Goal: Task Accomplishment & Management: Use online tool/utility

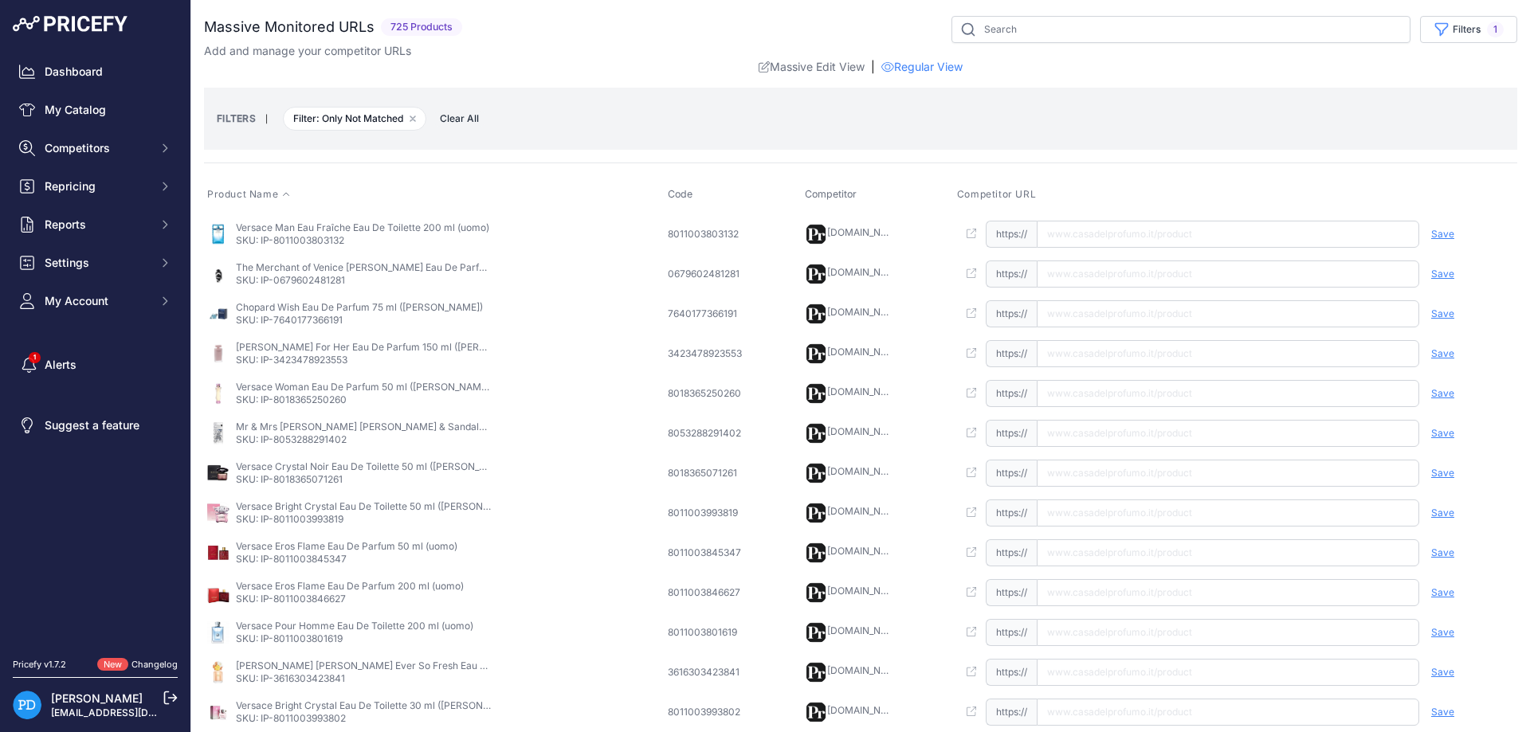
click at [278, 194] on button "Product Name" at bounding box center [244, 194] width 74 height 13
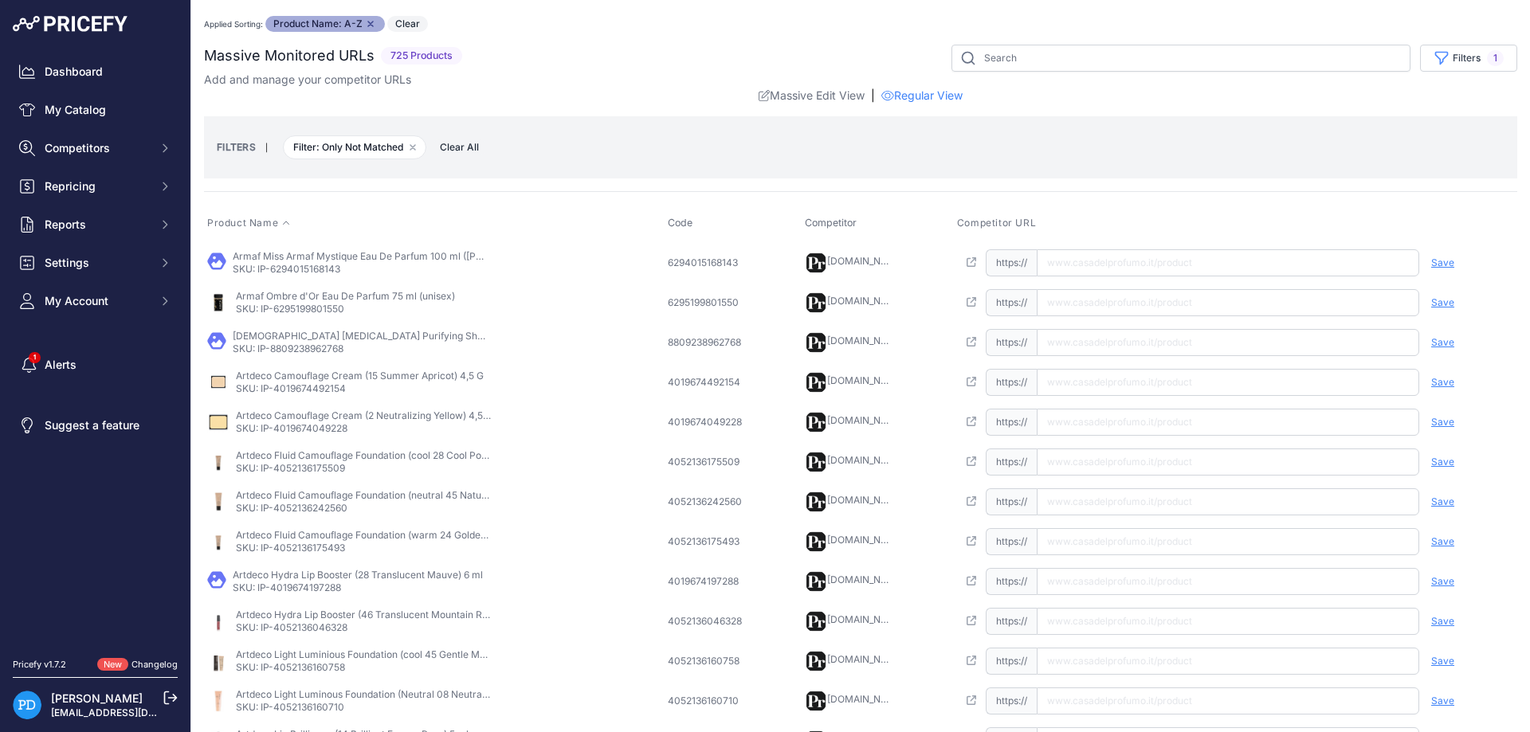
scroll to position [374, 0]
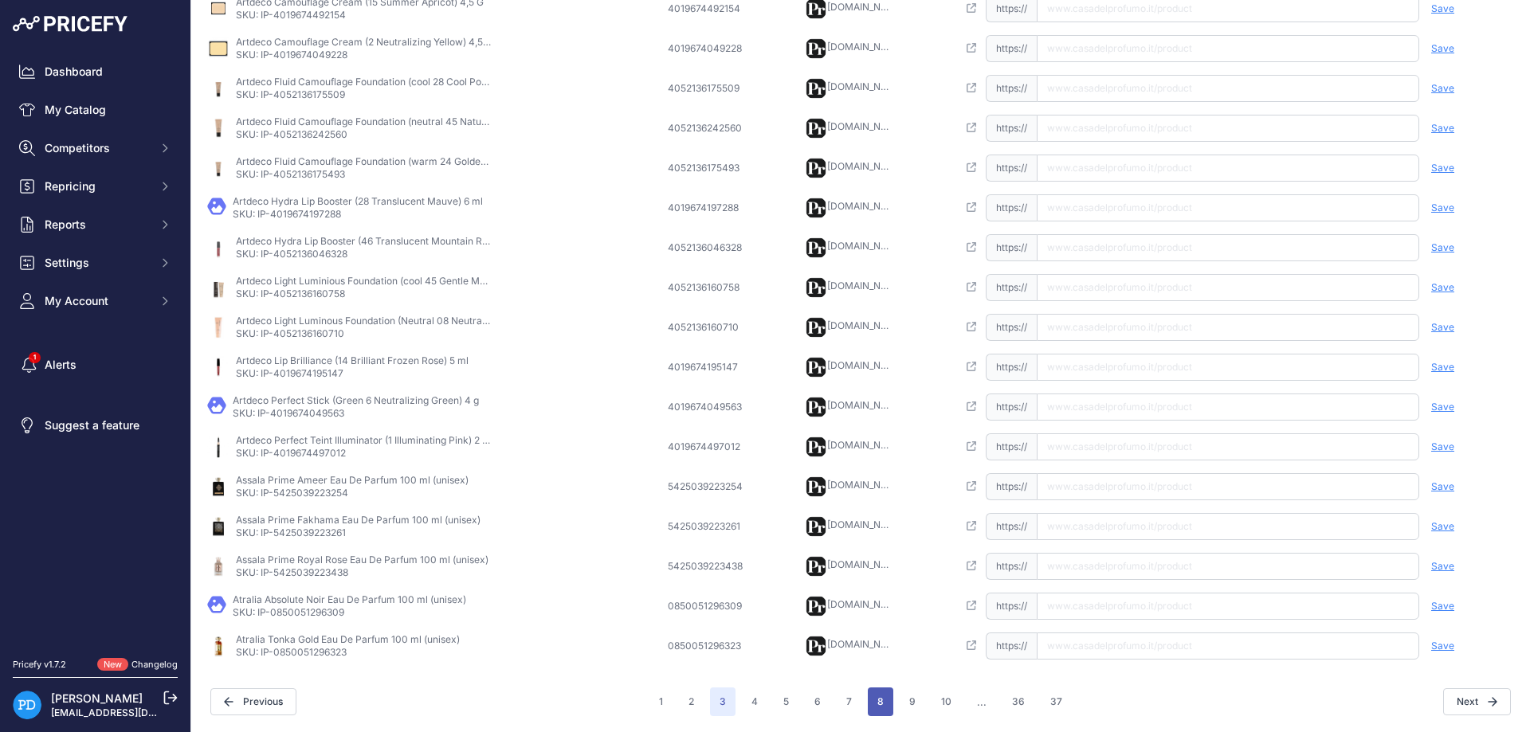
click at [872, 704] on button "8" at bounding box center [880, 702] width 25 height 29
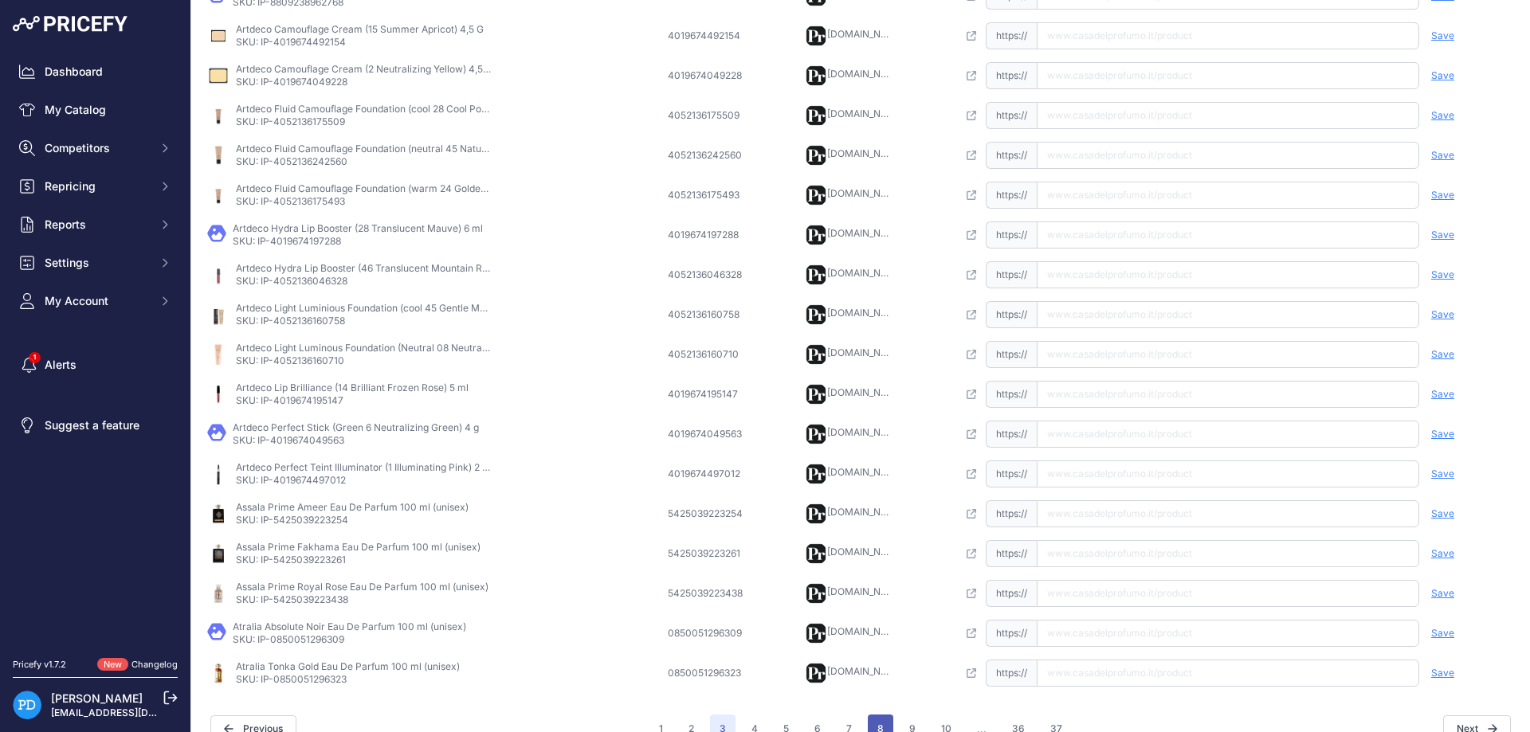
scroll to position [401, 0]
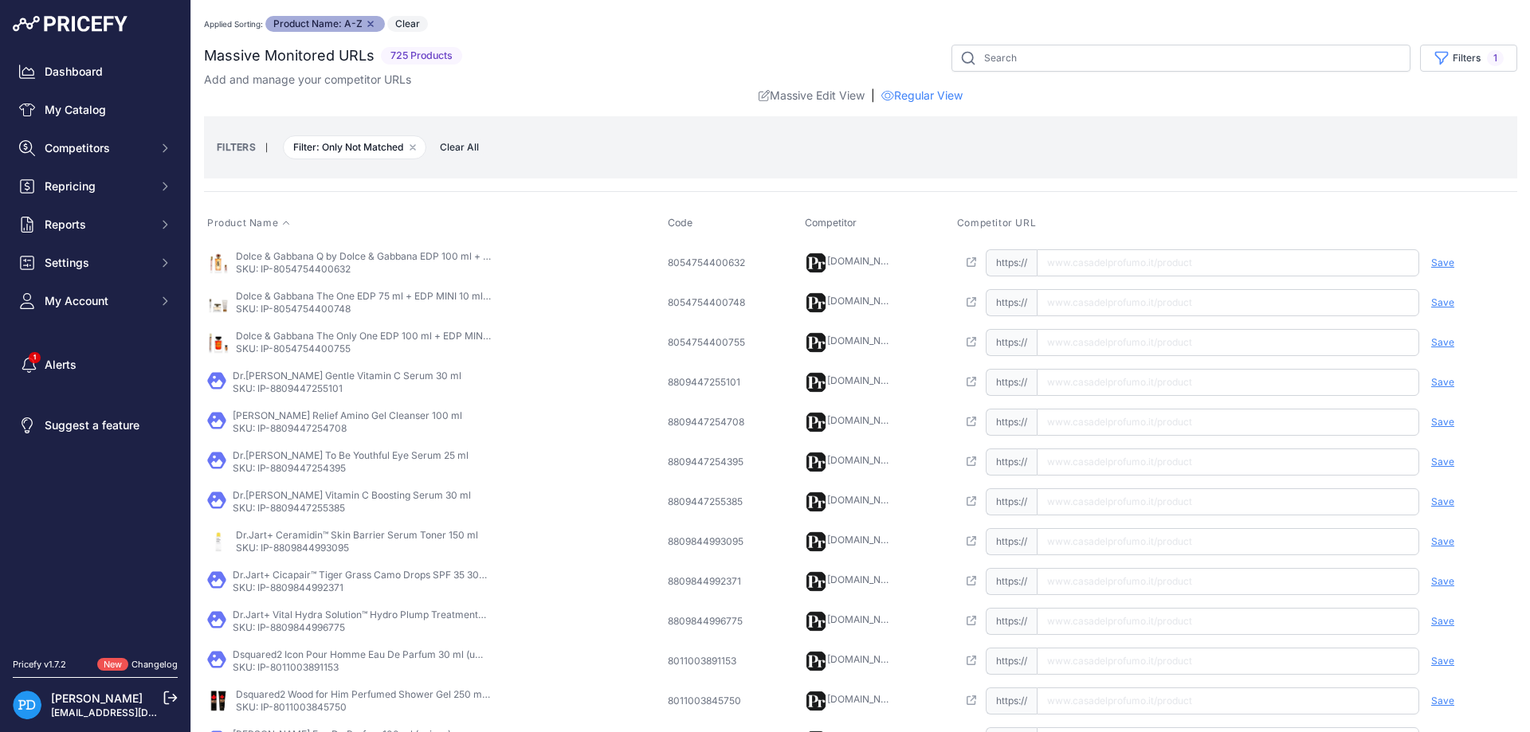
click at [306, 265] on p "SKU: IP-8054754400632" at bounding box center [363, 269] width 255 height 13
copy p "8054754400632"
click at [1078, 269] on input "text" at bounding box center [1228, 262] width 382 height 27
paste input "https://www.casadelprofumo.it/dolce-gabbana-q-by-dolce-gabbana-edp-100-ml-edp-m…"
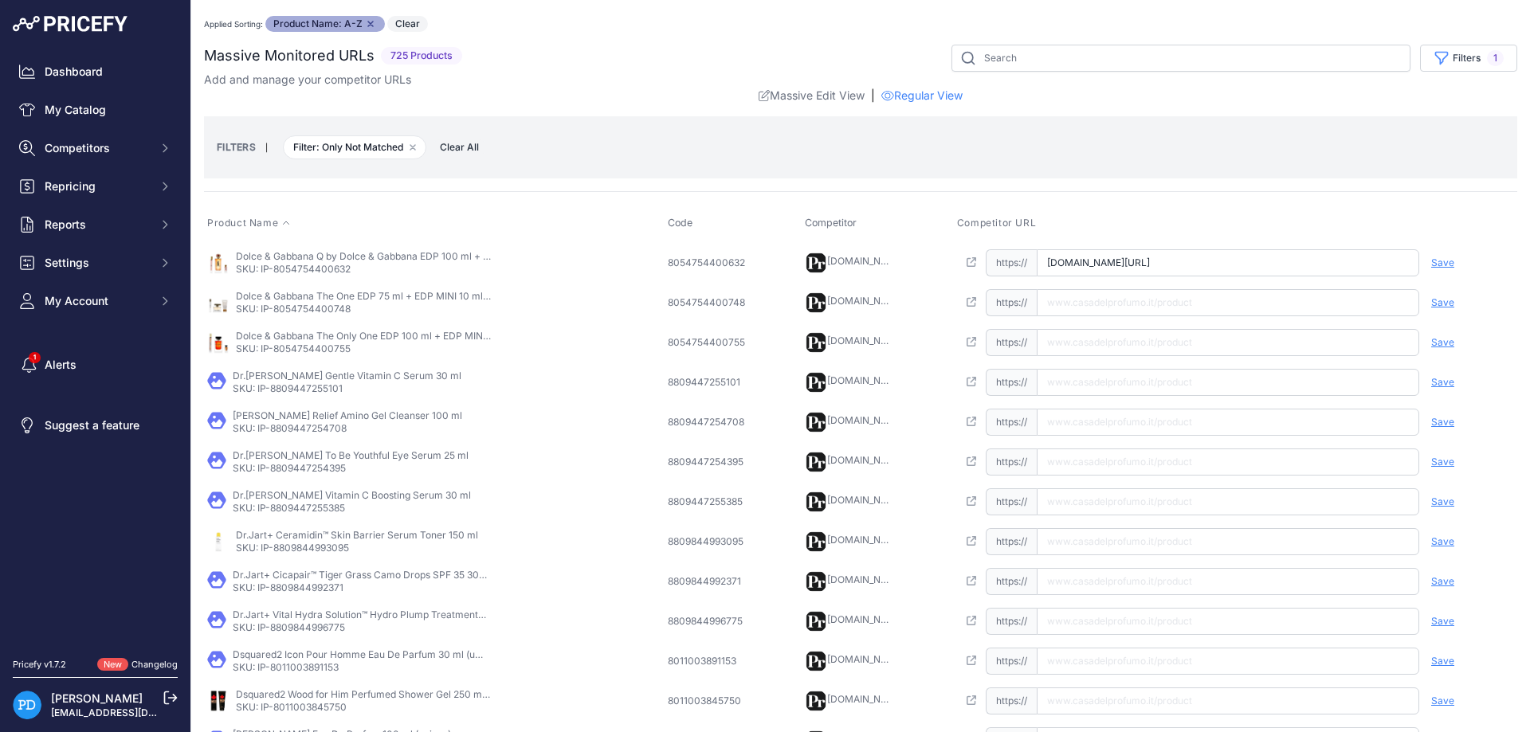
scroll to position [0, 183]
type input "www.casadelprofumo.it/dolce-gabbana-q-by-dolce-gabbana-edp-100-ml-edp-mini-5-ml…"
click at [1443, 263] on span "Save" at bounding box center [1442, 263] width 23 height 13
click at [335, 314] on p "SKU: IP-8054754400748" at bounding box center [363, 309] width 255 height 13
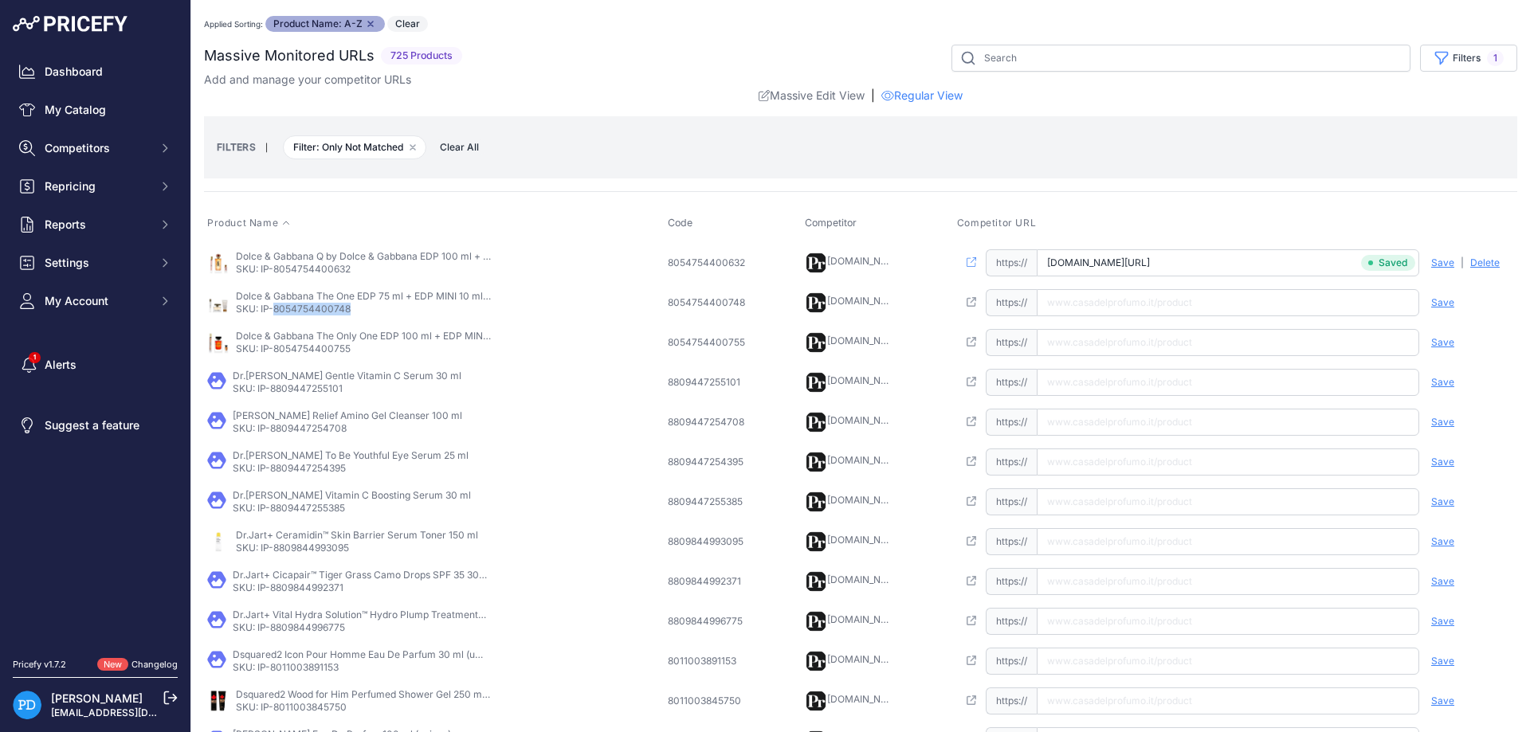
copy p "8054754400748"
click at [1133, 312] on input "text" at bounding box center [1228, 302] width 382 height 27
paste input "https://www.casadelprofumo.it/dolce-gabbana-the-one-edp-75-ml-edp-mini-10-ml-la…"
type input "www.casadelprofumo.it/dolce-gabbana-the-one-edp-75-ml-edp-mini-10-ml-latte-corp…"
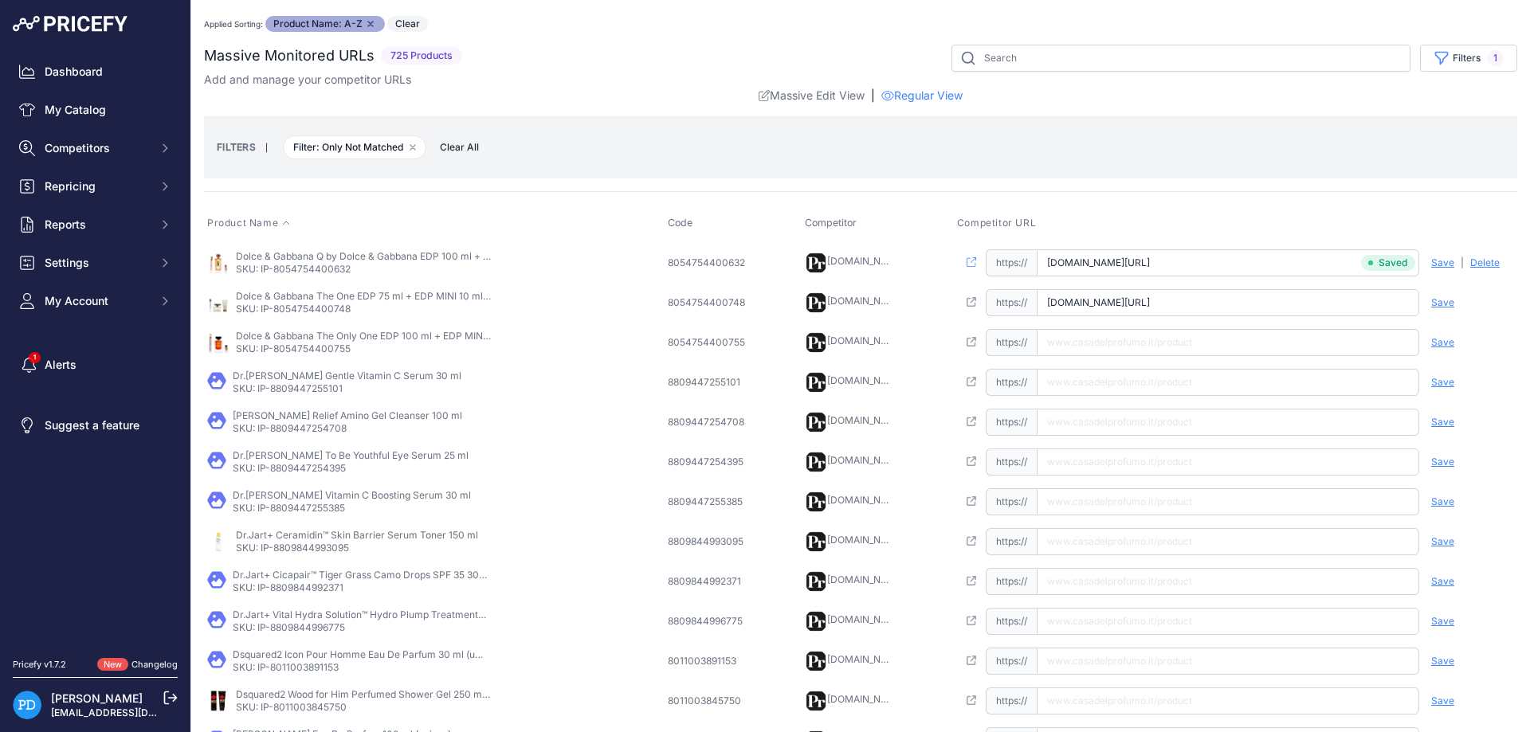
click at [1441, 301] on span "Save" at bounding box center [1442, 302] width 23 height 13
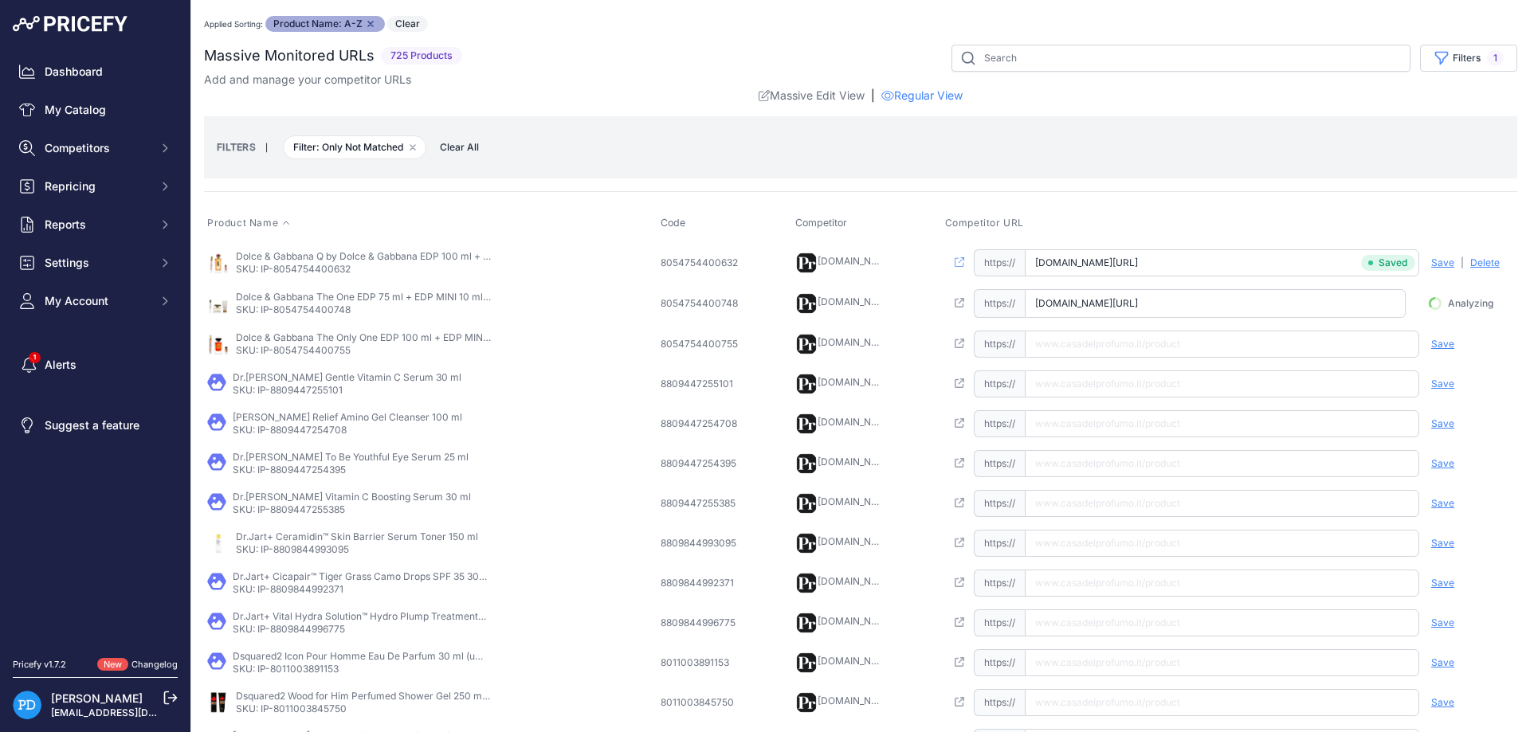
scroll to position [0, 126]
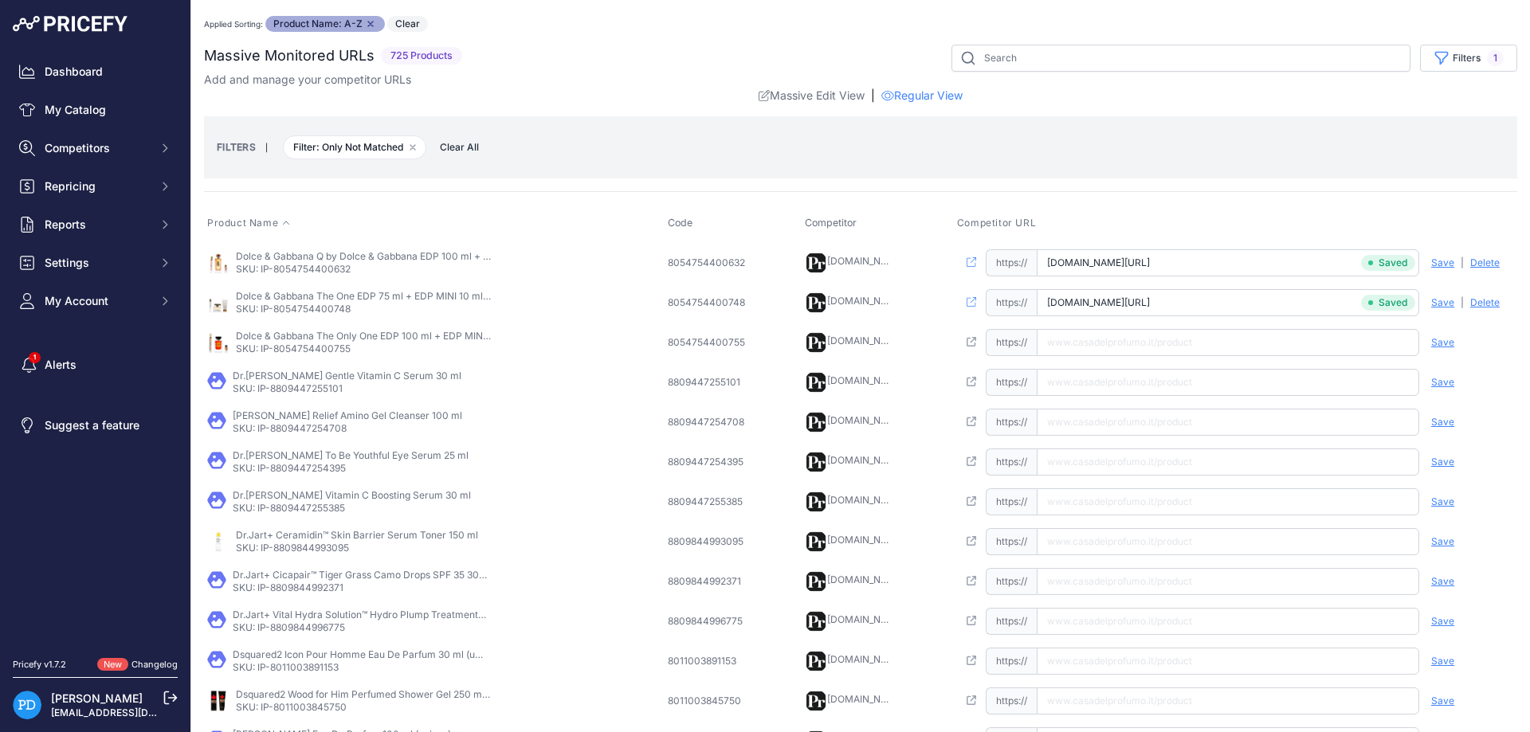
click at [322, 353] on p "SKU: IP-8054754400755" at bounding box center [363, 349] width 255 height 13
copy p "8054754400755"
click at [1079, 347] on input "text" at bounding box center [1228, 342] width 382 height 27
paste input "https://www.casadelprofumo.it/dolce-gabbana-the-only-one-edp-100-ml-edp-mini-10…"
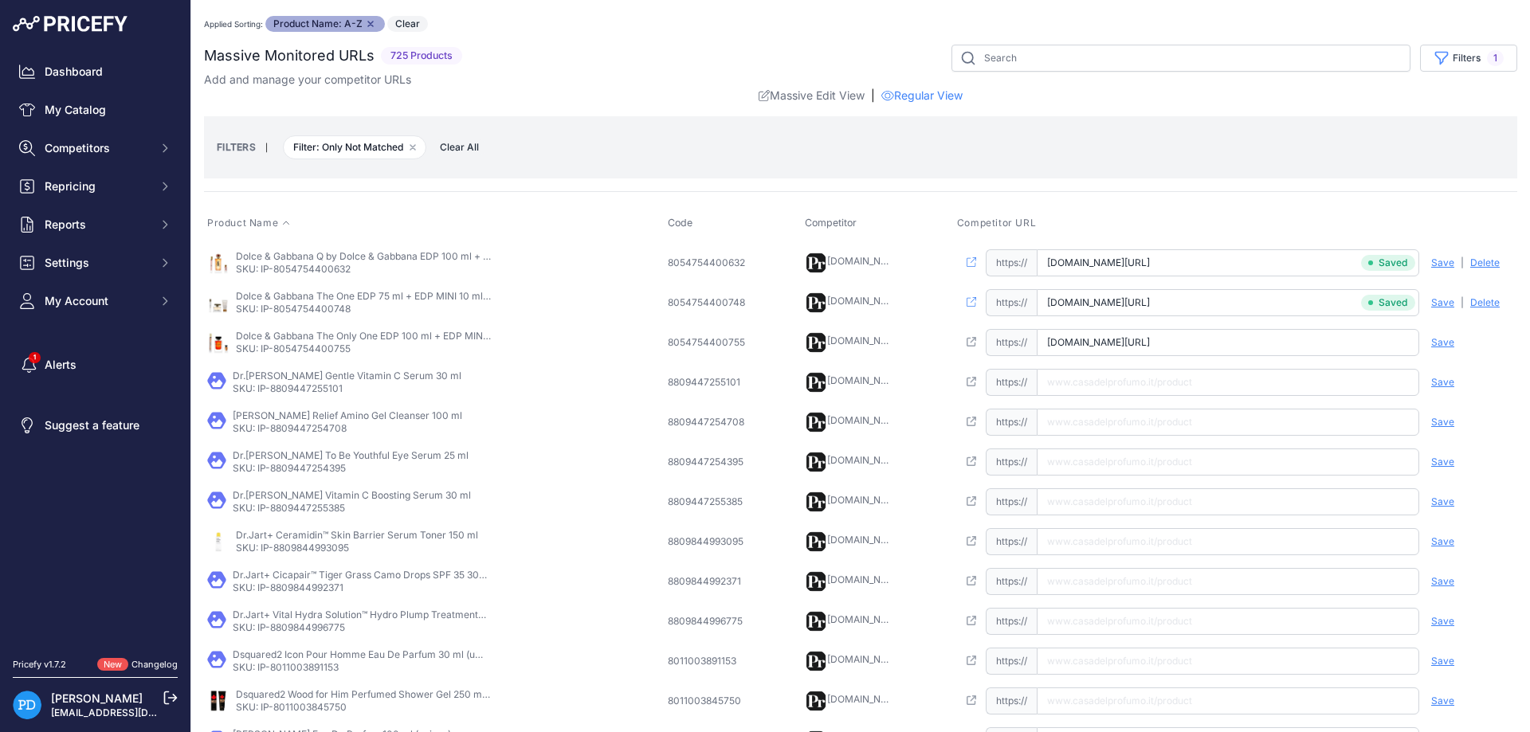
scroll to position [0, 143]
type input "www.casadelprofumo.it/dolce-gabbana-the-only-one-edp-100-ml-edp-mini-10-ml-edp-…"
click at [1441, 342] on span "Save" at bounding box center [1442, 342] width 23 height 13
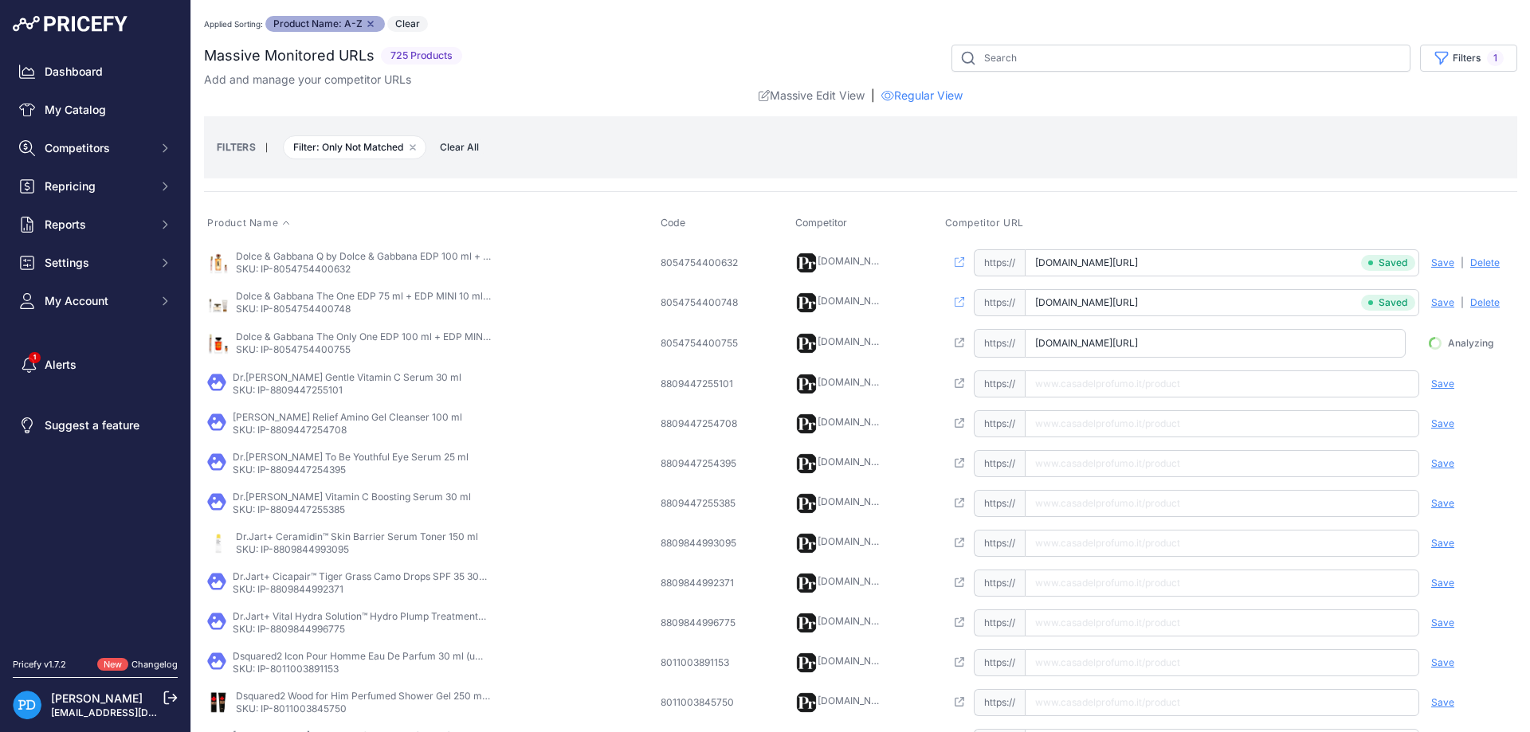
scroll to position [0, 134]
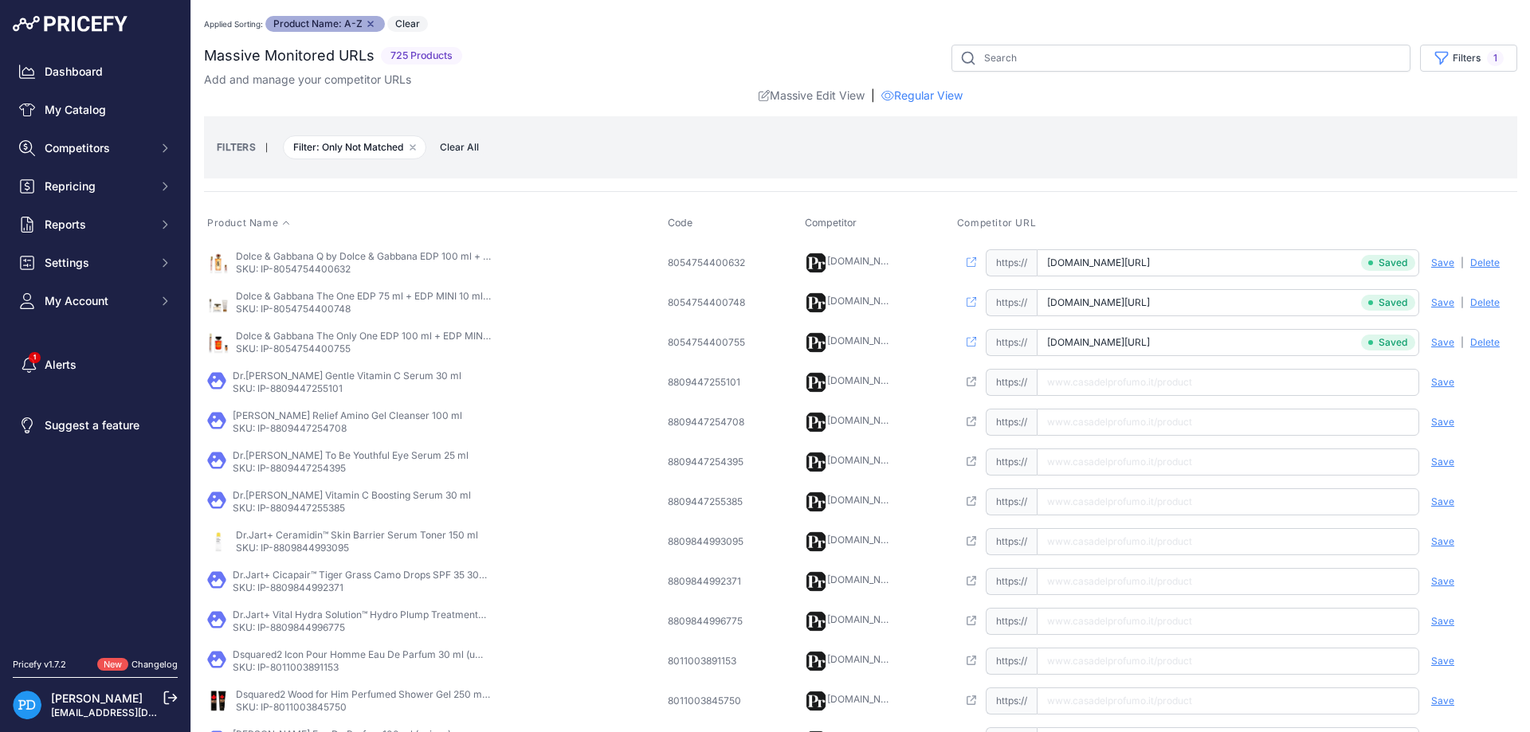
click at [315, 389] on p "SKU: IP-8809447255101" at bounding box center [347, 388] width 229 height 13
copy p "8809447255101"
click at [1099, 386] on input "text" at bounding box center [1228, 382] width 382 height 27
paste input "https://www.casadelprofumo.it/dr-althea-gentle-vitamin-c-serum-30-ml_z1039149/"
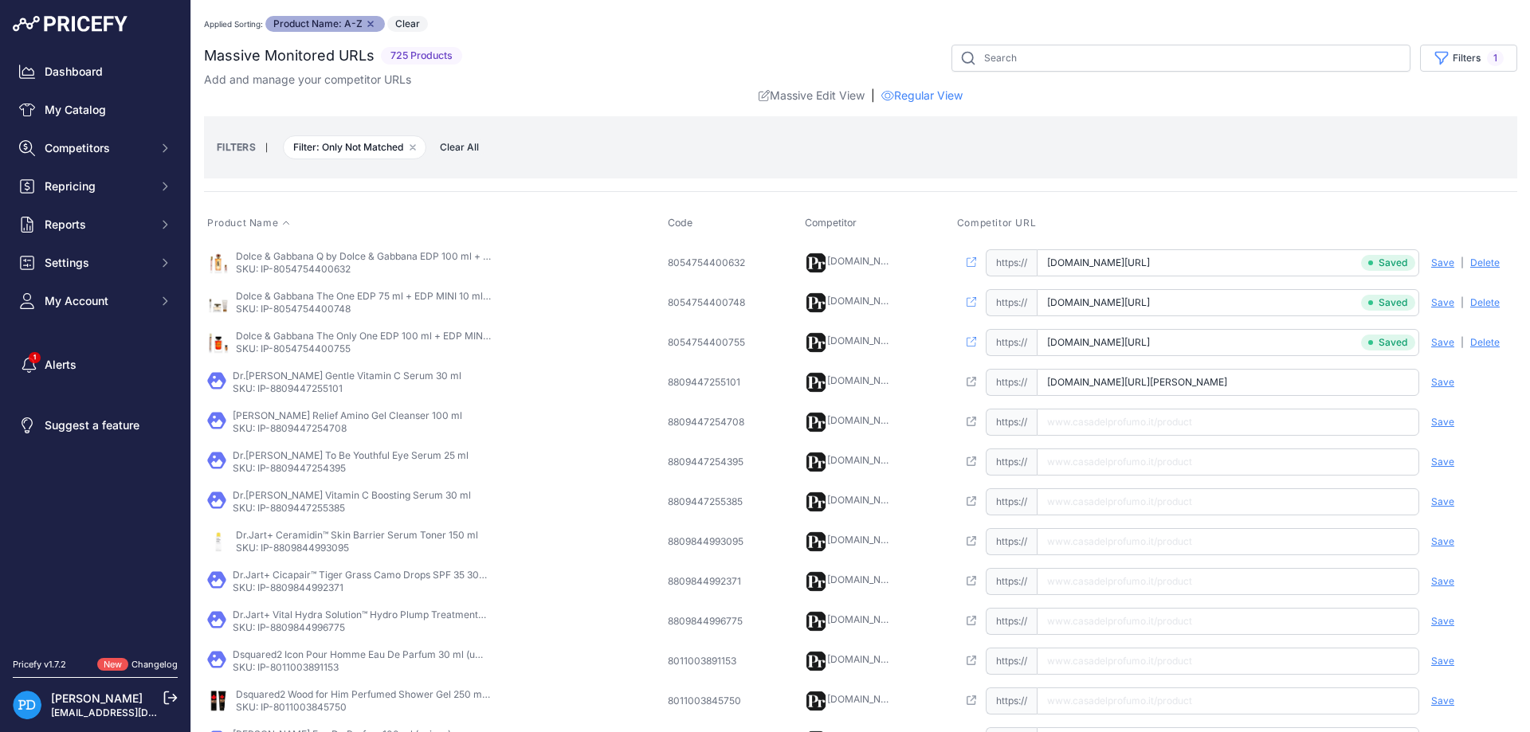
scroll to position [0, 0]
type input "www.casadelprofumo.it/dr-althea-gentle-vitamin-c-serum-30-ml_z1039149/"
click at [1446, 378] on span "Save" at bounding box center [1442, 382] width 23 height 13
click at [300, 425] on p "SKU: IP-8809447254708" at bounding box center [347, 428] width 229 height 13
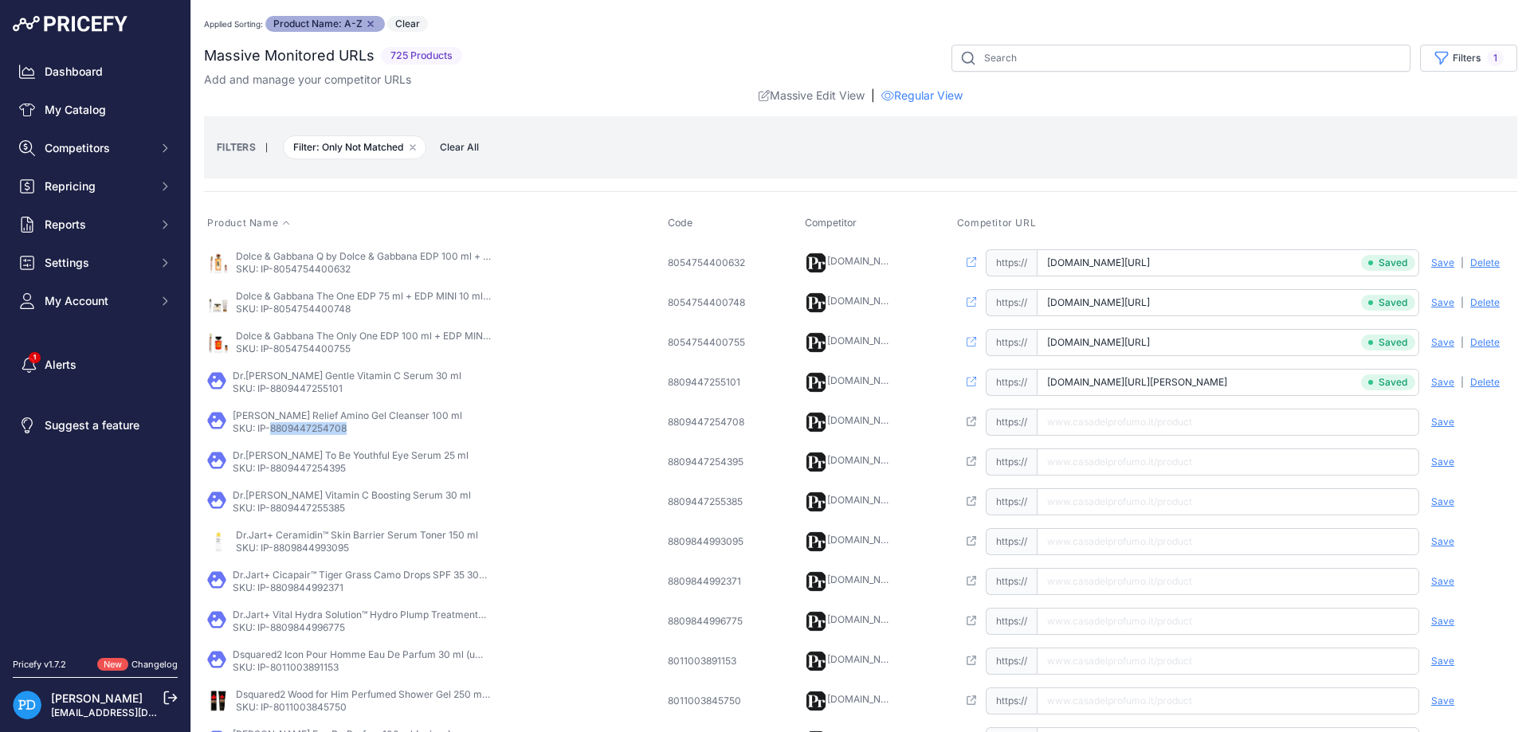
click at [300, 425] on p "SKU: IP-8809447254708" at bounding box center [347, 428] width 229 height 13
copy p "8809447254708"
click at [1160, 422] on input "text" at bounding box center [1228, 422] width 382 height 27
paste input "https://www.casadelprofumo.it/dr-althea-green-relief-amino-gel-cleanser-100-ml_…"
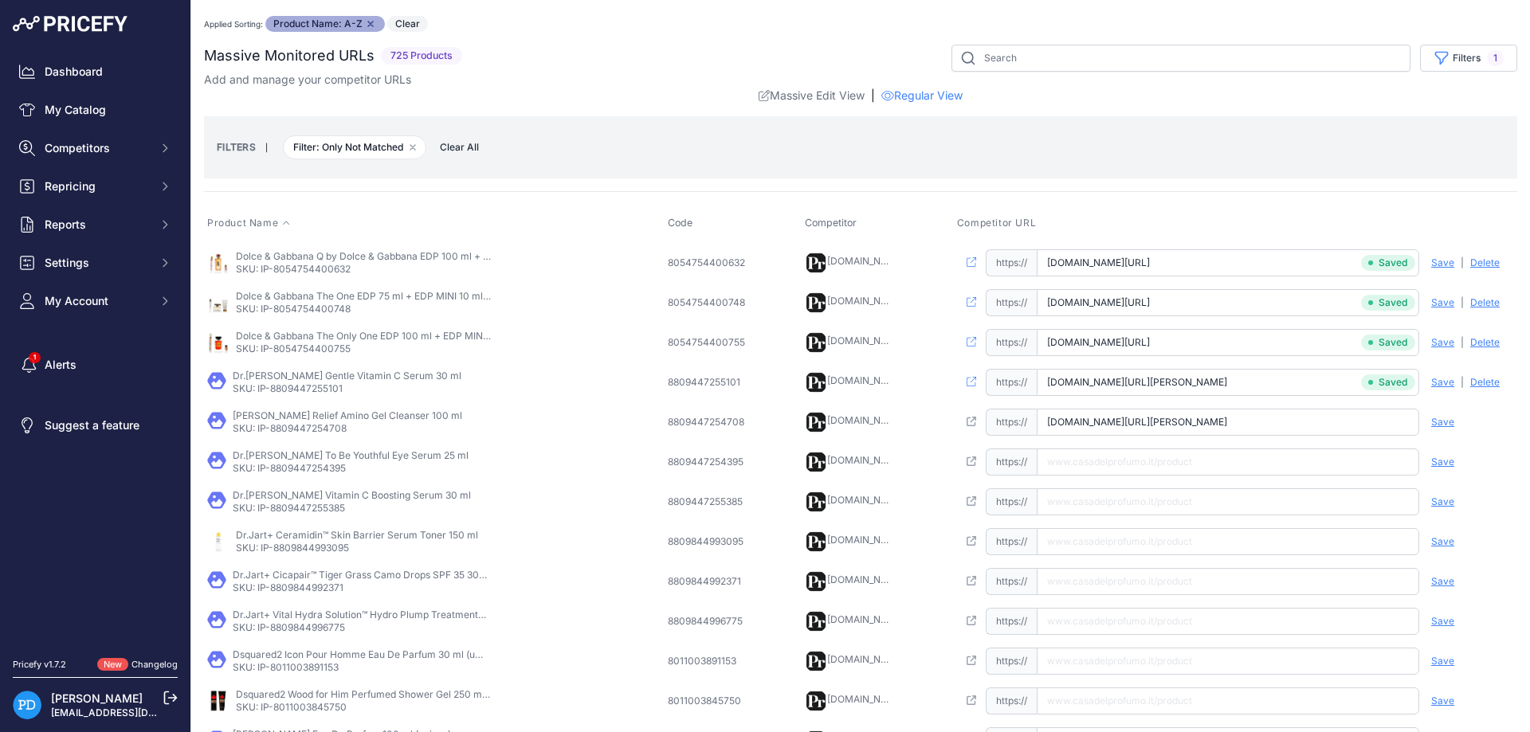
type input "www.casadelprofumo.it/dr-althea-green-relief-amino-gel-cleanser-100-ml_z1036537/"
click at [1437, 423] on span "Save" at bounding box center [1442, 422] width 23 height 13
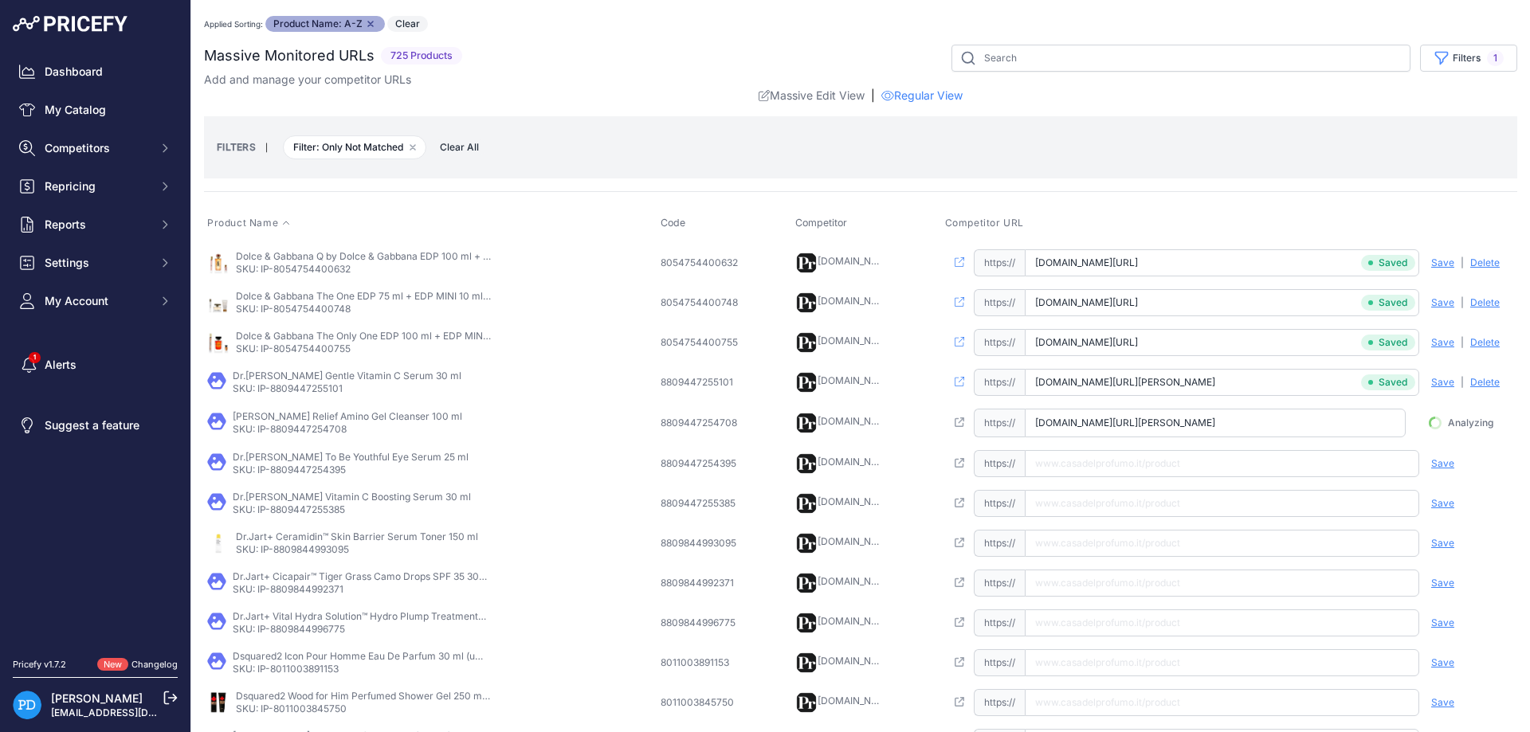
scroll to position [0, 31]
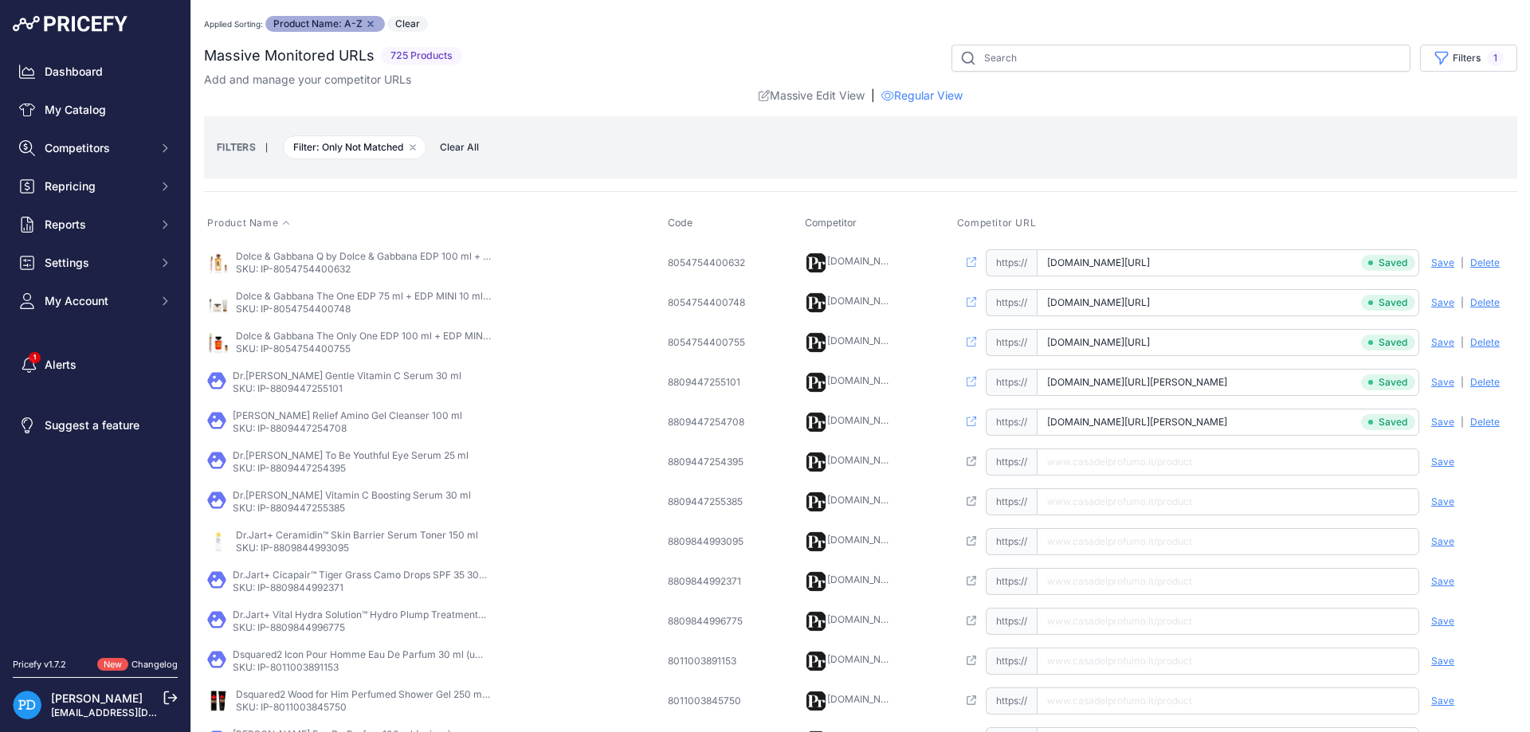
click at [328, 473] on p "SKU: IP-8809447254395" at bounding box center [351, 468] width 236 height 13
copy p "8809447254395"
click at [1112, 465] on input "text" at bounding box center [1228, 462] width 382 height 27
paste input "https://www.casadelprofumo.it/dr-althea-to-be-youthful-eye-serum-25-ml_z1099533/"
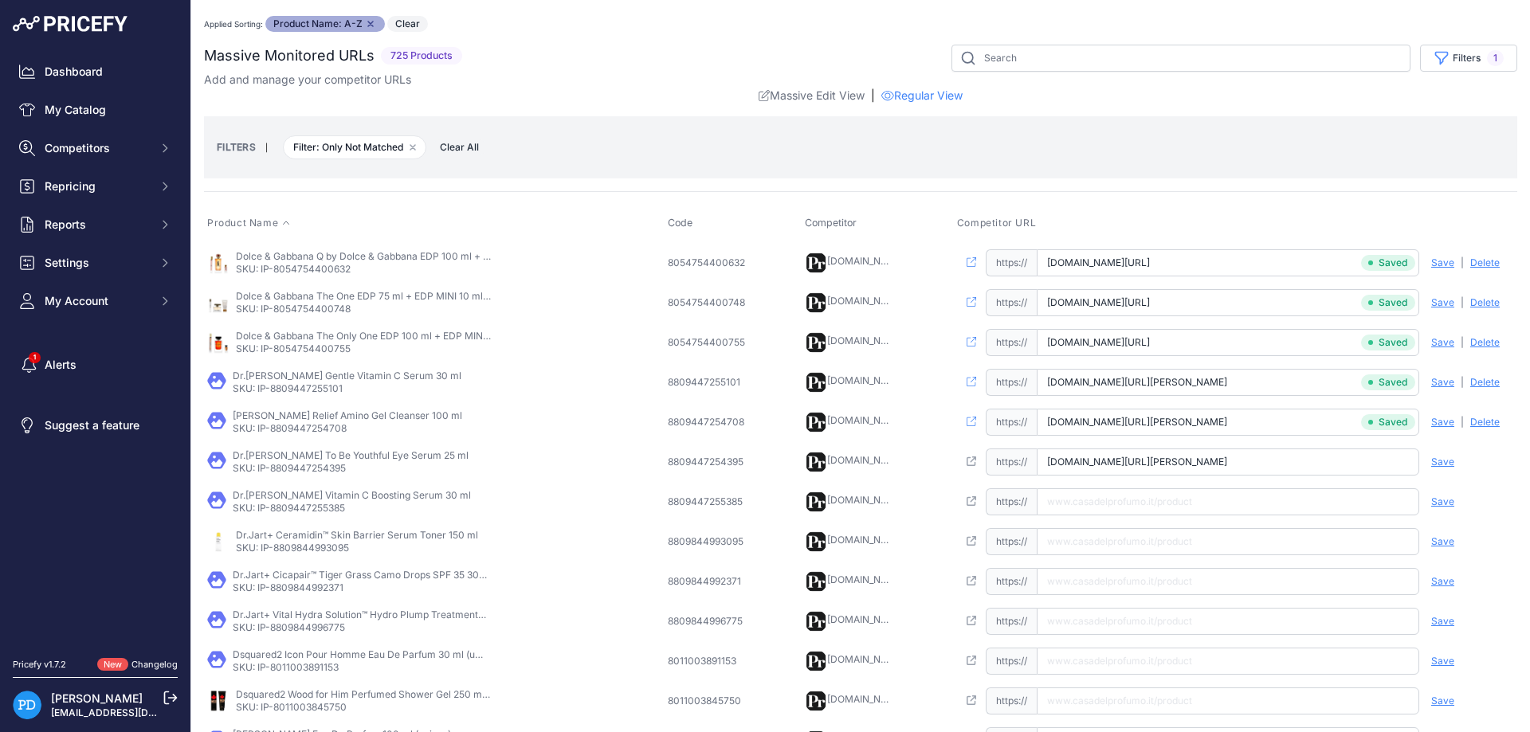
scroll to position [0, 10]
type input "www.casadelprofumo.it/dr-althea-to-be-youthful-eye-serum-25-ml_z1099533/"
click at [1447, 464] on span "Save" at bounding box center [1442, 462] width 23 height 13
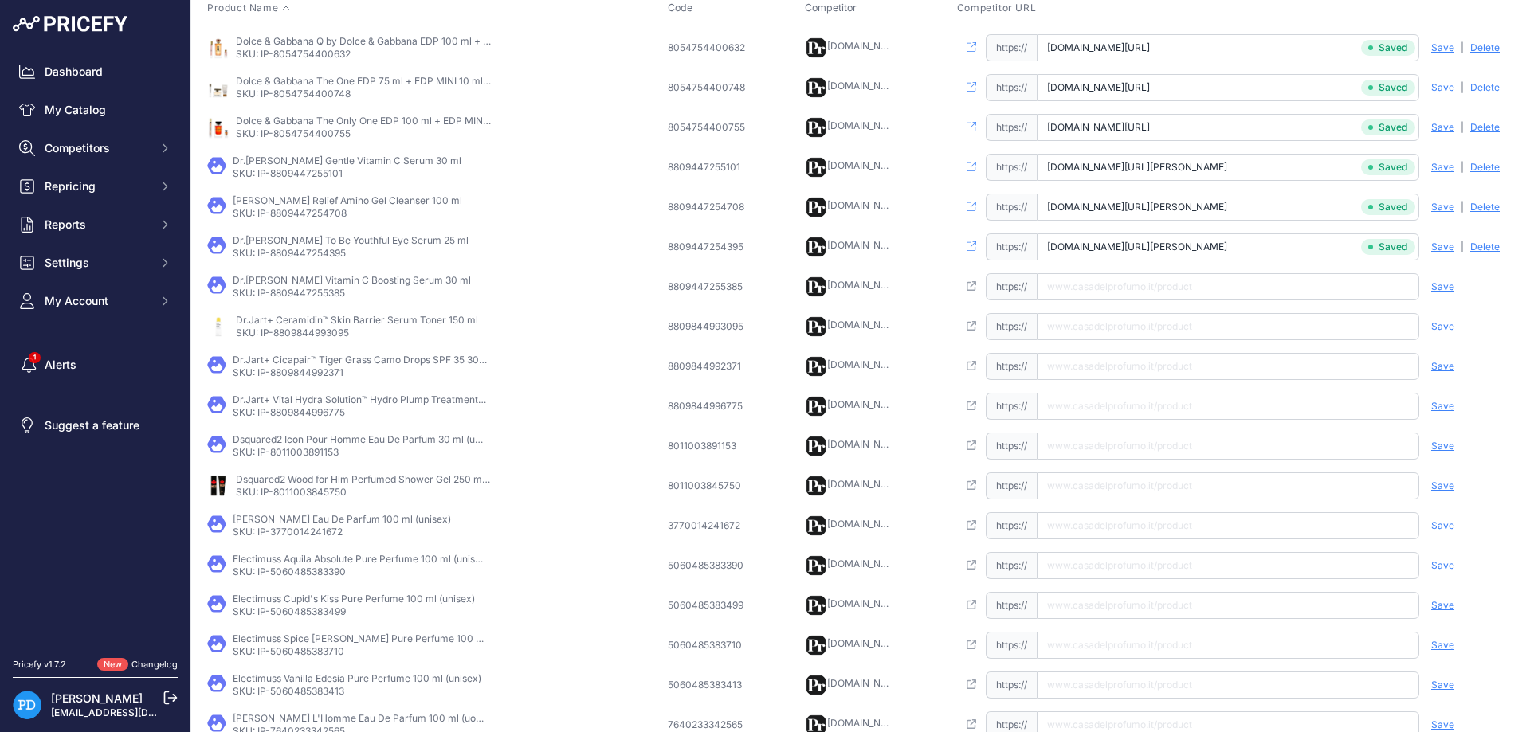
scroll to position [287, 0]
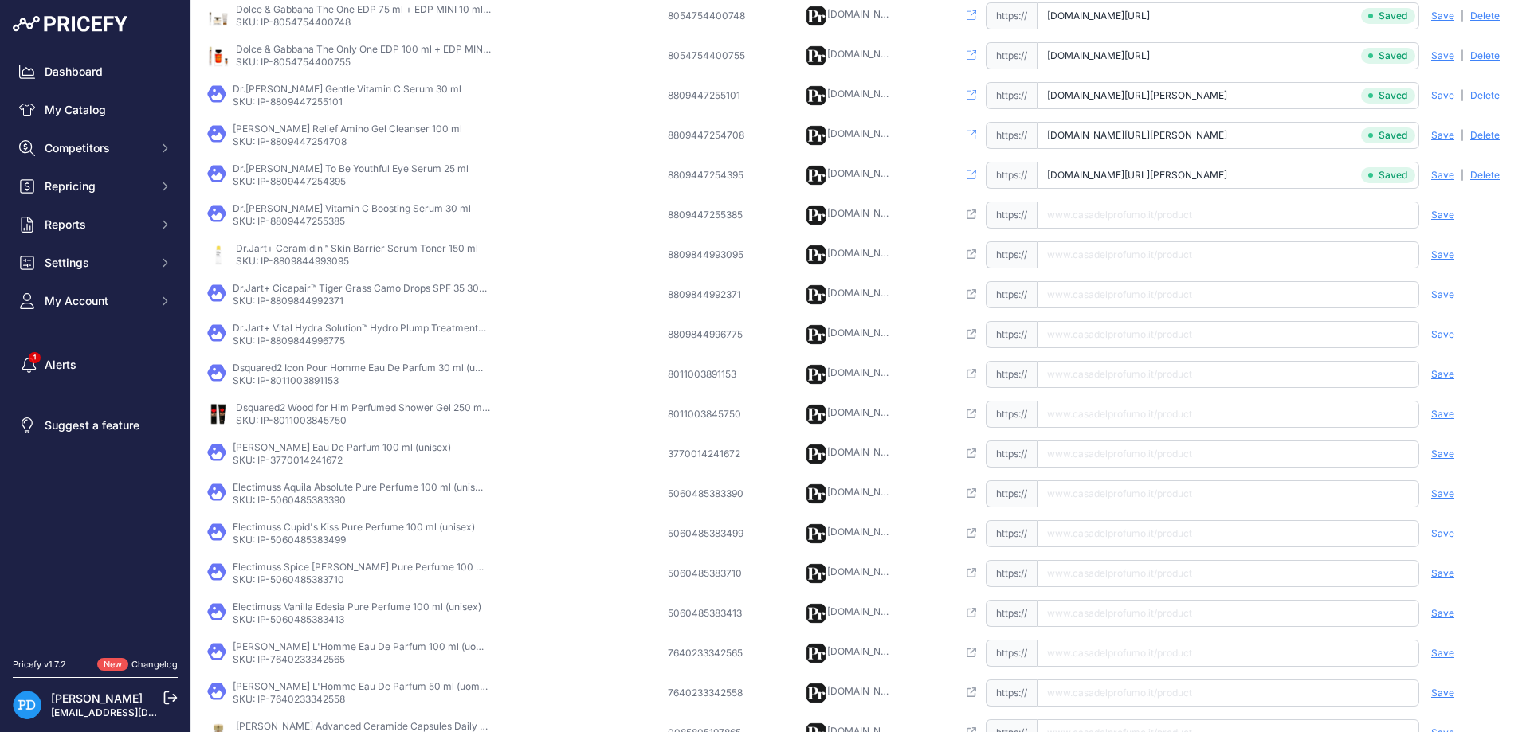
click at [309, 223] on p "SKU: IP-8809447255385" at bounding box center [352, 221] width 238 height 13
copy p "8809447255385"
click at [1130, 225] on input "text" at bounding box center [1228, 215] width 382 height 27
paste input "https://www.casadelprofumo.it/dr-althea-vitamin-c-boosting-serum-30-ml_z1084038/"
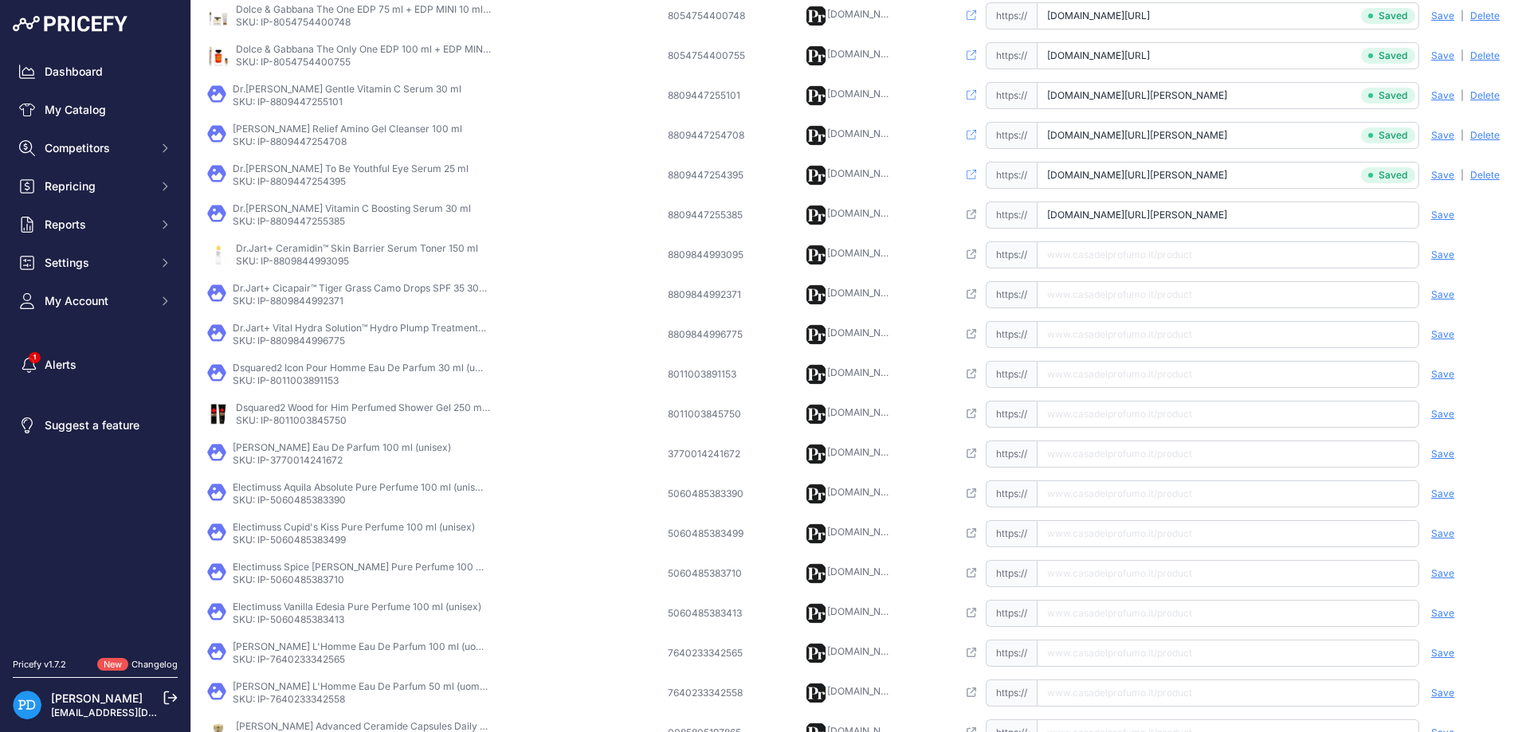
scroll to position [0, 10]
type input "www.casadelprofumo.it/dr-althea-vitamin-c-boosting-serum-30-ml_z1084038/"
click at [1453, 217] on span "Save" at bounding box center [1442, 215] width 23 height 13
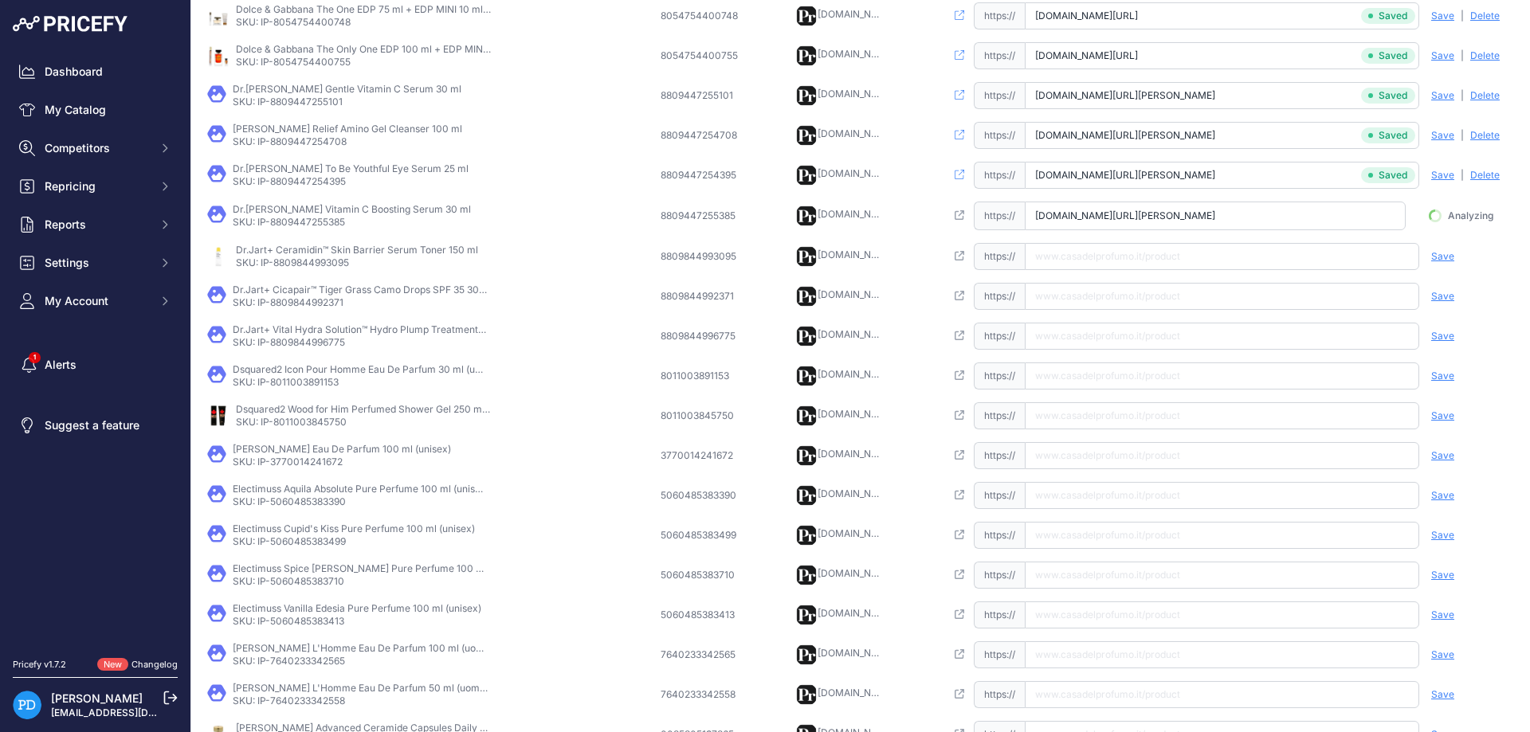
scroll to position [0, 1]
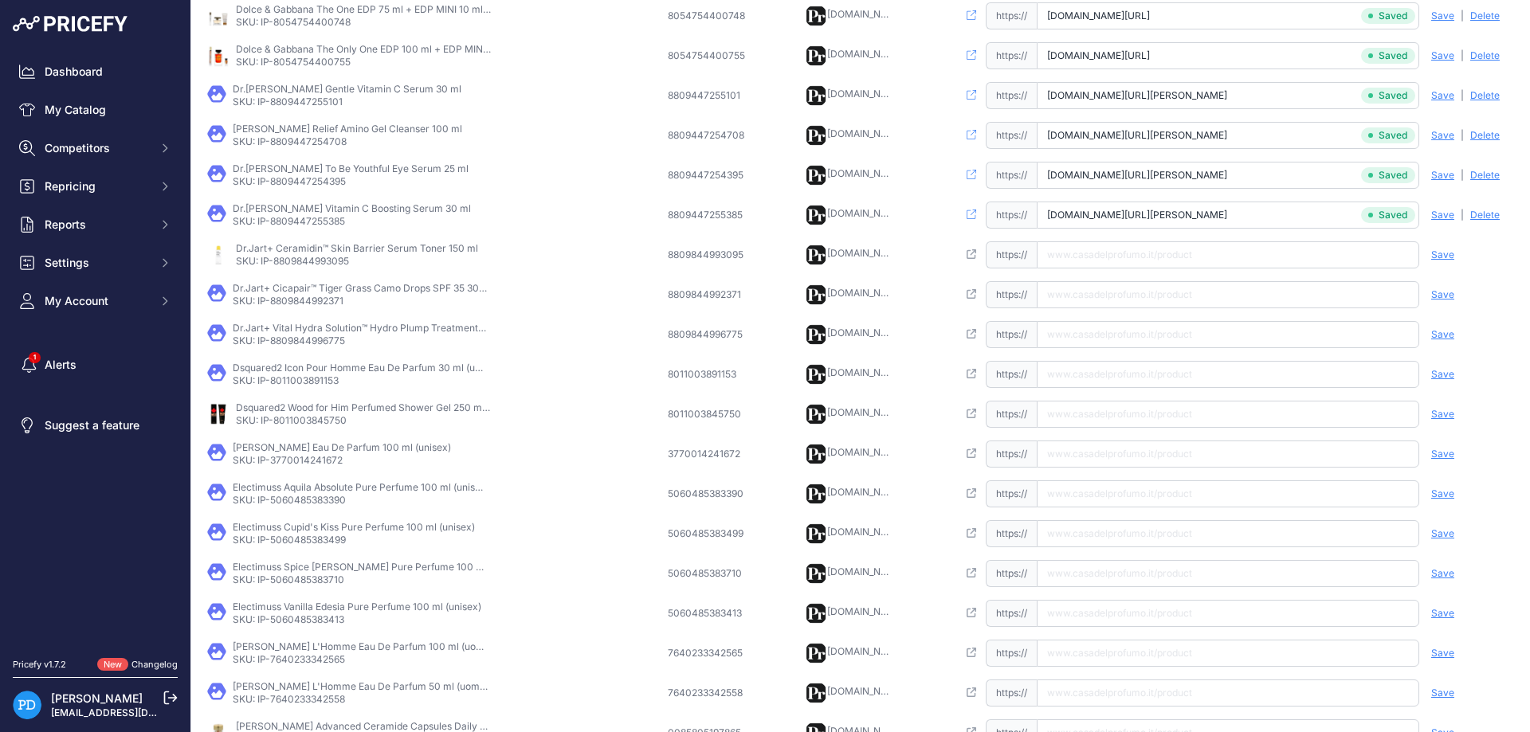
click at [314, 262] on p "SKU: IP-8809844993095" at bounding box center [357, 261] width 242 height 13
copy p "8809844993095"
click at [1163, 260] on input "text" at bounding box center [1228, 254] width 382 height 27
paste input "https://www.casadelprofumo.it/dr-jart-ceramidin-skin-barrier-serum-toner-150-ml…"
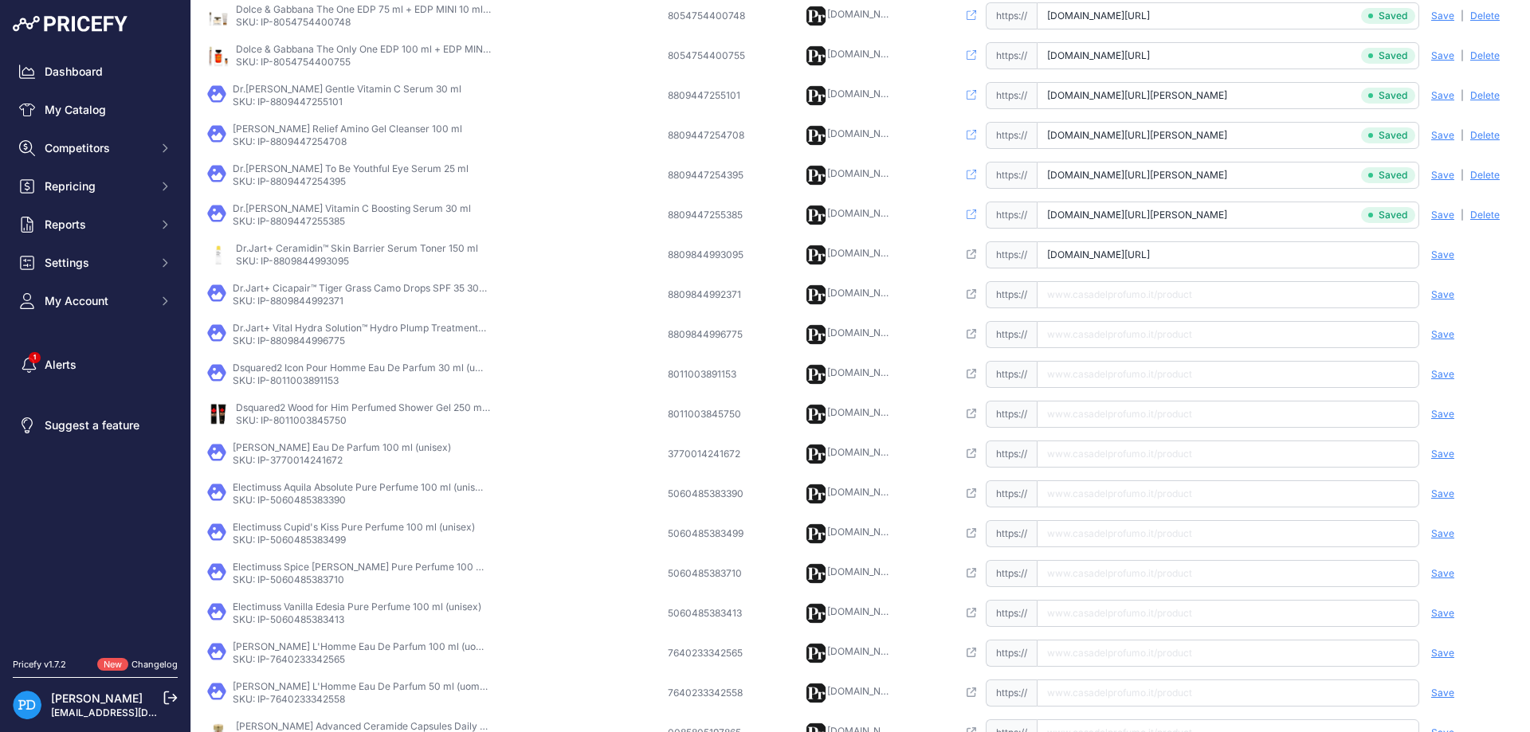
scroll to position [0, 40]
type input "www.casadelprofumo.it/dr-jart-ceramidin-skin-barrier-serum-toner-150-ml_z984009/"
click at [1455, 254] on div "Save Analyzing | Delete Deleting" at bounding box center [1466, 254] width 96 height 27
click at [1443, 255] on span "Save" at bounding box center [1442, 255] width 23 height 13
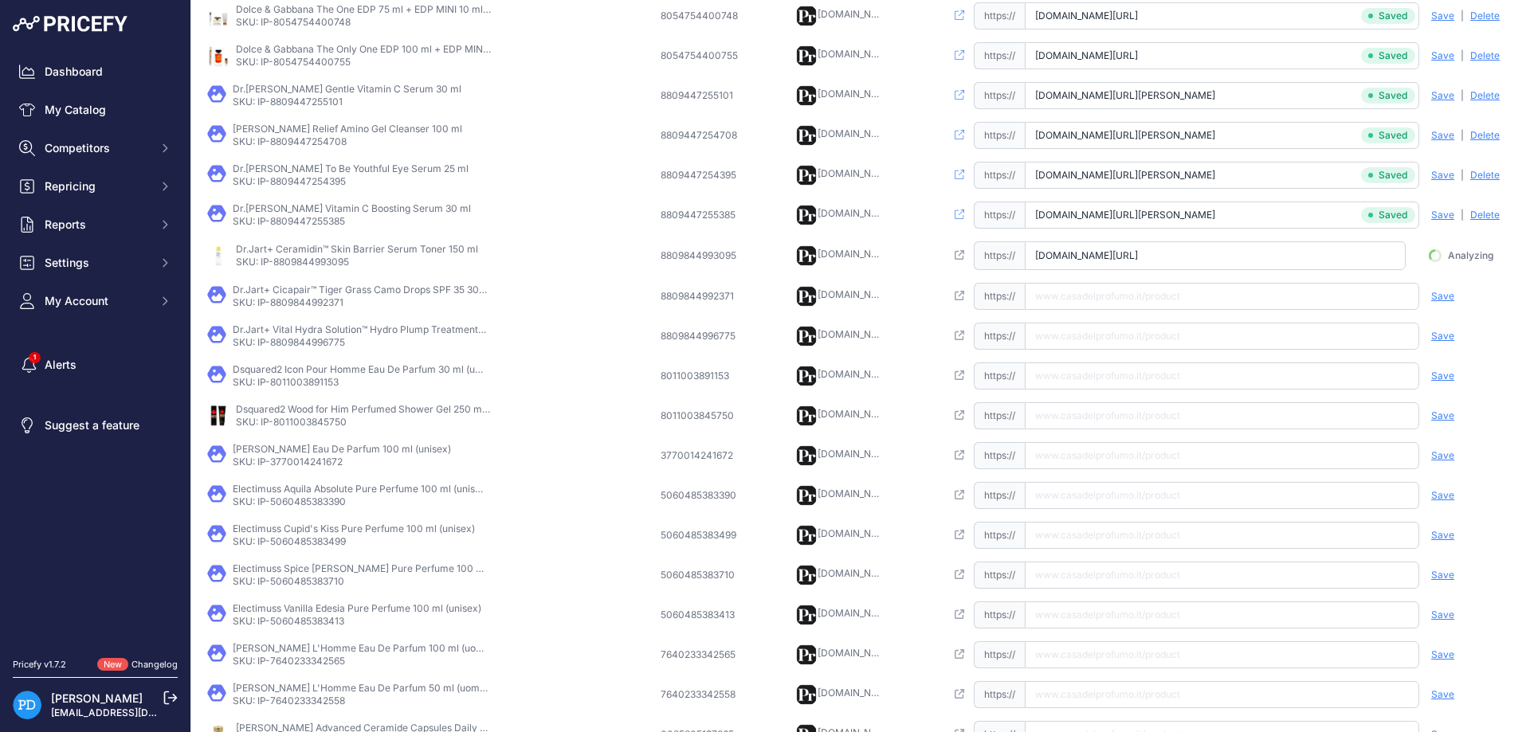
scroll to position [0, 30]
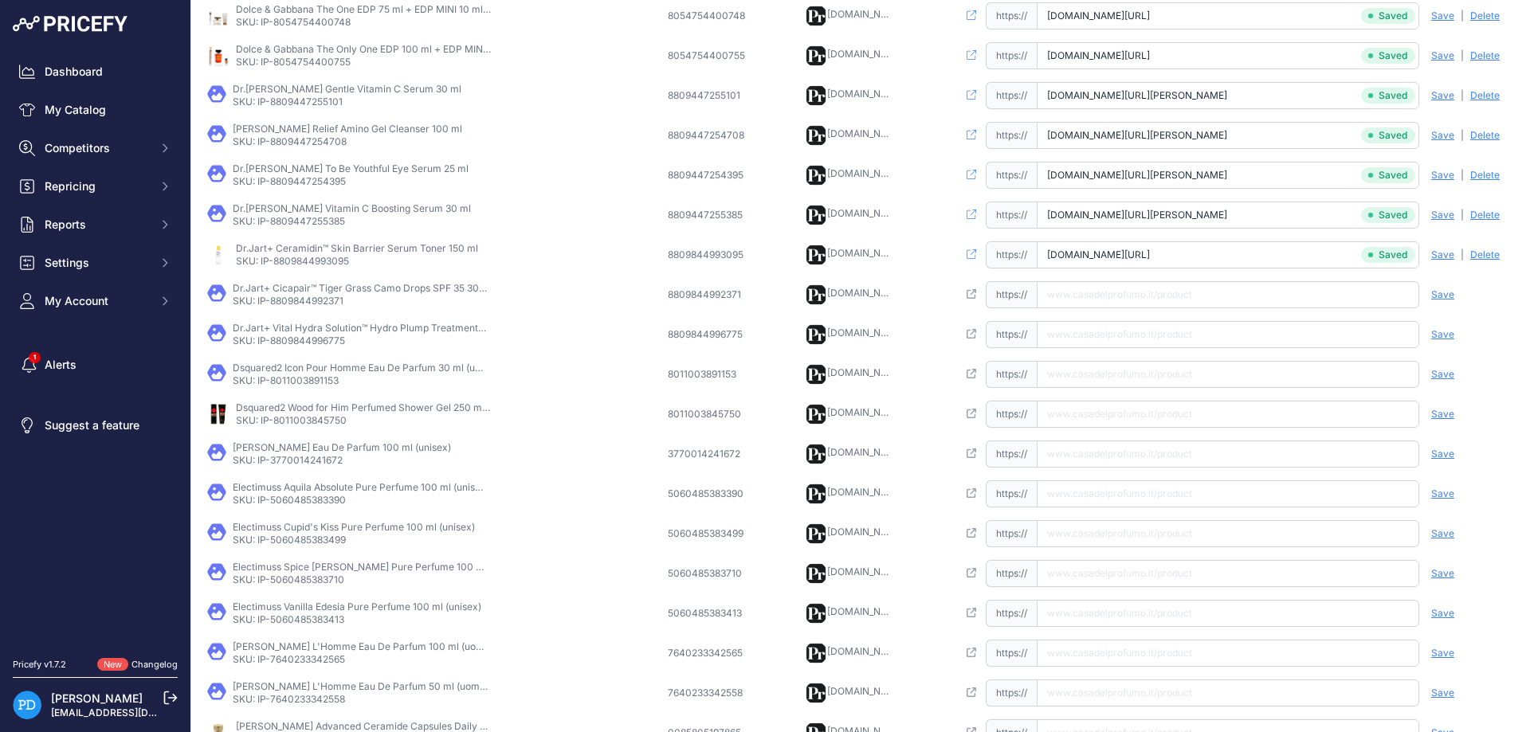
click at [299, 306] on p "SKU: IP-8809844992371" at bounding box center [360, 301] width 255 height 13
copy p "8809844992371"
click at [1118, 292] on input "text" at bounding box center [1228, 294] width 382 height 27
paste input "https://www.casadelprofumo.it/dr-jart-cicapair-tiger-grass-camo-drops-spf-35-30…"
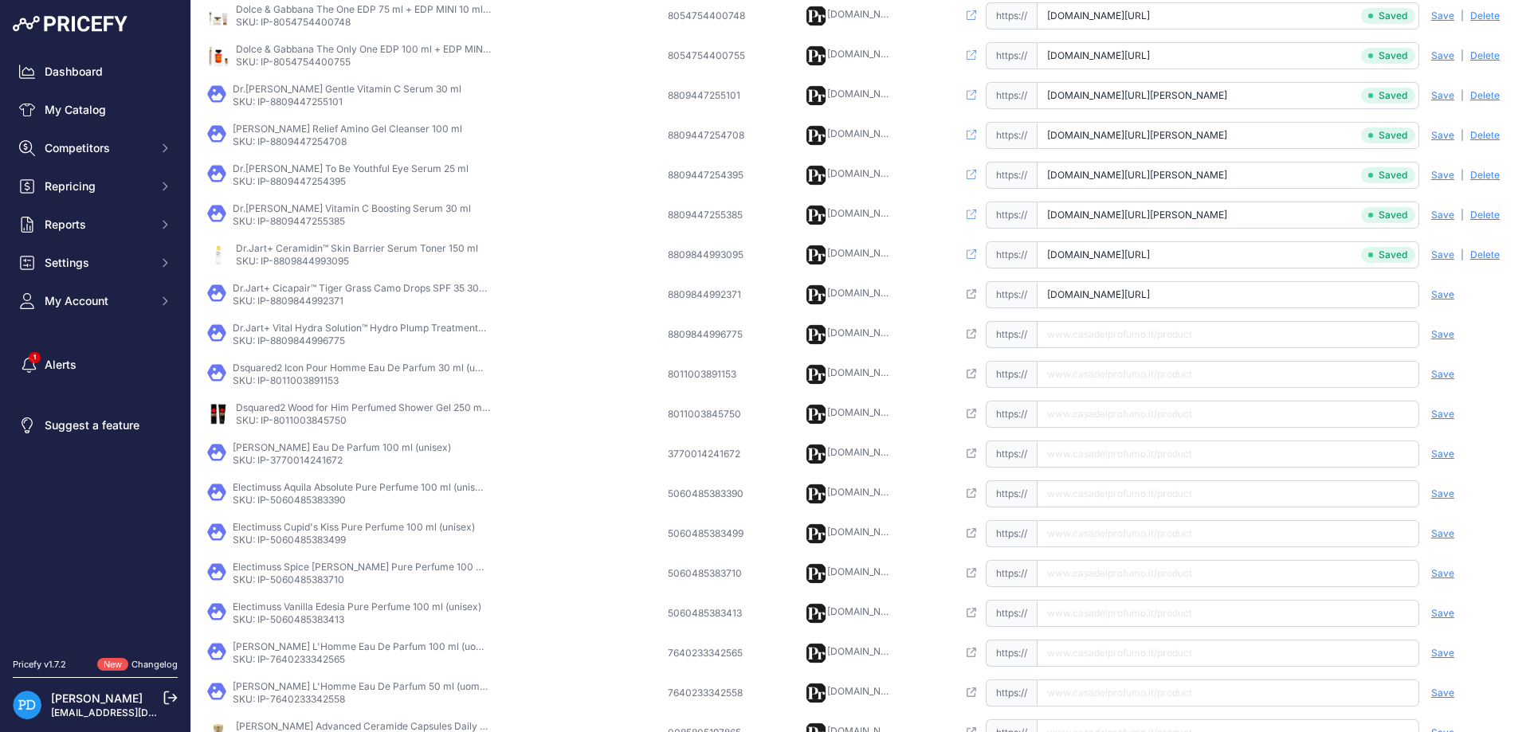
scroll to position [0, 57]
type input "www.casadelprofumo.it/dr-jart-cicapair-tiger-grass-camo-drops-spf-35-30-ml_z974…"
click at [1441, 294] on span "Save" at bounding box center [1442, 294] width 23 height 13
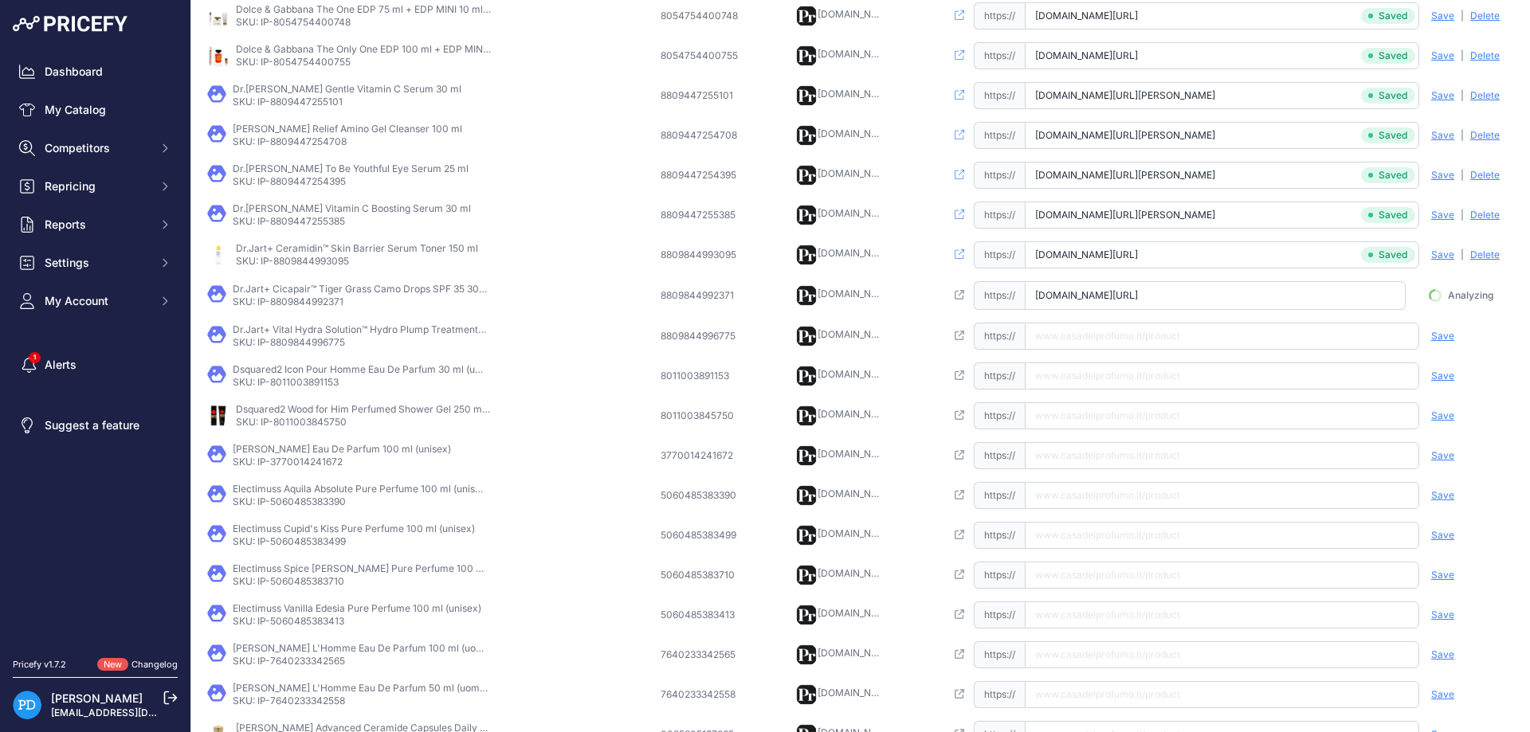
scroll to position [0, 47]
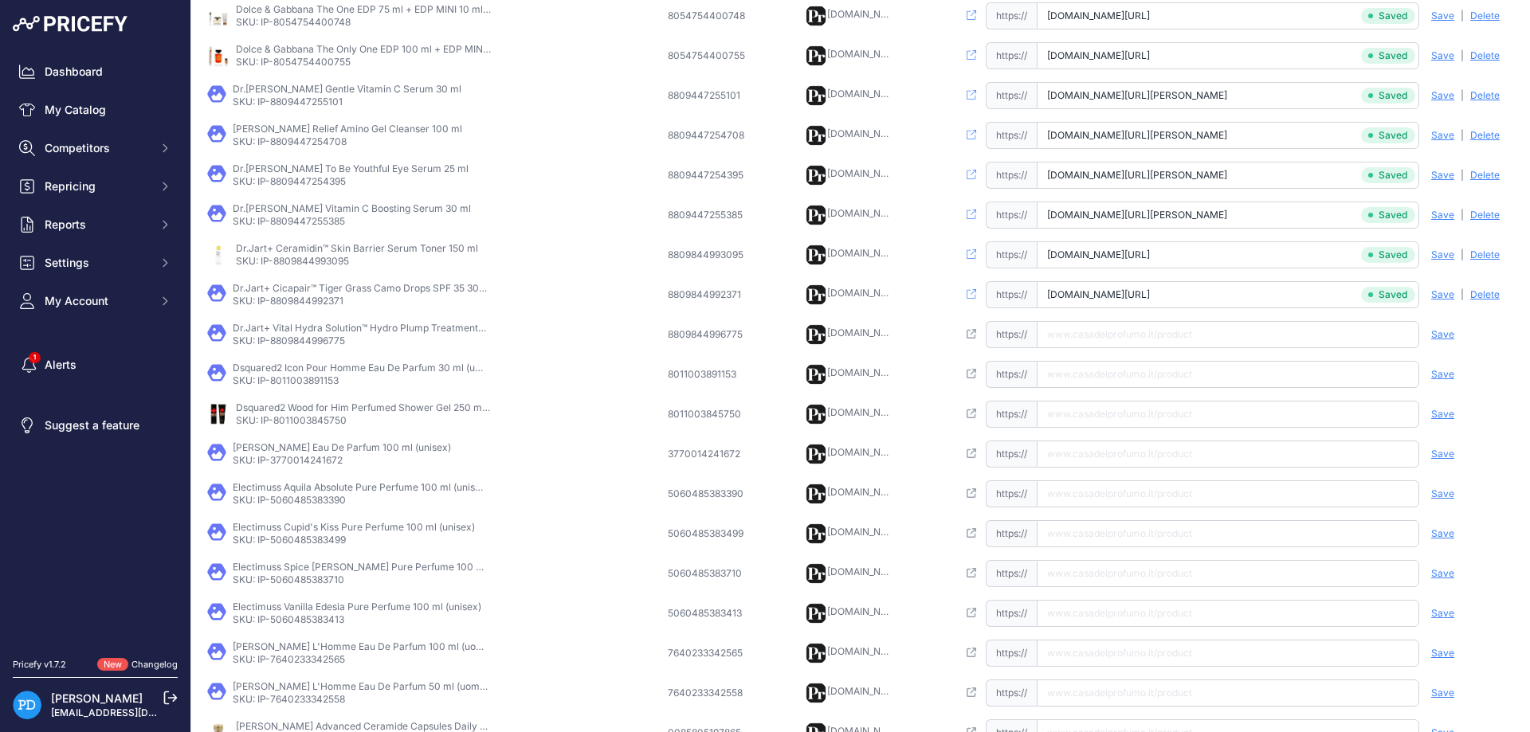
click at [320, 331] on p "Dr.Jart+ Vital Hydra Solution™ Hydro Plump Treatment Essence 150 ml" at bounding box center [360, 328] width 255 height 13
click at [322, 339] on p "SKU: IP-8809844996775" at bounding box center [360, 341] width 255 height 13
copy p "8809844996775"
click at [1106, 338] on input "text" at bounding box center [1228, 334] width 382 height 27
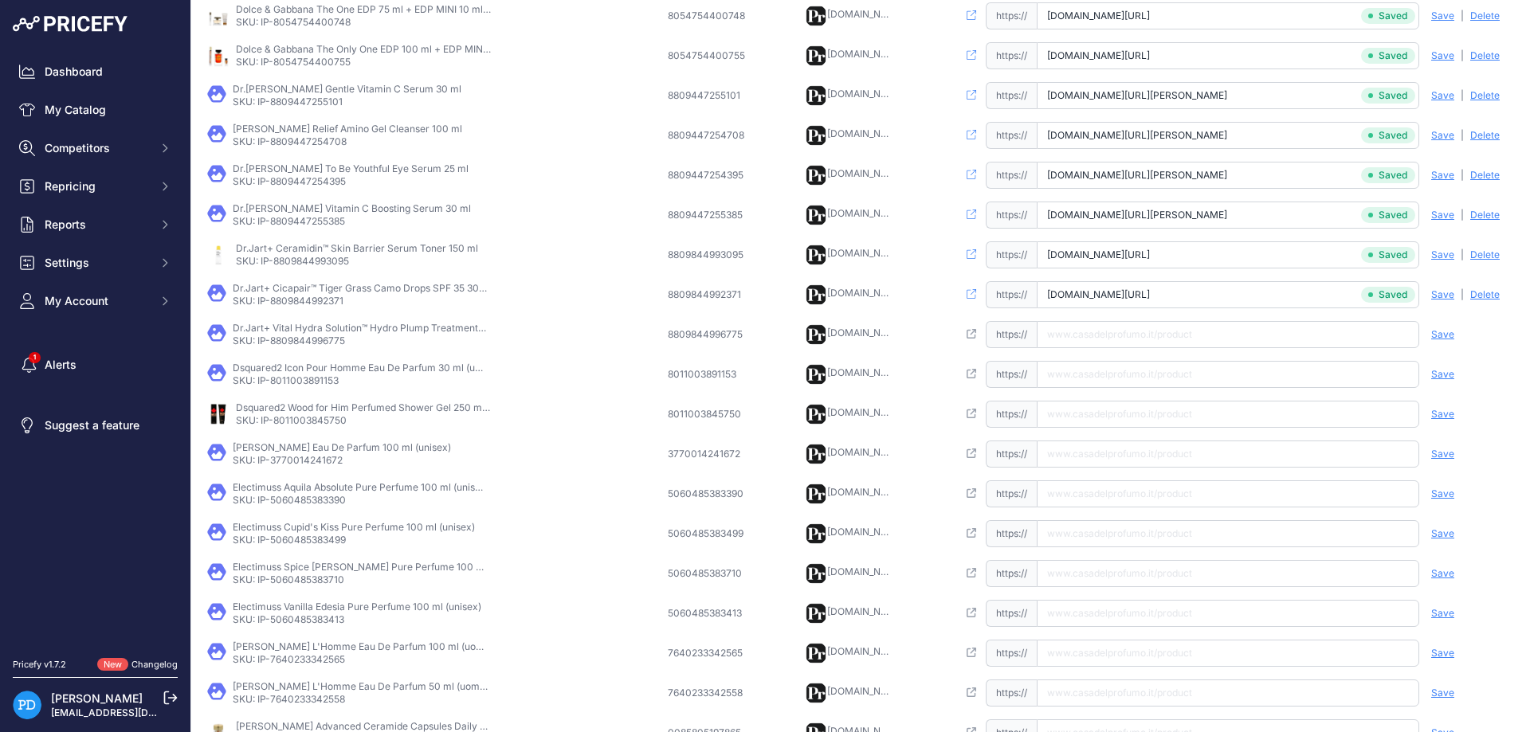
paste input "https://www.casadelprofumo.it/dr-jart-vital-hydra-solution-hydro-plump-treatmen…"
type input "www.casadelprofumo.it/dr-jart-vital-hydra-solution-hydro-plump-treatment-essenc…"
click at [1443, 335] on span "Save" at bounding box center [1442, 334] width 23 height 13
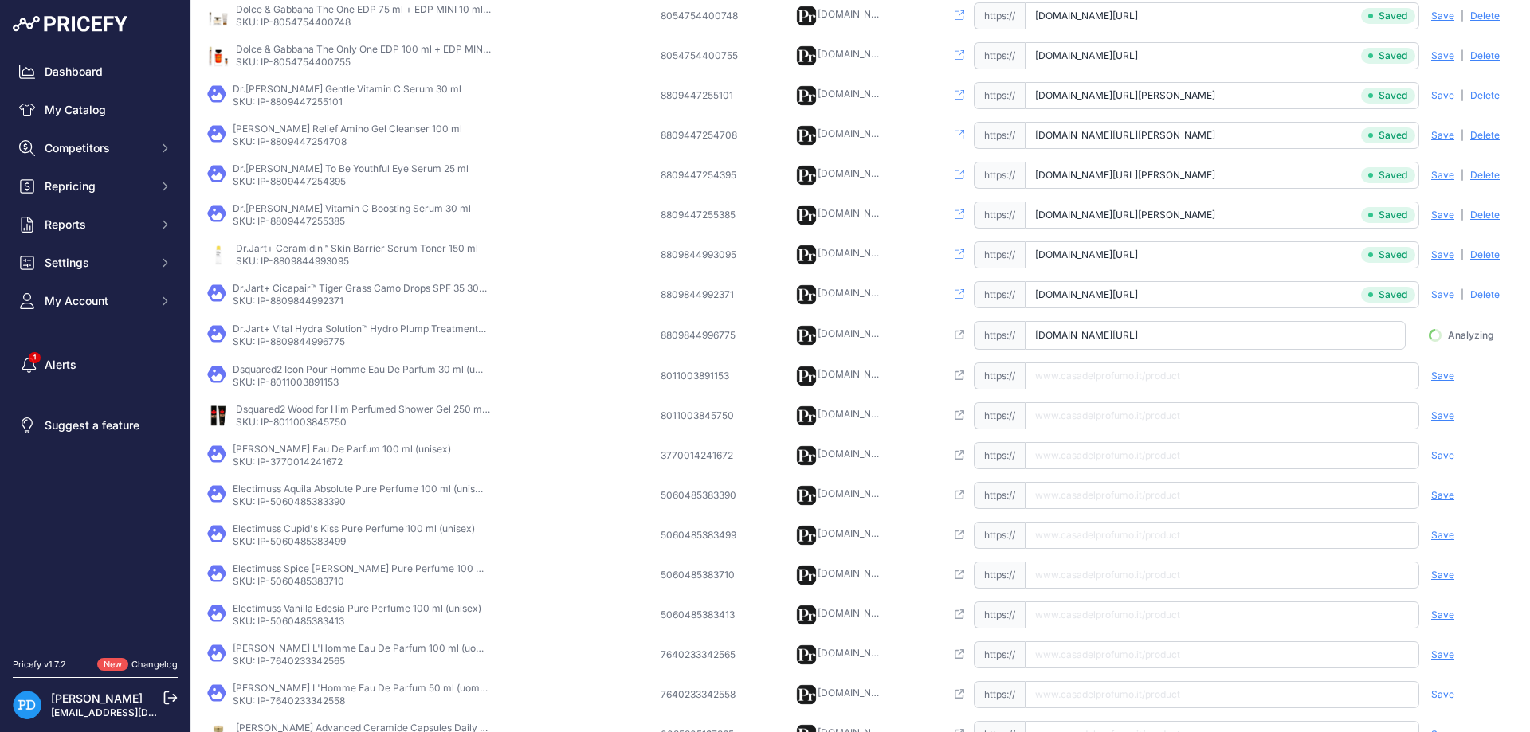
scroll to position [0, 109]
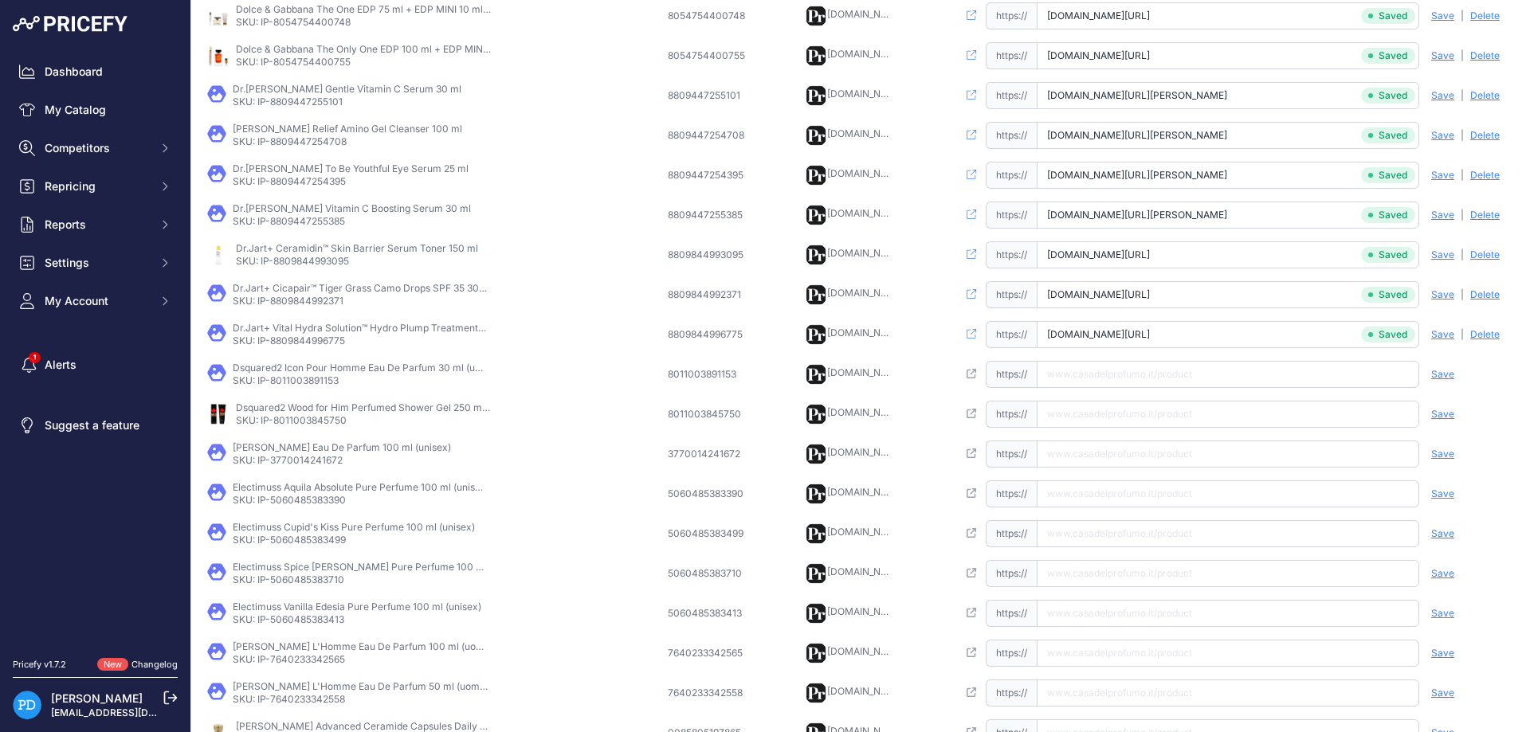
click at [306, 384] on p "SKU: IP-8011003891153" at bounding box center [360, 380] width 255 height 13
click at [1100, 374] on input "text" at bounding box center [1228, 374] width 382 height 27
paste input "https://www.casadelprofumo.it/dsquared2-icon-pour-homme-eau-de-parfum-uomo-30-m…"
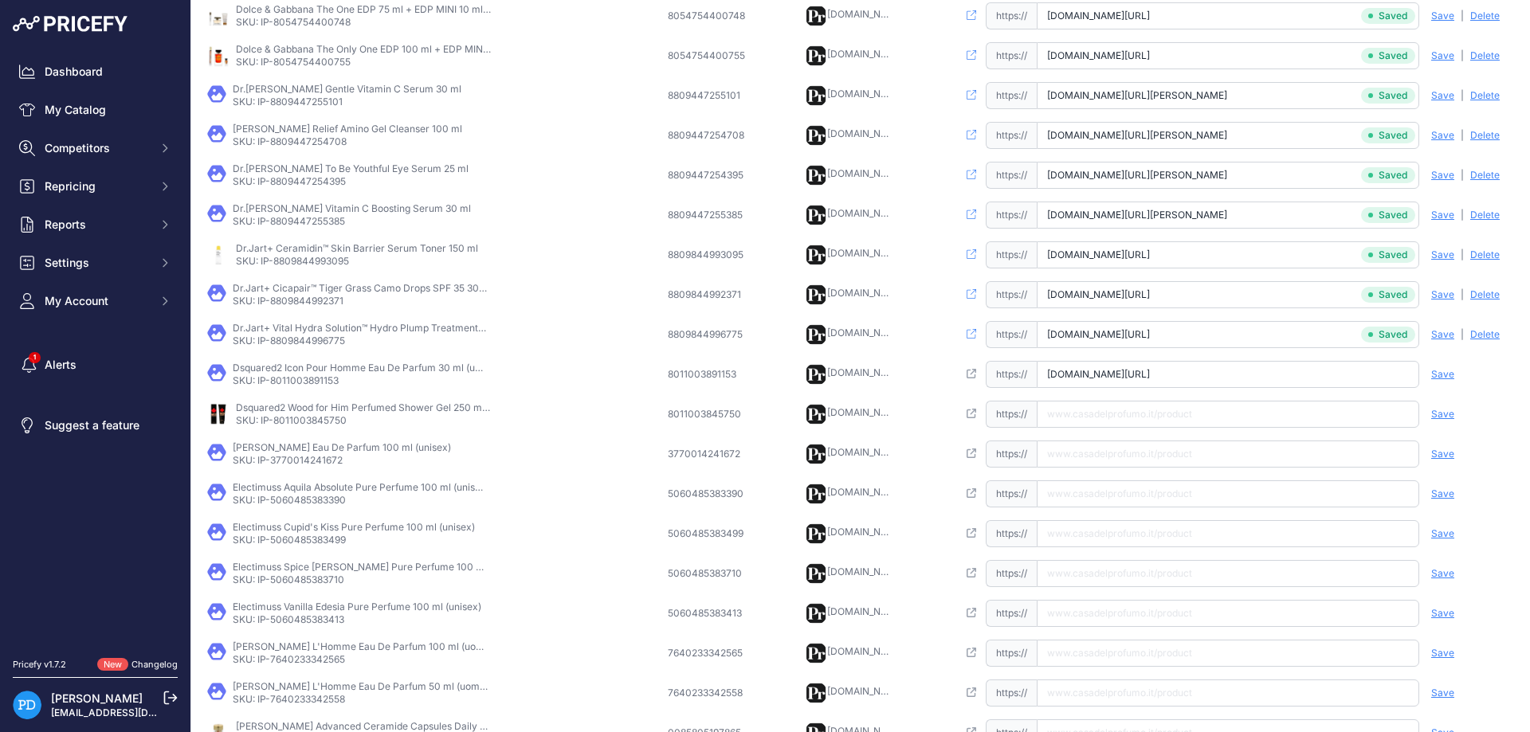
type input "www.casadelprofumo.it/dsquared2-icon-pour-homme-eau-de-parfum-uomo-30-ml_z10231…"
click at [1440, 375] on span "Save" at bounding box center [1442, 374] width 23 height 13
click at [304, 420] on p "SKU: IP-8011003845750" at bounding box center [363, 420] width 255 height 13
click at [1113, 414] on input "text" at bounding box center [1228, 414] width 382 height 27
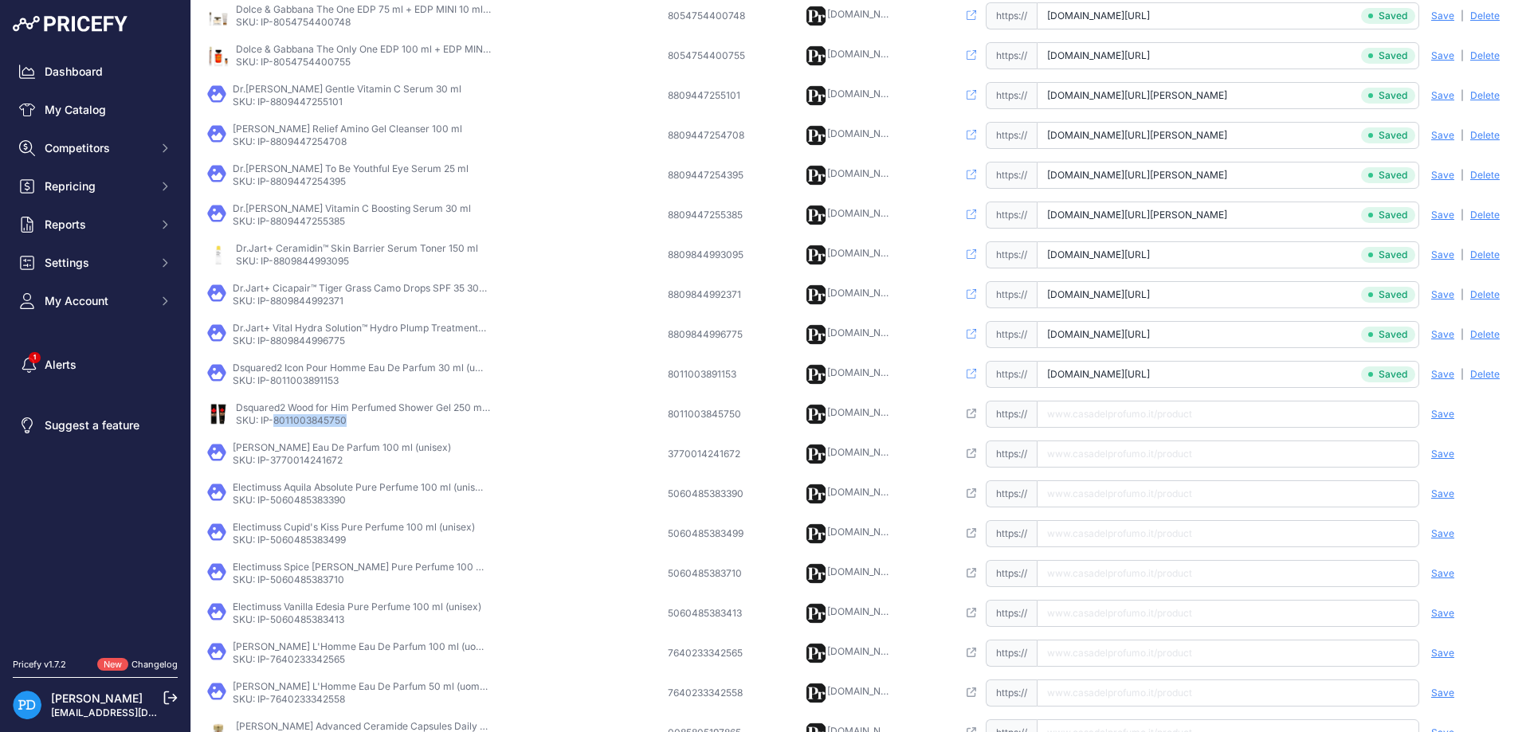
paste input "https://www.casadelprofumo.it/dsquared2-wood-for-him-gel-doccia-profumato-uomo-…"
type input "www.casadelprofumo.it/dsquared2-wood-for-him-gel-doccia-profumato-uomo-250-ml_z…"
click at [1433, 410] on span "Save" at bounding box center [1442, 414] width 23 height 13
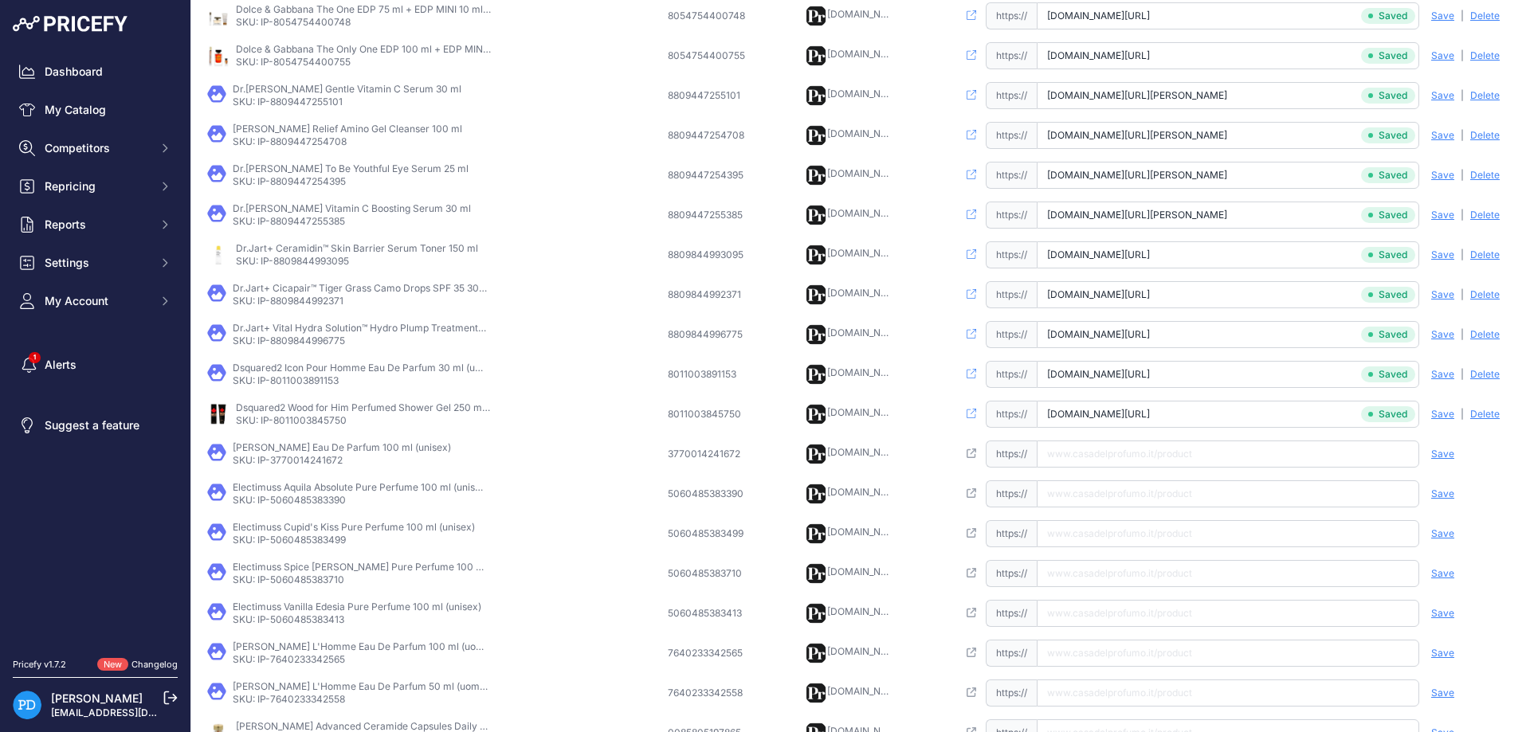
click at [304, 464] on p "SKU: IP-3770014241672" at bounding box center [342, 460] width 218 height 13
click at [1131, 455] on input "text" at bounding box center [1228, 454] width 382 height 27
paste input "https://www.casadelprofumo.it/dusita-montri-eau-de-parfum-unisex-100-ml_z875280/"
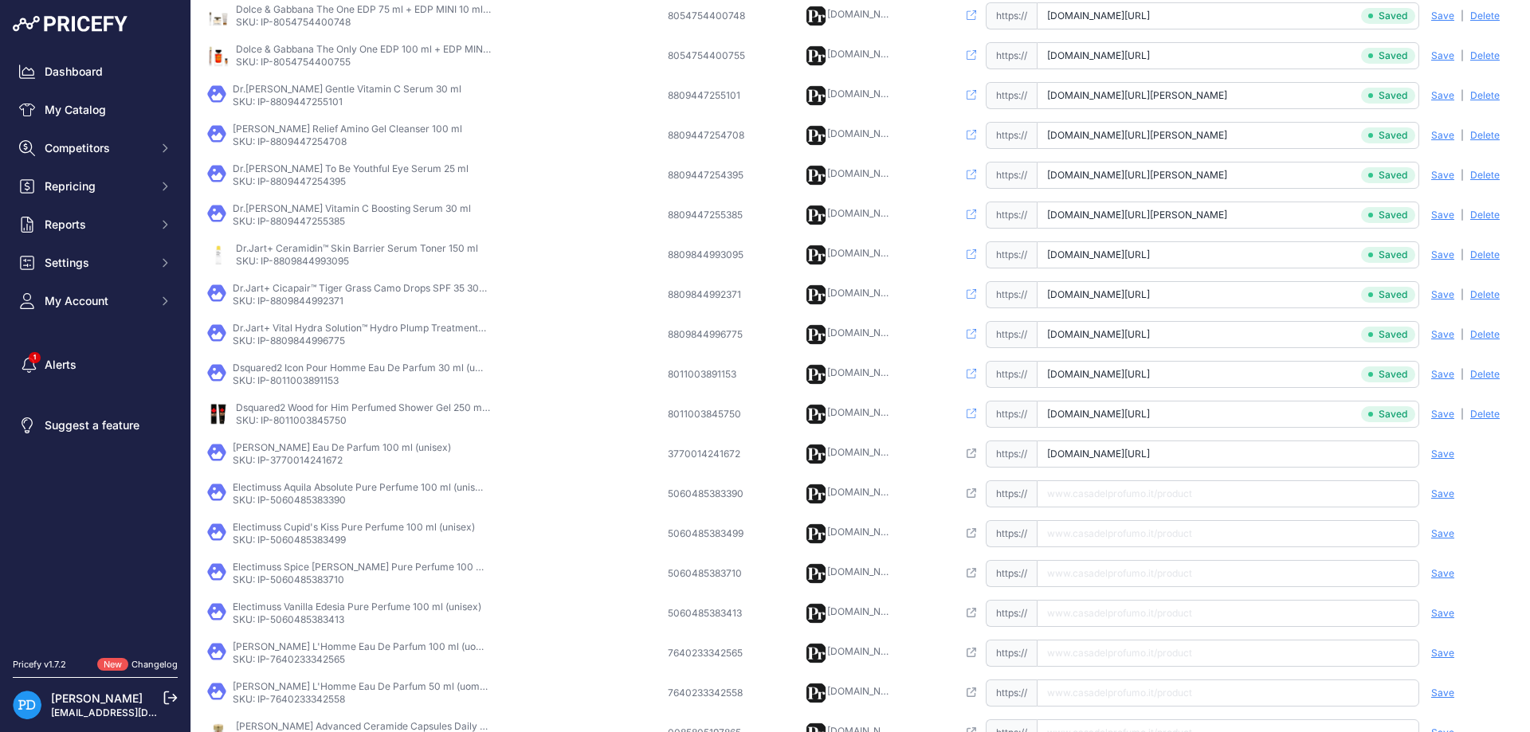
type input "www.casadelprofumo.it/dusita-montri-eau-de-parfum-unisex-100-ml_z875280/"
click at [1435, 453] on span "Save" at bounding box center [1442, 454] width 23 height 13
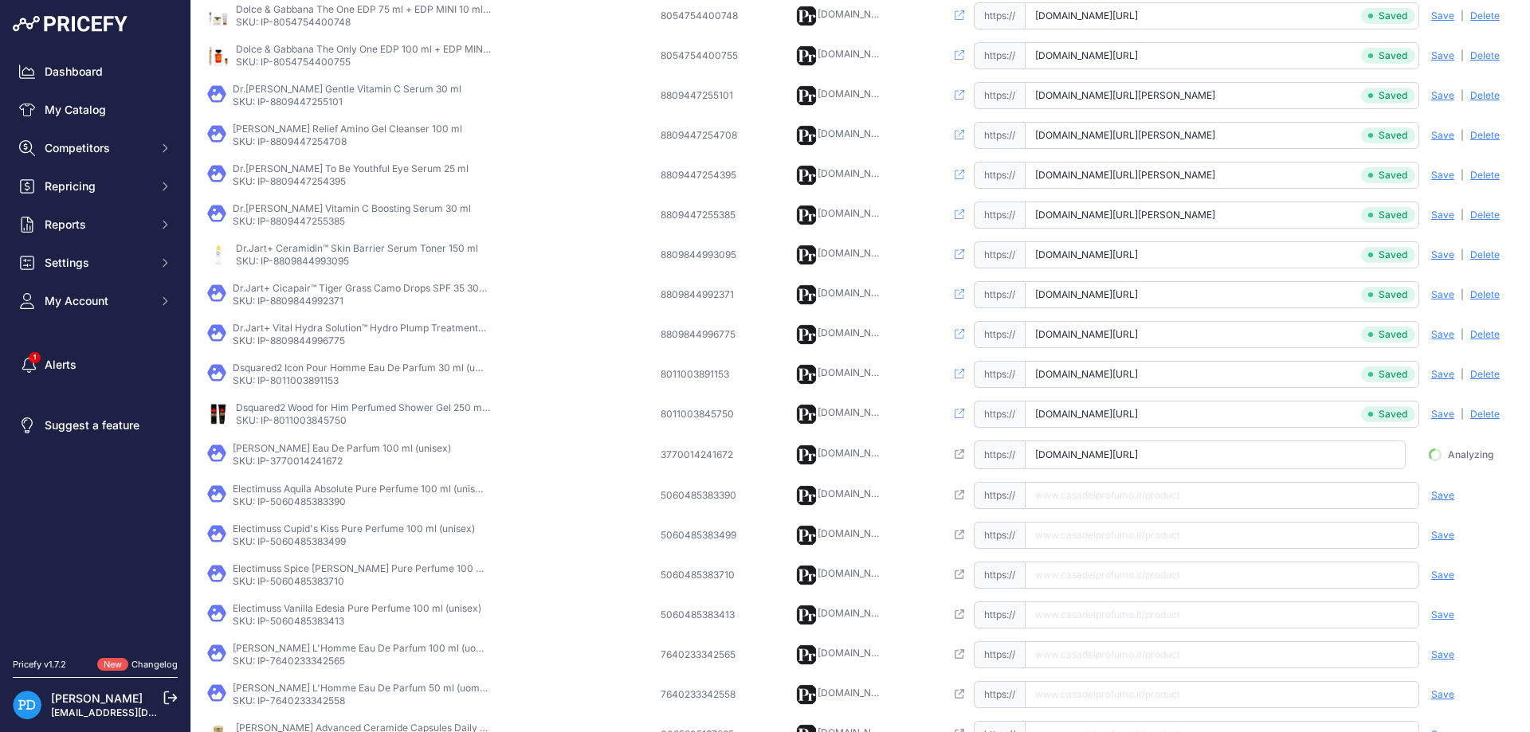
scroll to position [0, 3]
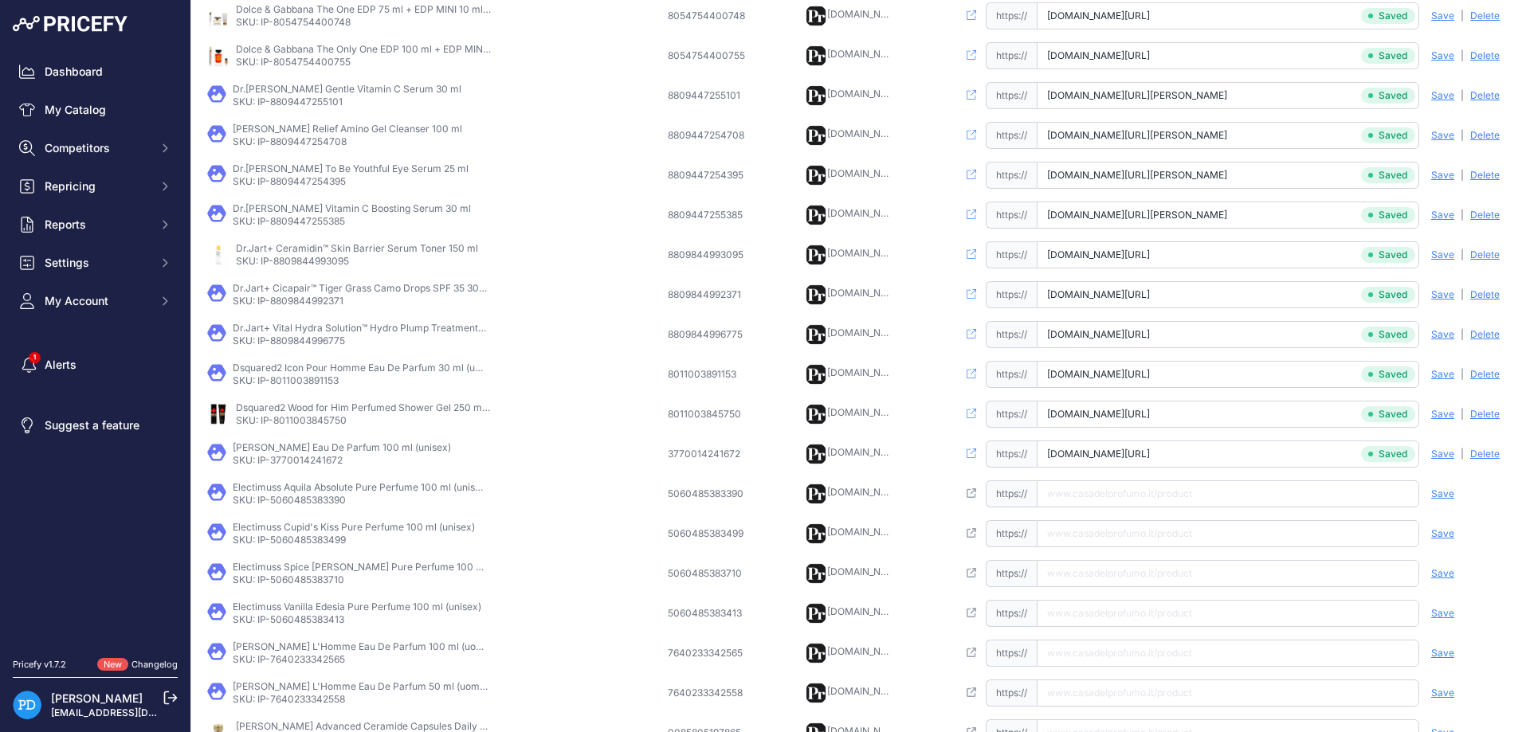
click at [308, 506] on p "SKU: IP-5060485383390" at bounding box center [360, 500] width 255 height 13
click at [1108, 499] on input "text" at bounding box center [1228, 493] width 382 height 27
paste input "https://www.casadelprofumo.it/electimuss-aquila-absolute-pure-perfume-unisex-10…"
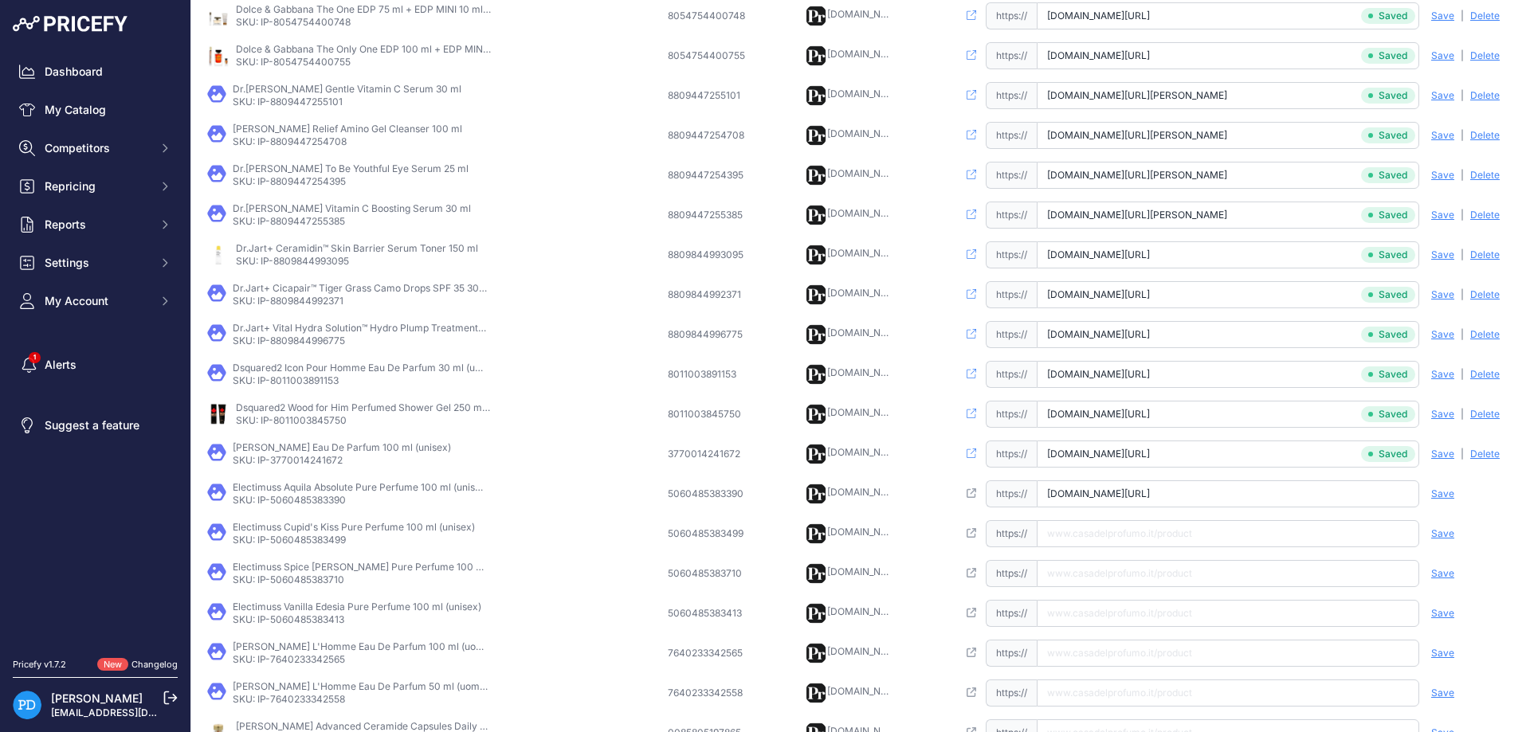
type input "www.casadelprofumo.it/electimuss-aquila-absolute-pure-perfume-unisex-100-ml_z90…"
click at [1436, 493] on span "Save" at bounding box center [1442, 494] width 23 height 13
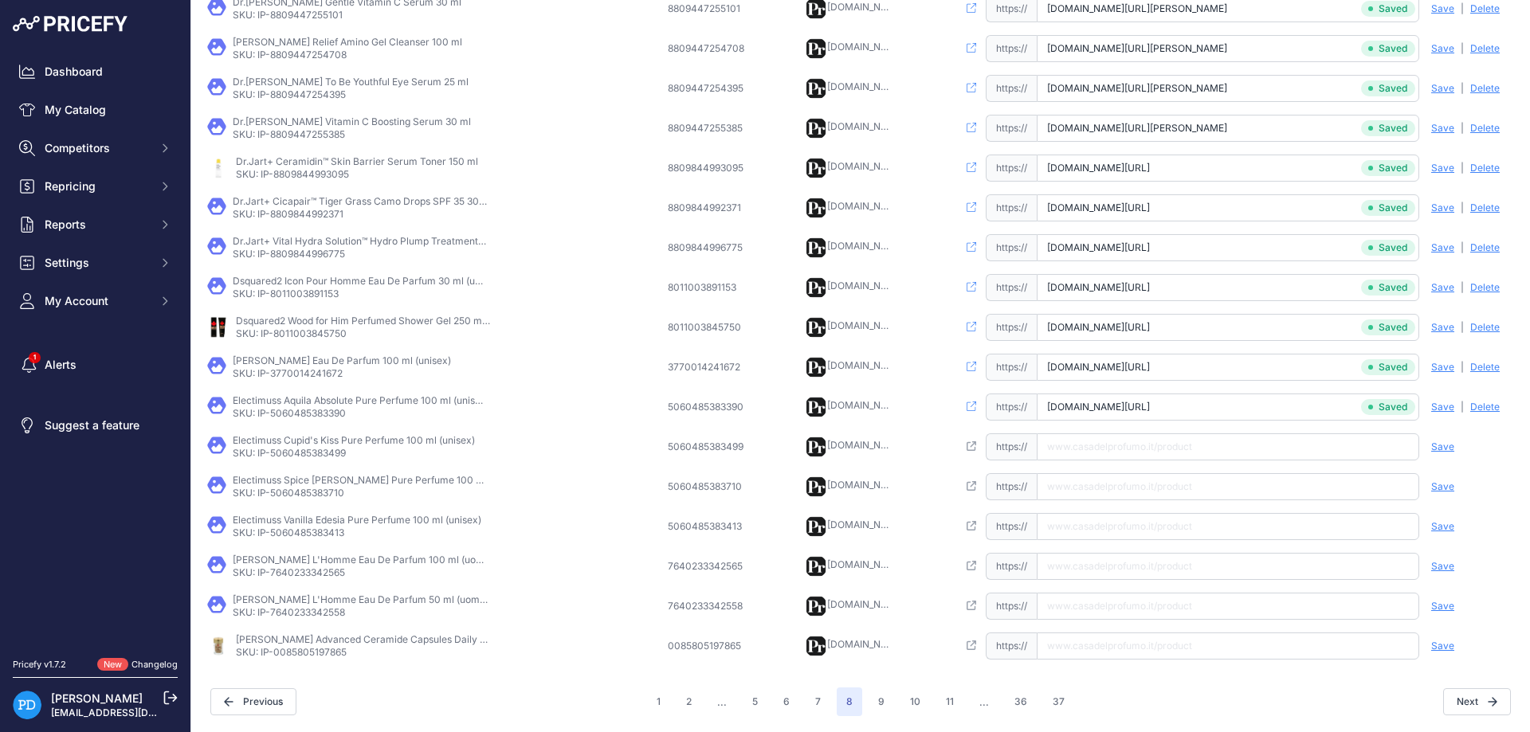
click at [319, 406] on p "Electimuss Aquila Absolute Pure Perfume 100 ml (unisex)" at bounding box center [360, 400] width 255 height 13
click at [320, 406] on p "Electimuss Aquila Absolute Pure Perfume 100 ml (unisex)" at bounding box center [360, 400] width 255 height 13
click at [319, 421] on td "Electimuss Aquila Absolute Pure Perfume 100 ml (unisex) SKU: IP-5060485383390" at bounding box center [434, 407] width 461 height 40
click at [1174, 444] on input "text" at bounding box center [1228, 446] width 382 height 27
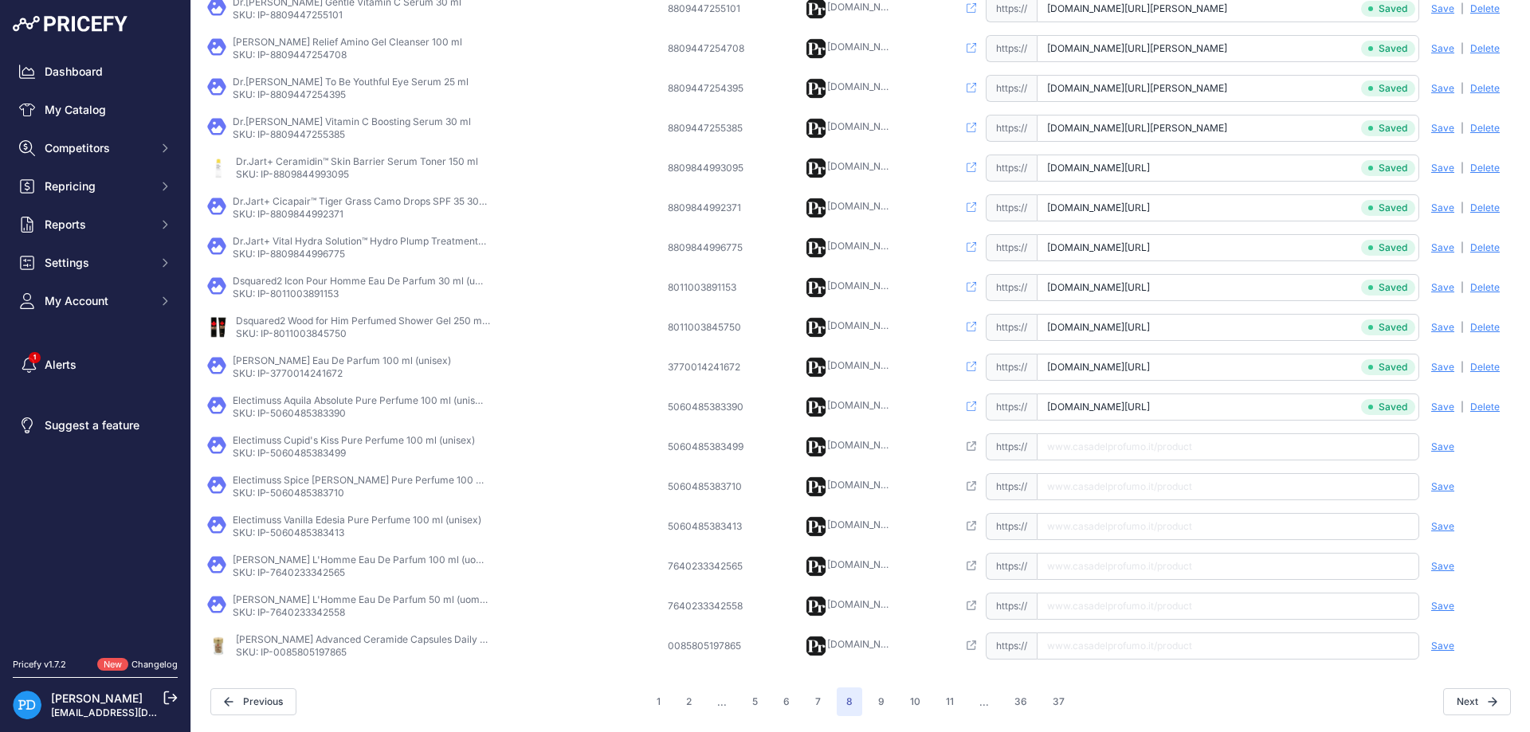
paste input "https://www.casadelprofumo.it/electimuss-aquila-absolute-pure-perfume-unisex-10…"
click at [1455, 452] on div "Save Analyzing | Delete Deleting" at bounding box center [1466, 446] width 96 height 27
click at [325, 453] on p "SKU: IP-5060485383499" at bounding box center [354, 453] width 242 height 13
click at [296, 452] on p "SKU: IP-5060485383499" at bounding box center [354, 453] width 242 height 13
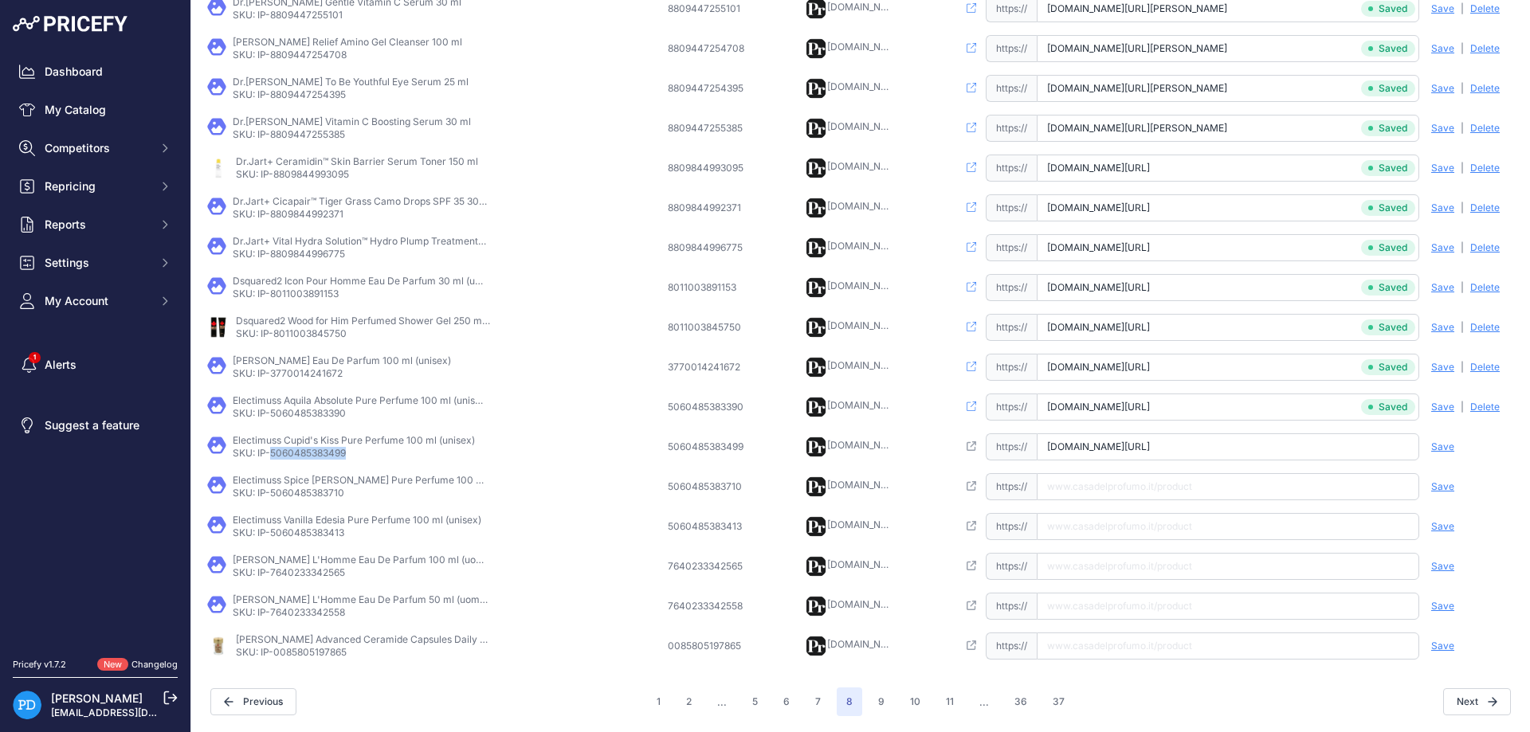
click at [296, 452] on p "SKU: IP-5060485383499" at bounding box center [354, 453] width 242 height 13
click at [1154, 443] on input "www.casadelprofumo.it/electimuss-aquila-absolute-pure-perfume-unisex-100-ml_z90…" at bounding box center [1228, 446] width 382 height 27
paste input "https://www.casadelprofumo.it/electimuss-cupid-s-kiss-pure-perfume-unisex-100-m…"
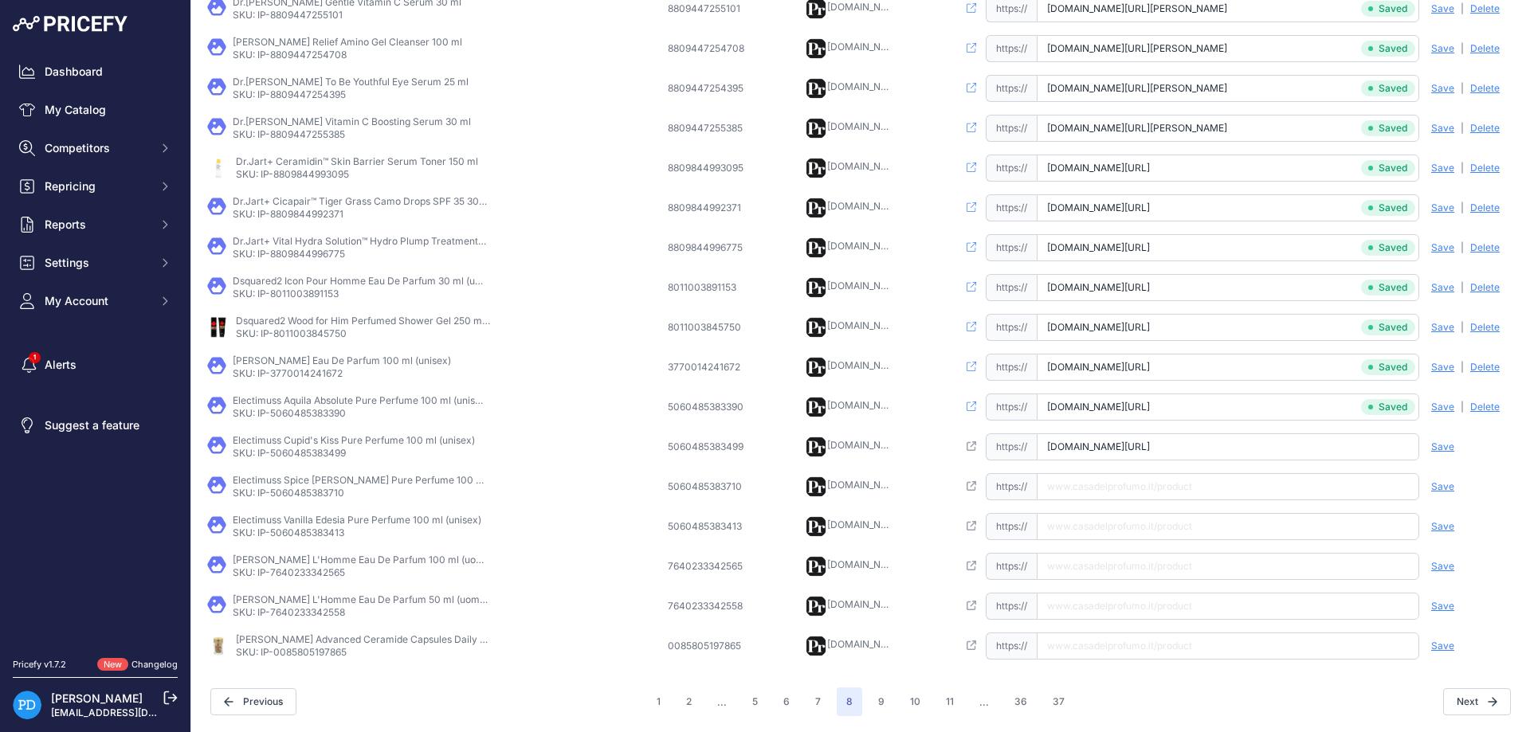
scroll to position [0, 59]
type input "www.casadelprofumo.it/electimuss-cupid-s-kiss-pure-perfume-unisex-100-ml_z10019…"
click at [1433, 450] on span "Save" at bounding box center [1442, 447] width 23 height 13
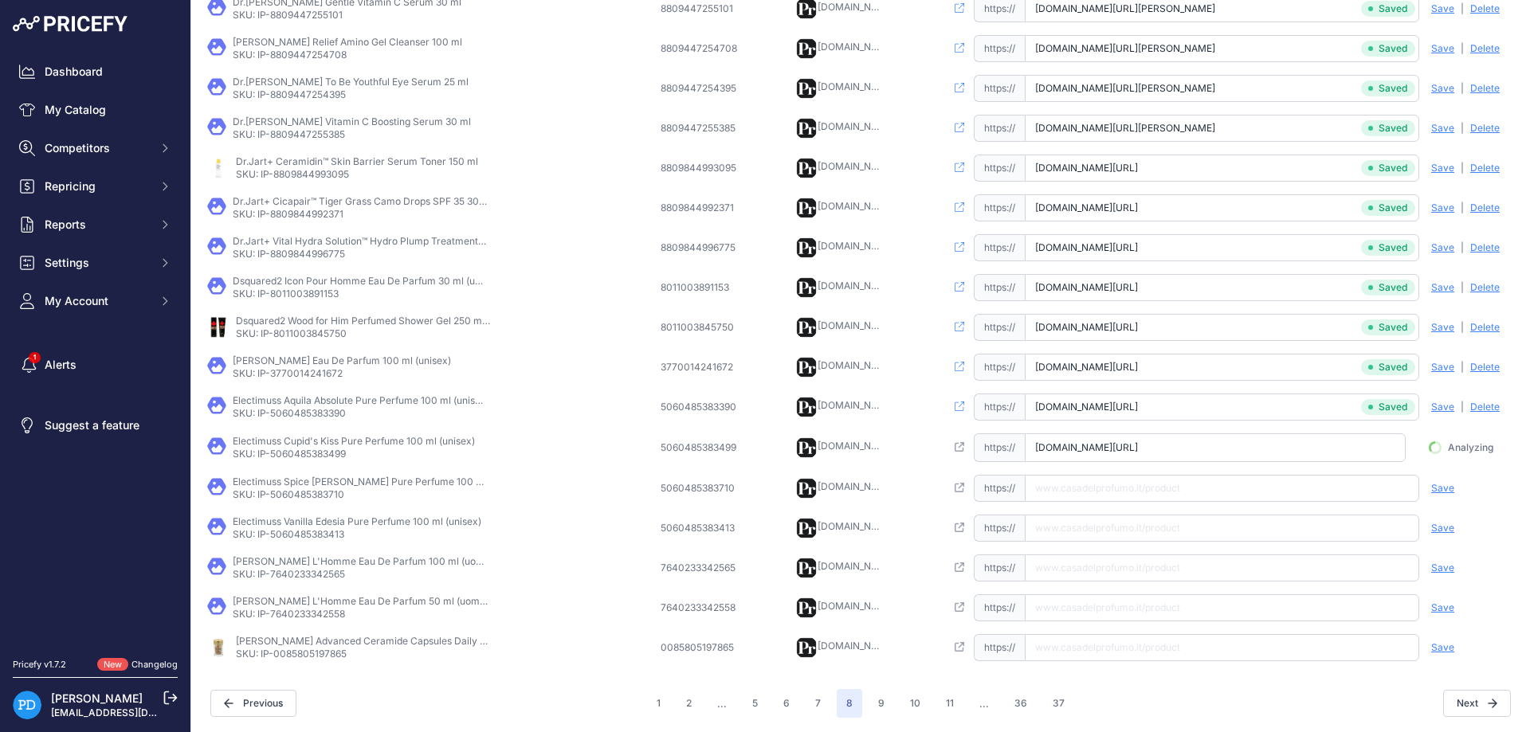
scroll to position [0, 49]
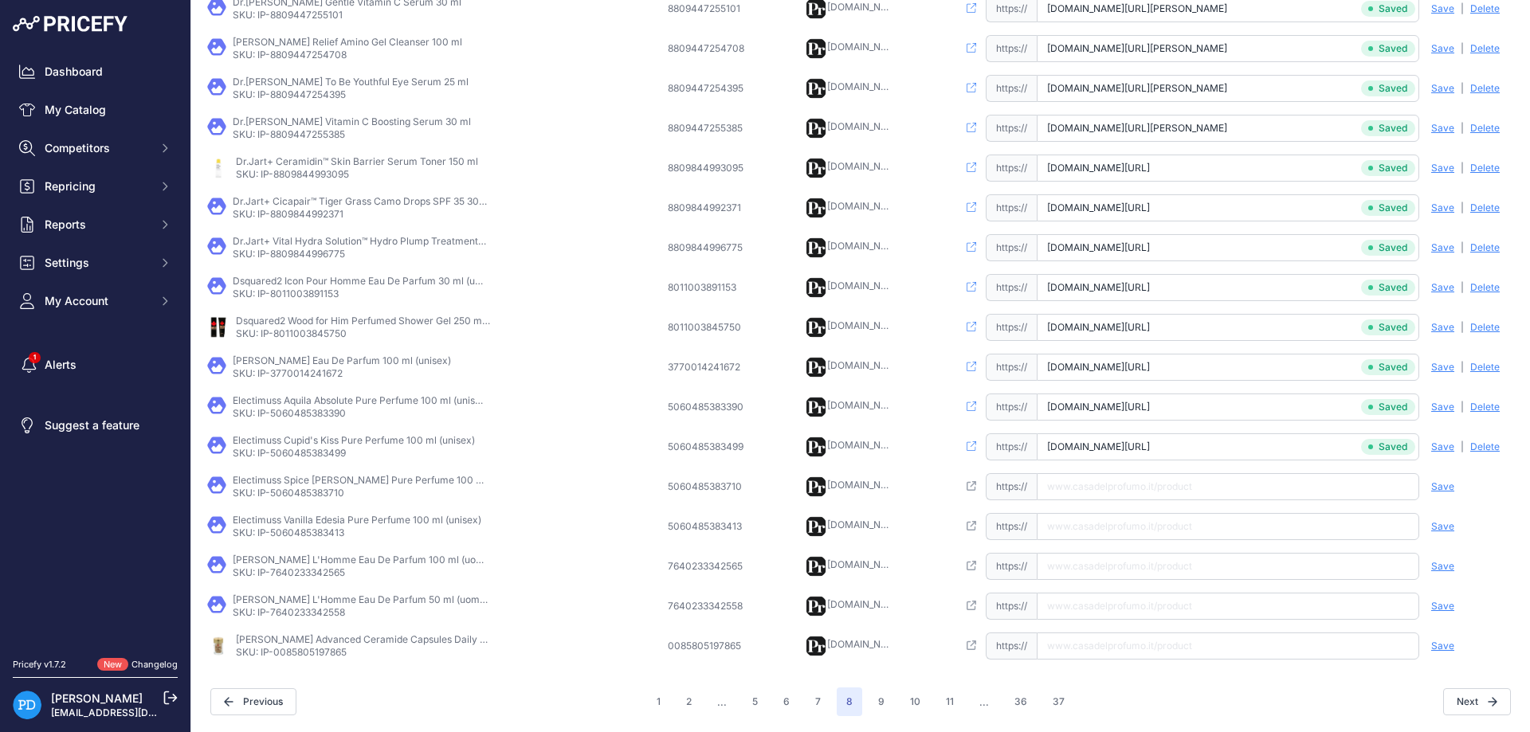
click at [306, 497] on p "SKU: IP-5060485383710" at bounding box center [360, 493] width 255 height 13
click at [1037, 492] on span "https://" at bounding box center [1011, 486] width 51 height 27
click at [1087, 492] on input "text" at bounding box center [1228, 486] width 382 height 27
paste input "https://www.casadelprofumo.it/electimuss-spice-d-arno-pure-perfume-unisex-100-m…"
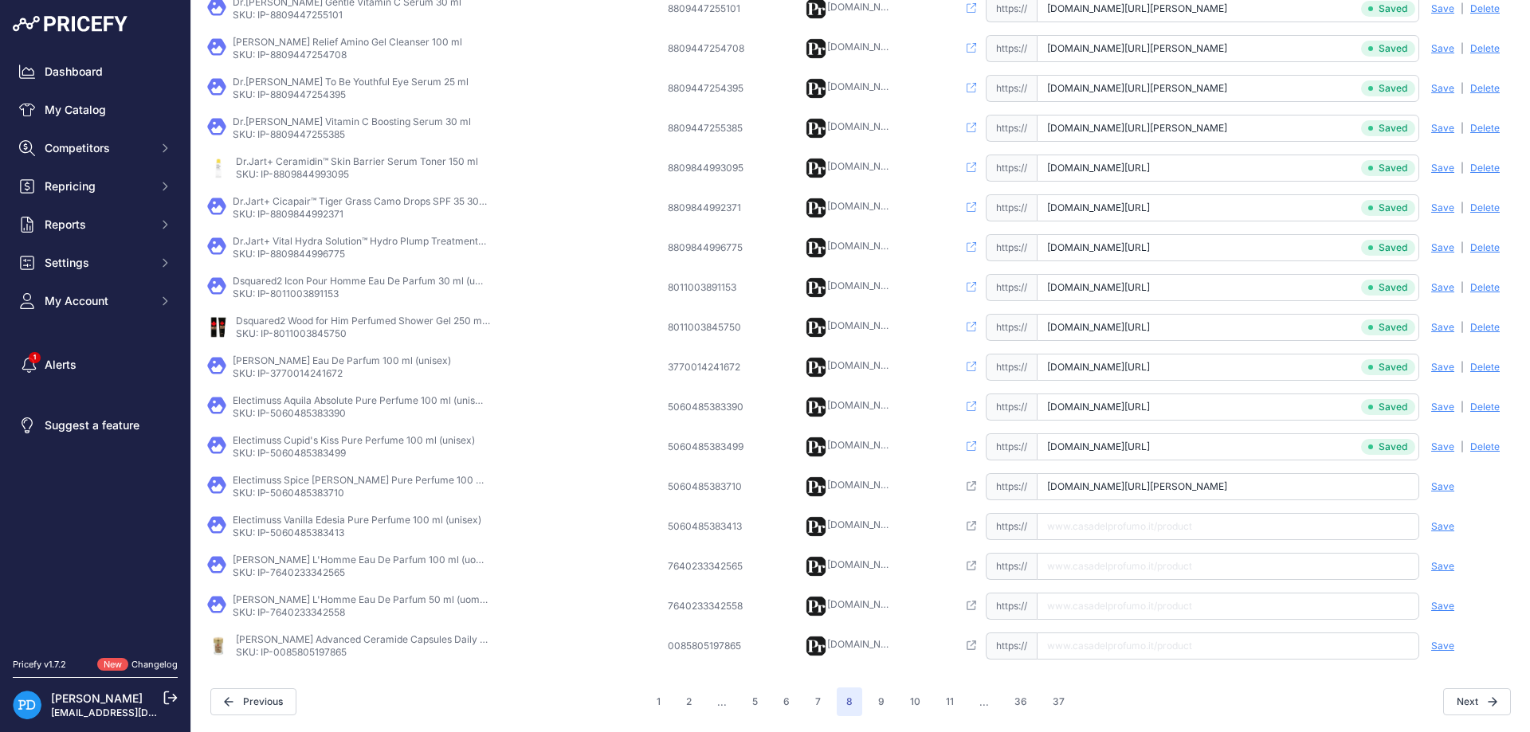
scroll to position [0, 60]
type input "www.casadelprofumo.it/electimuss-spice-d-arno-pure-perfume-unisex-100-ml_z10019…"
click at [1445, 482] on span "Save" at bounding box center [1442, 486] width 23 height 13
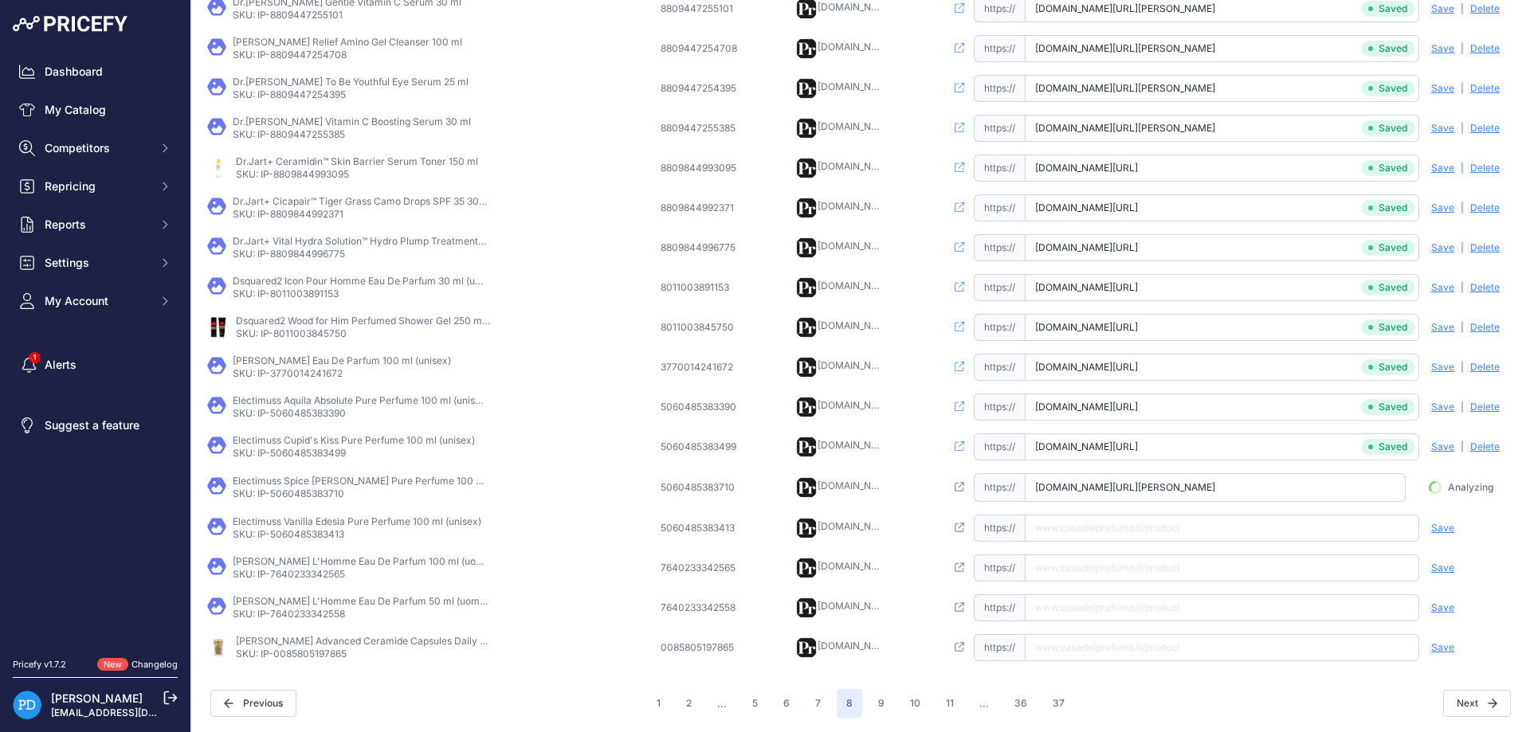
scroll to position [0, 50]
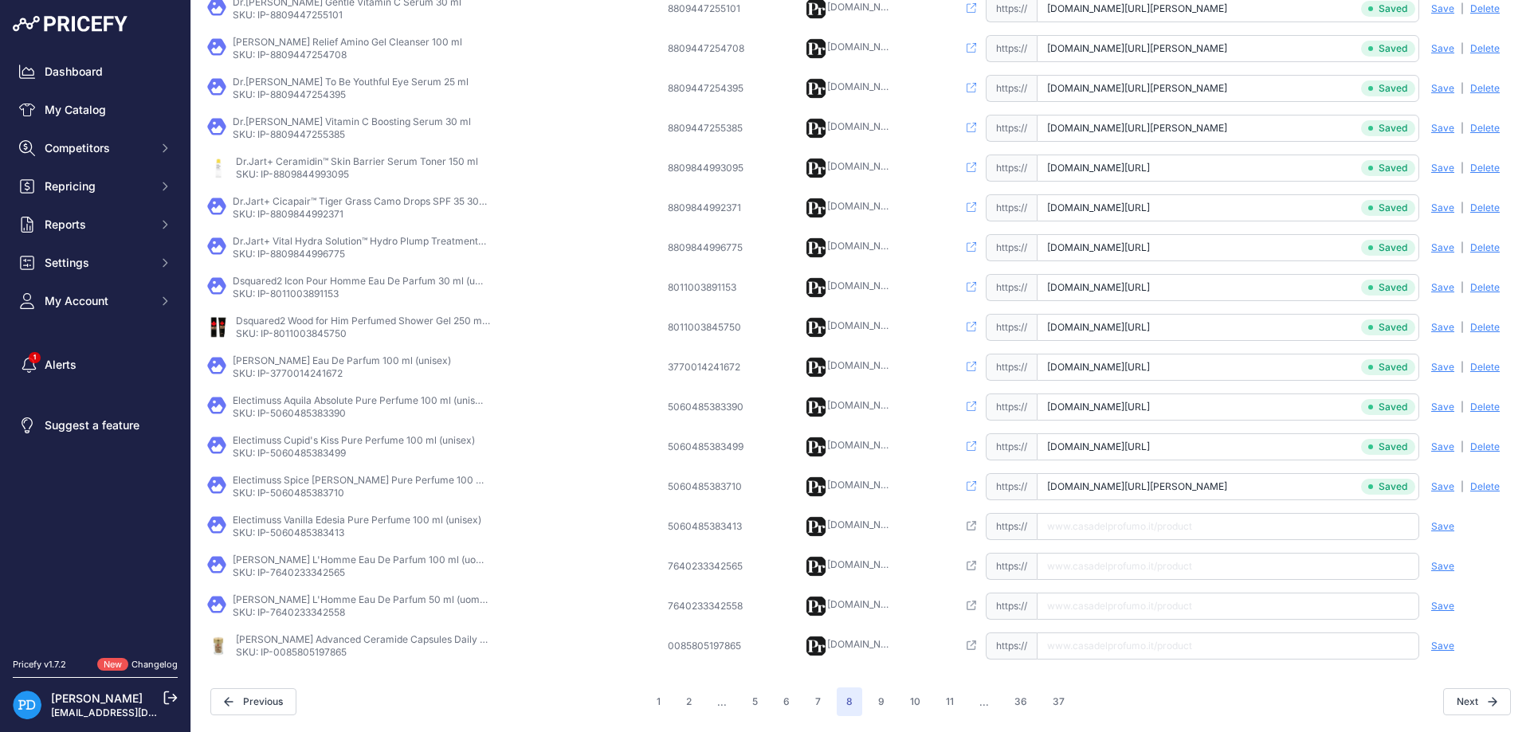
click at [292, 528] on p "SKU: IP-5060485383413" at bounding box center [357, 533] width 249 height 13
click at [1185, 538] on input "text" at bounding box center [1228, 526] width 382 height 27
paste input "https://www.casadelprofumo.it/electimuss-vanilla-edesia-pure-perfume-unisex-100…"
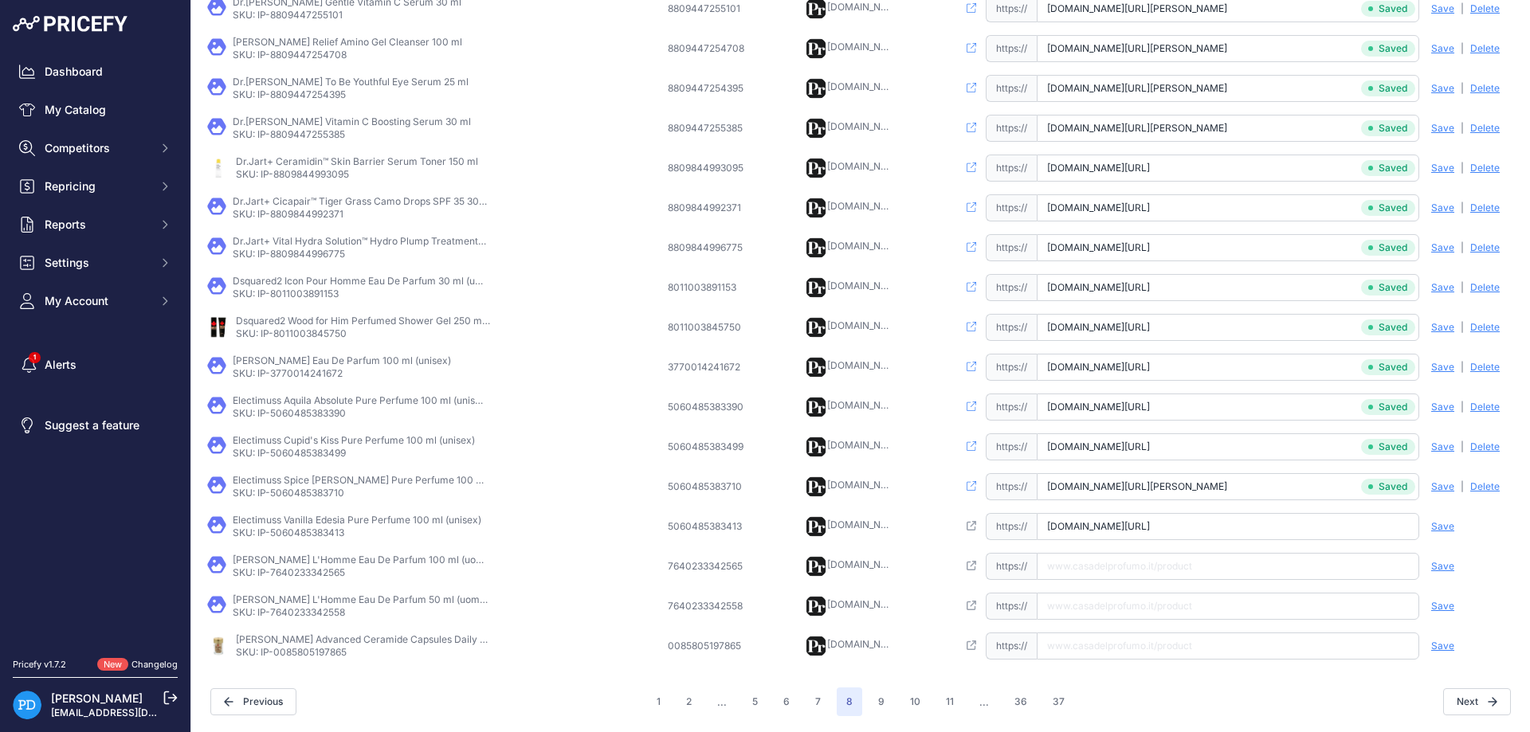
type input "www.casadelprofumo.it/electimuss-vanilla-edesia-pure-perfume-unisex-100-ml_z942…"
click at [1447, 531] on span "Save" at bounding box center [1442, 526] width 23 height 13
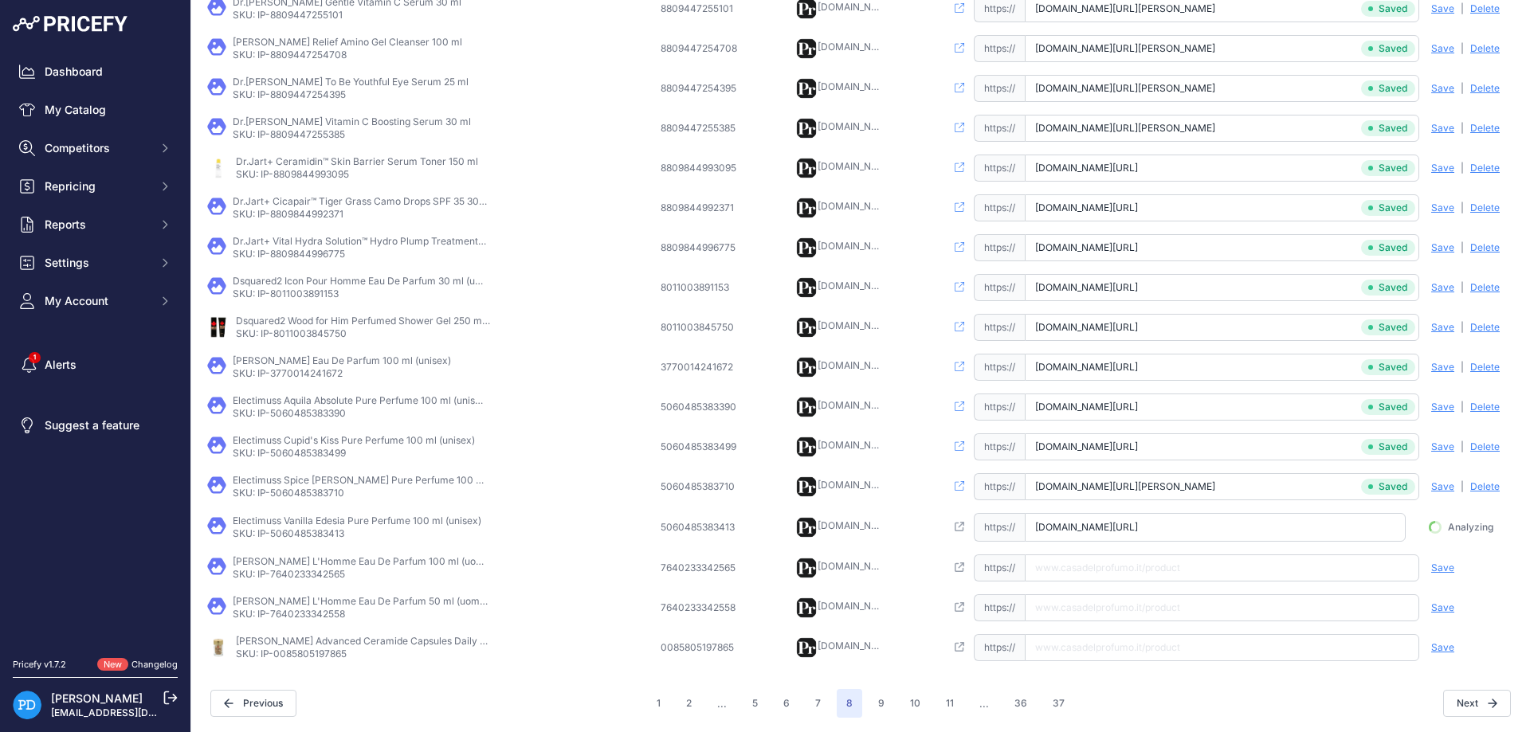
scroll to position [0, 53]
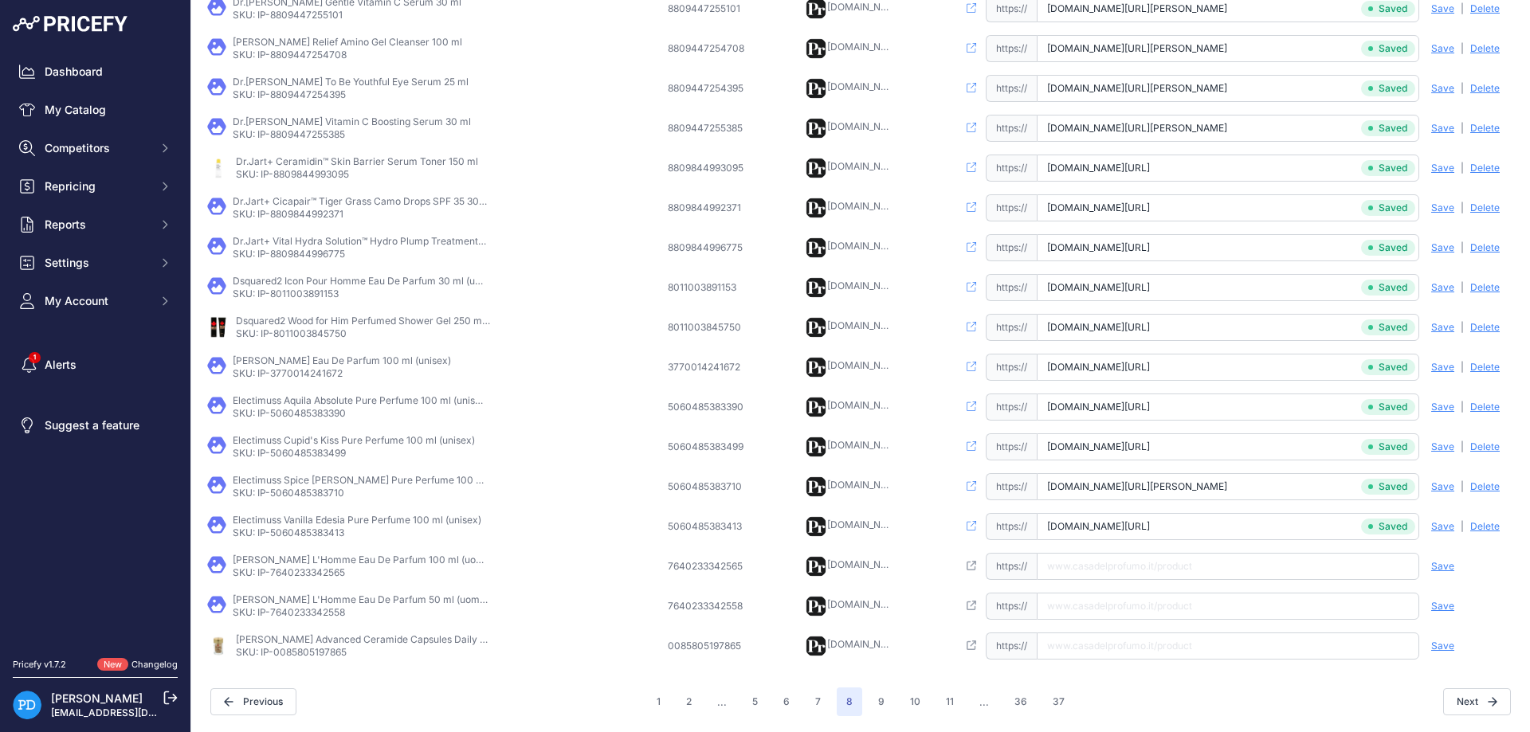
click at [290, 578] on p "SKU: IP-7640233342565" at bounding box center [360, 573] width 255 height 13
click at [1188, 564] on input "text" at bounding box center [1228, 566] width 382 height 27
paste input "https://www.casadelprofumo.it/elie-saab-l-homme-eau-de-parfum-uomo-100-ml_z1026…"
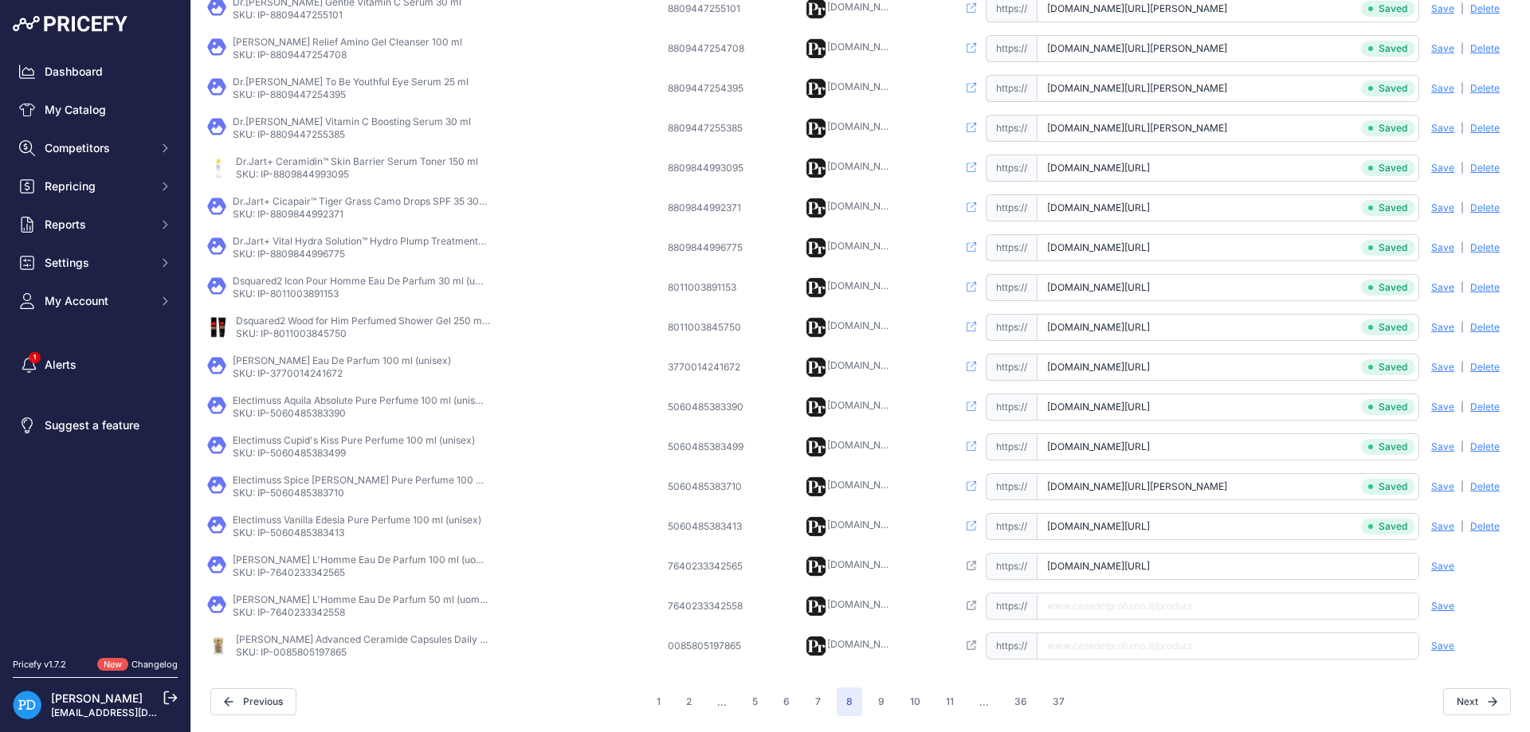
type input "www.casadelprofumo.it/elie-saab-l-homme-eau-de-parfum-uomo-100-ml_z1026342/"
click at [1447, 566] on span "Save" at bounding box center [1442, 566] width 23 height 13
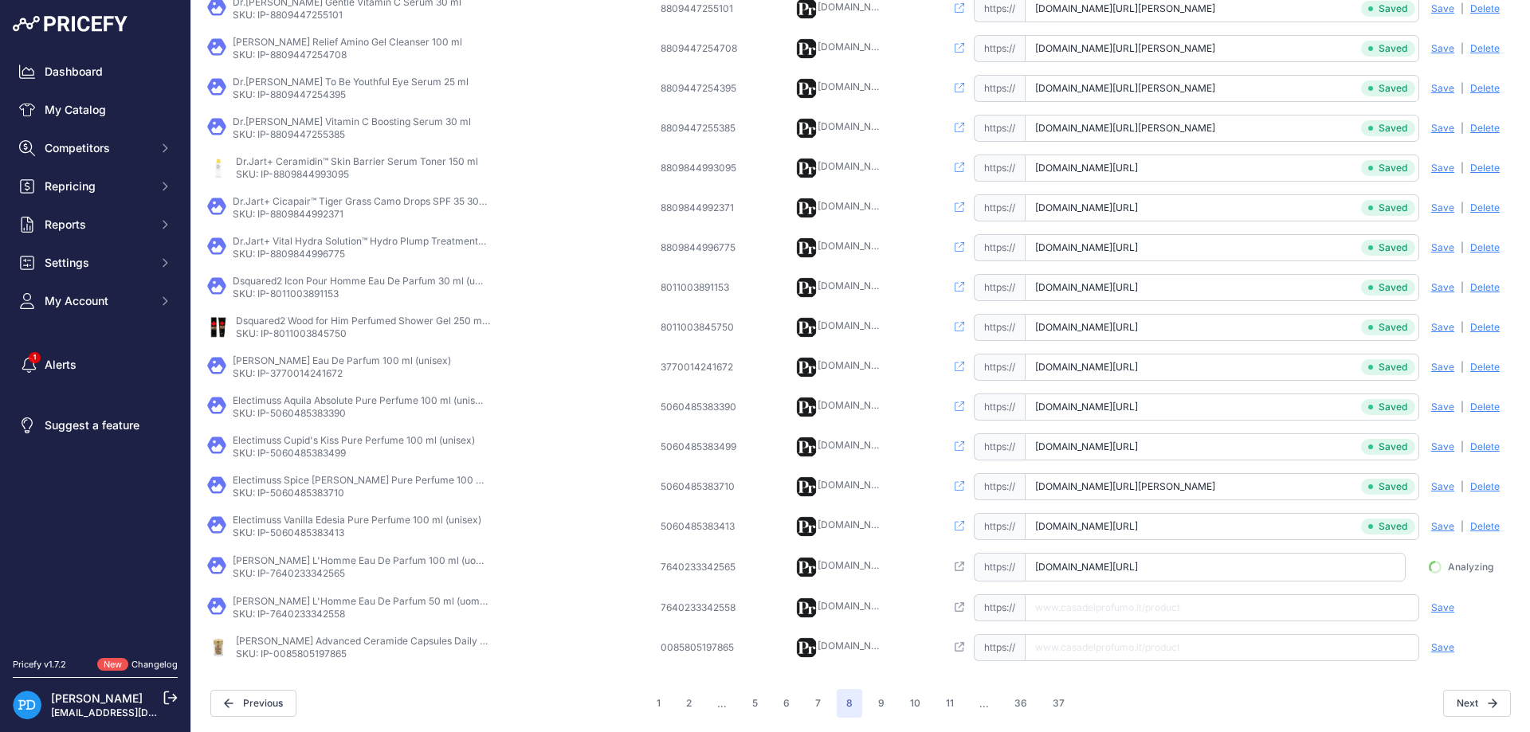
scroll to position [0, 30]
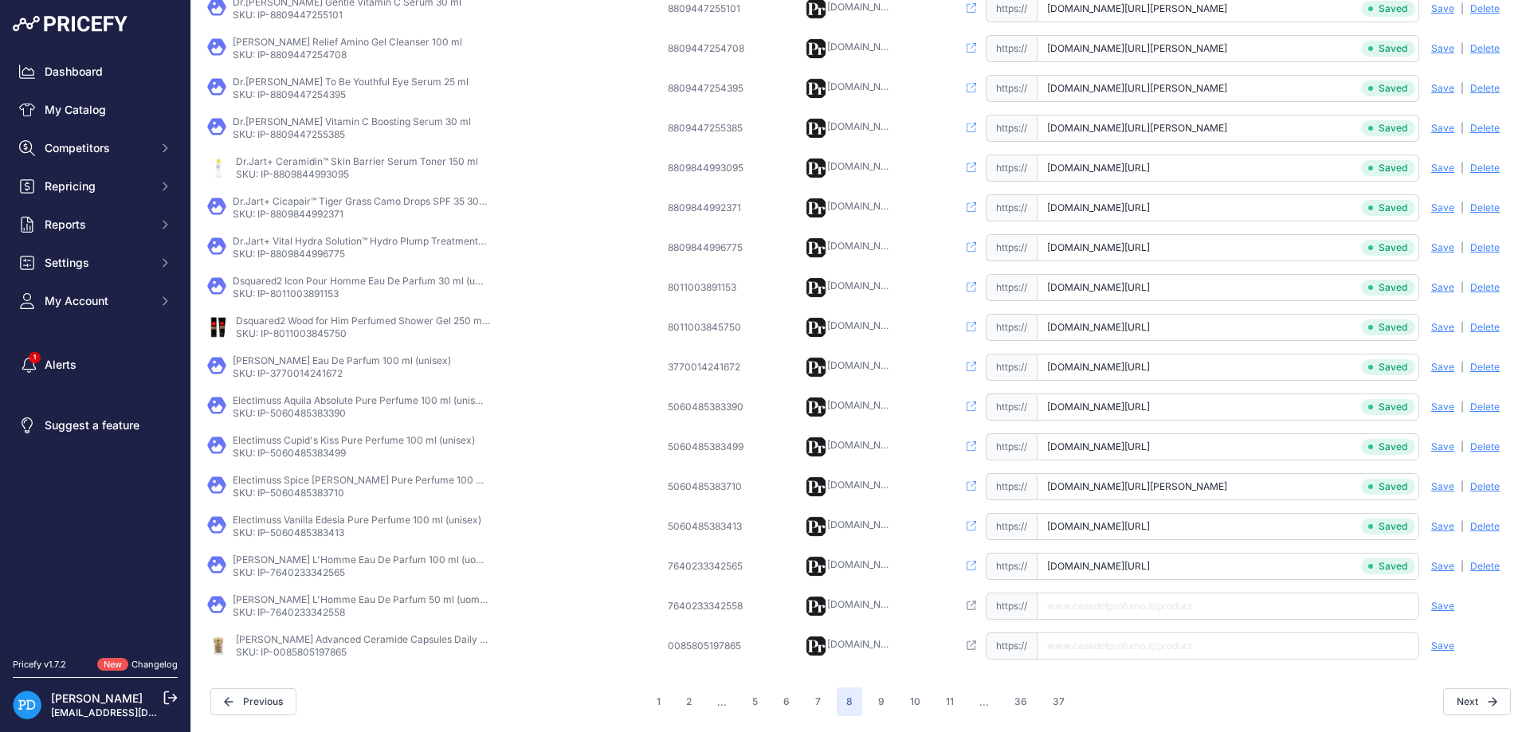
click at [289, 614] on p "SKU: IP-7640233342558" at bounding box center [360, 612] width 255 height 13
click at [1227, 619] on input "text" at bounding box center [1228, 606] width 382 height 27
paste input "https://www.casadelprofumo.it/elie-saab-l-homme-eau-de-parfum-uomo-50-ml_z10263…"
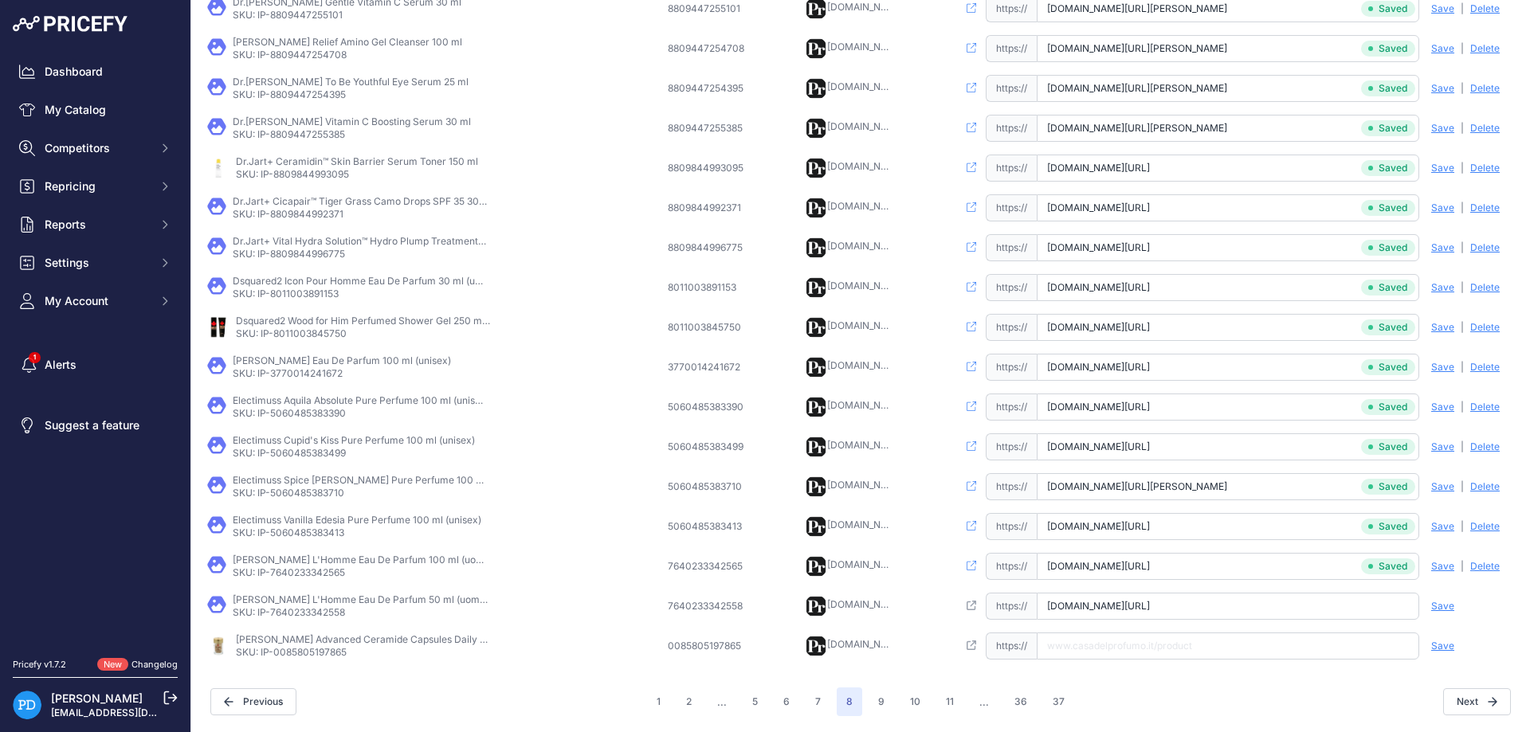
type input "www.casadelprofumo.it/elie-saab-l-homme-eau-de-parfum-uomo-50-ml_z1026341/"
click at [1450, 606] on span "Save" at bounding box center [1442, 606] width 23 height 13
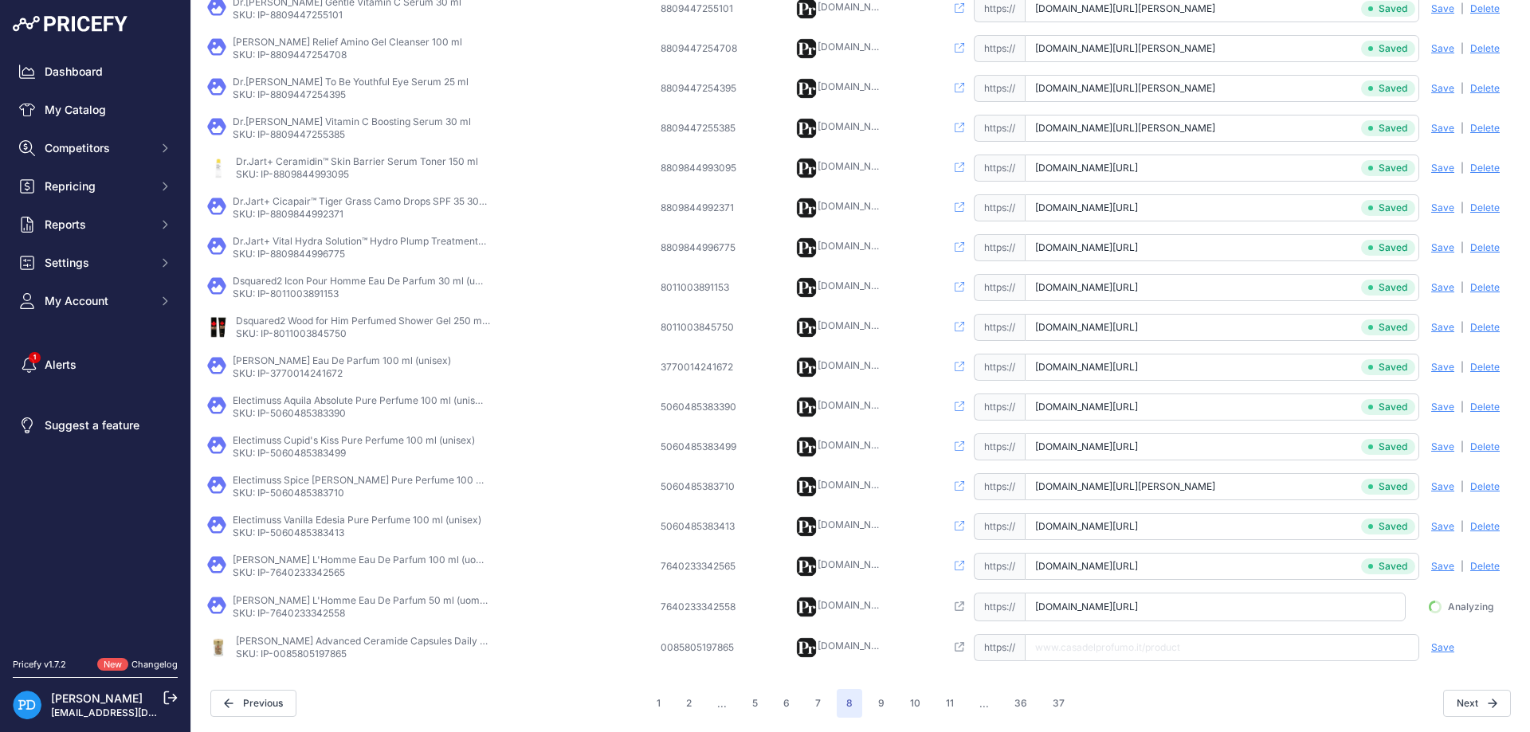
scroll to position [0, 24]
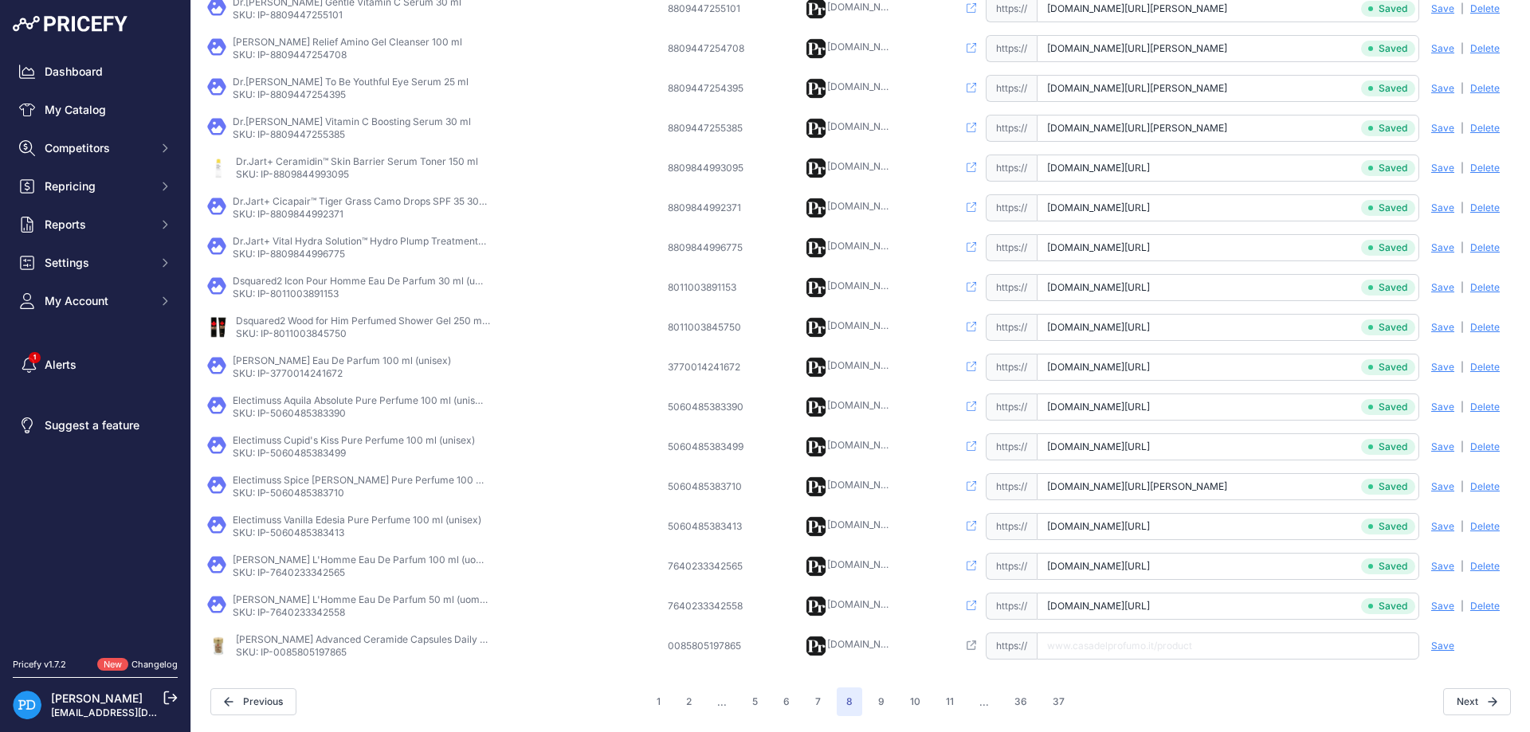
click at [322, 647] on p "SKU: IP-0085805197865" at bounding box center [363, 652] width 255 height 13
click at [1149, 650] on input "text" at bounding box center [1228, 646] width 382 height 27
paste input "https://www.casadelprofumo.it/elizabeth-arden-advanced-ceramide-capsules-daily-…"
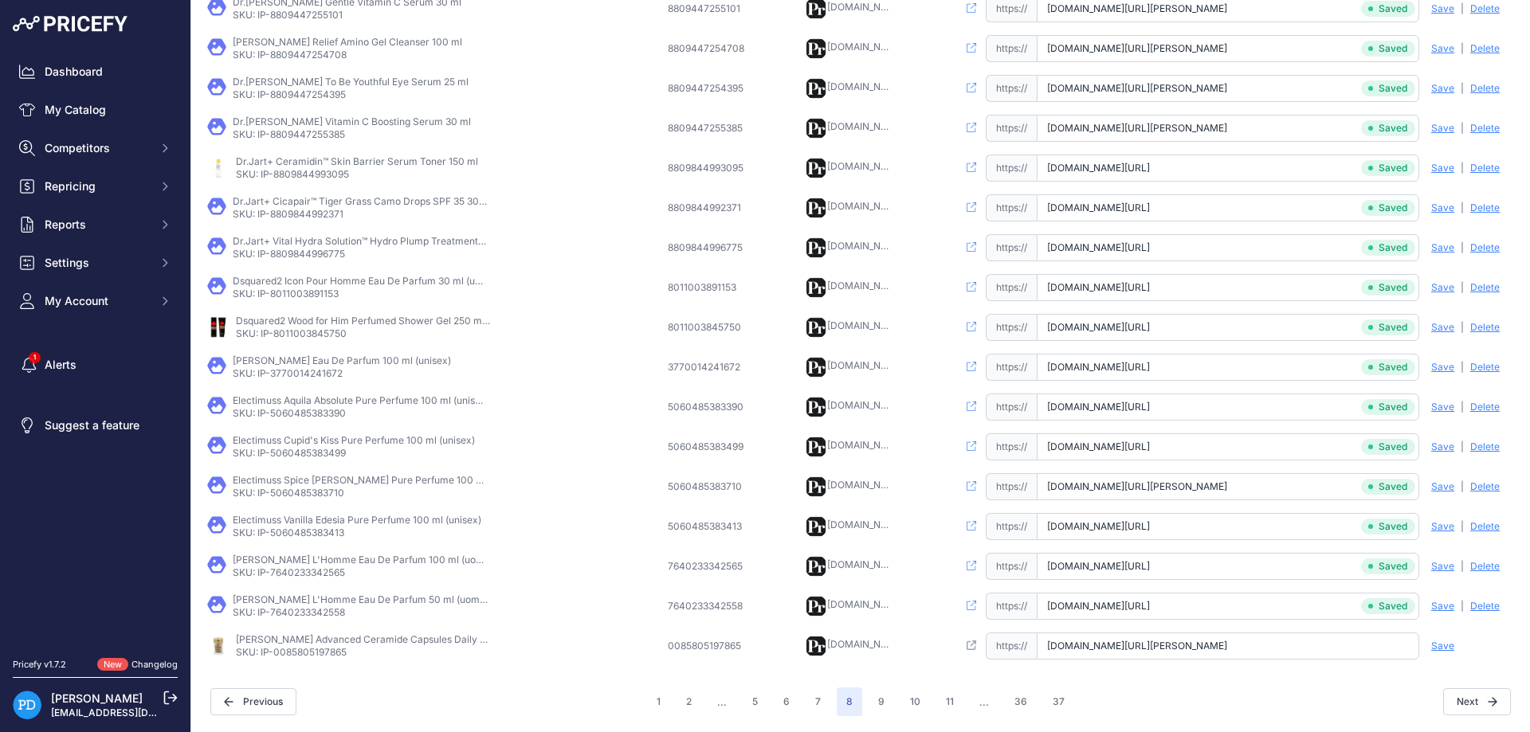
type input "www.casadelprofumo.it/elizabeth-arden-advanced-ceramide-capsules-daily-youth-re…"
click at [1437, 650] on span "Save" at bounding box center [1442, 646] width 23 height 13
click at [821, 704] on button "7" at bounding box center [818, 702] width 25 height 29
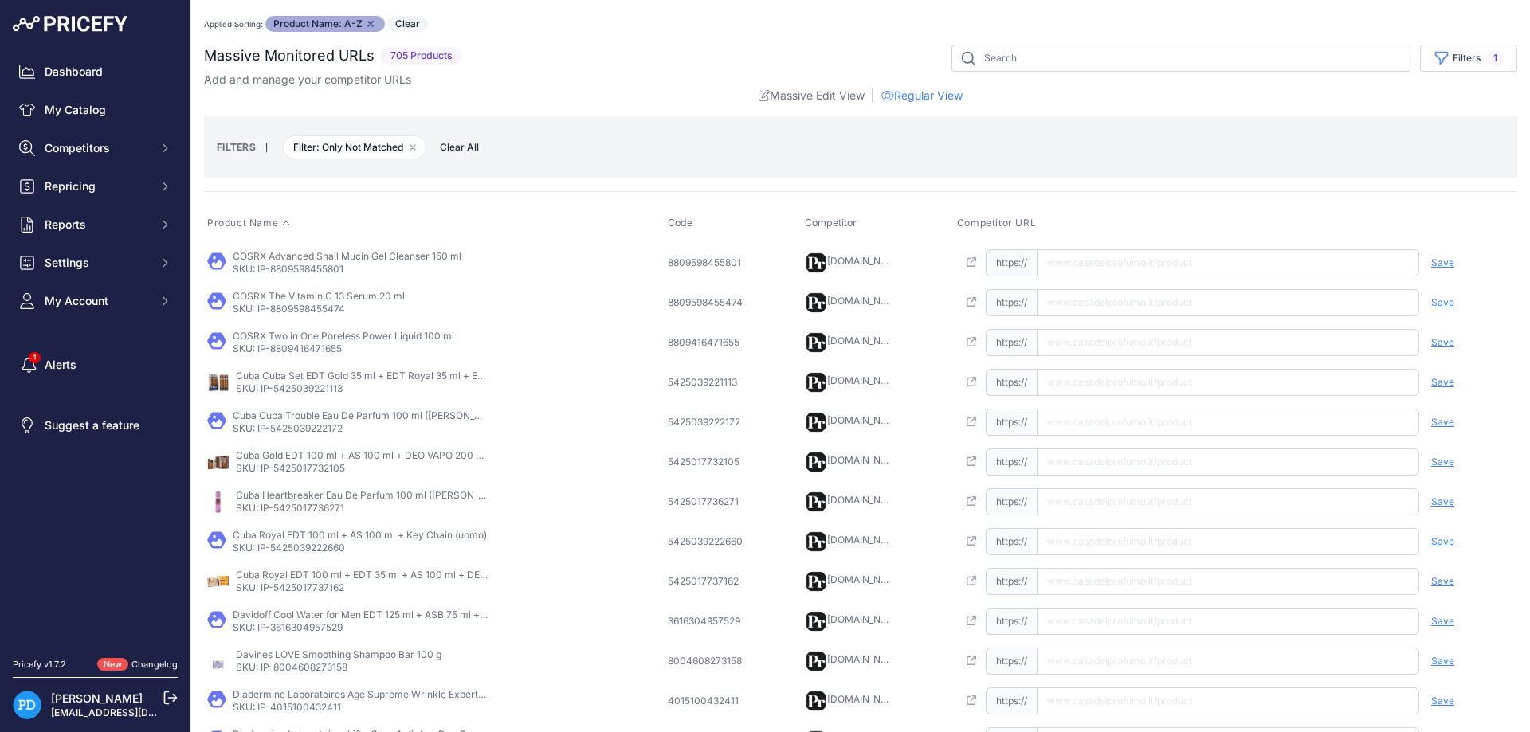
click at [306, 272] on p "SKU: IP-8809598455801" at bounding box center [347, 269] width 229 height 13
click at [1087, 265] on input "text" at bounding box center [1228, 262] width 382 height 27
paste input "https://www.casadelprofumo.it/cosrx-advanced-snail-mucin-gel-cleanser-150-ml_z1…"
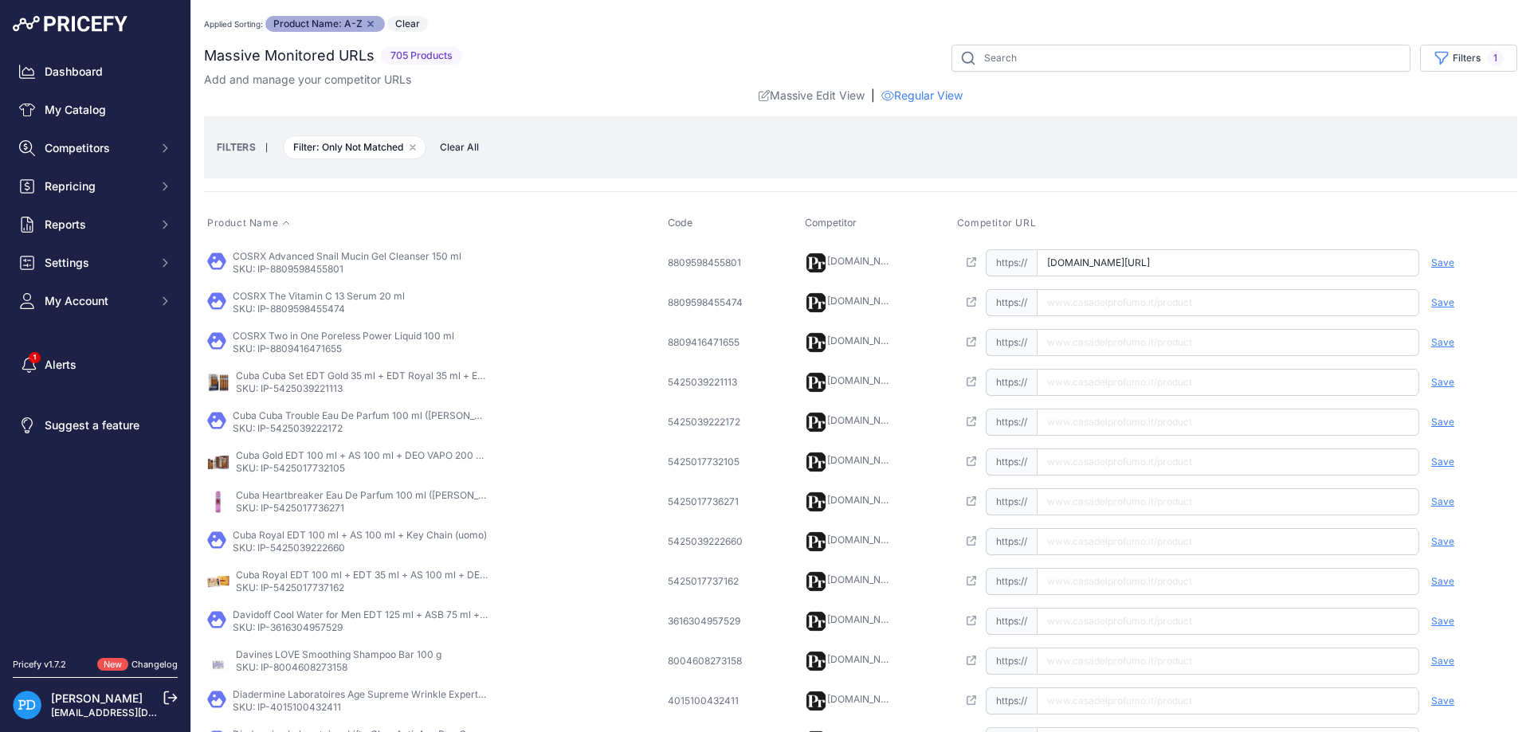
type input "www.casadelprofumo.it/cosrx-advanced-snail-mucin-gel-cleanser-150-ml_z1099515/"
click at [1460, 263] on div "Save Analyzing | Delete Deleting" at bounding box center [1466, 262] width 96 height 27
click at [1446, 265] on span "Save" at bounding box center [1442, 263] width 23 height 13
click at [330, 316] on td "COSRX The Vitamin C 13 Serum 20 ml SKU: IP-8809598455474" at bounding box center [434, 303] width 461 height 40
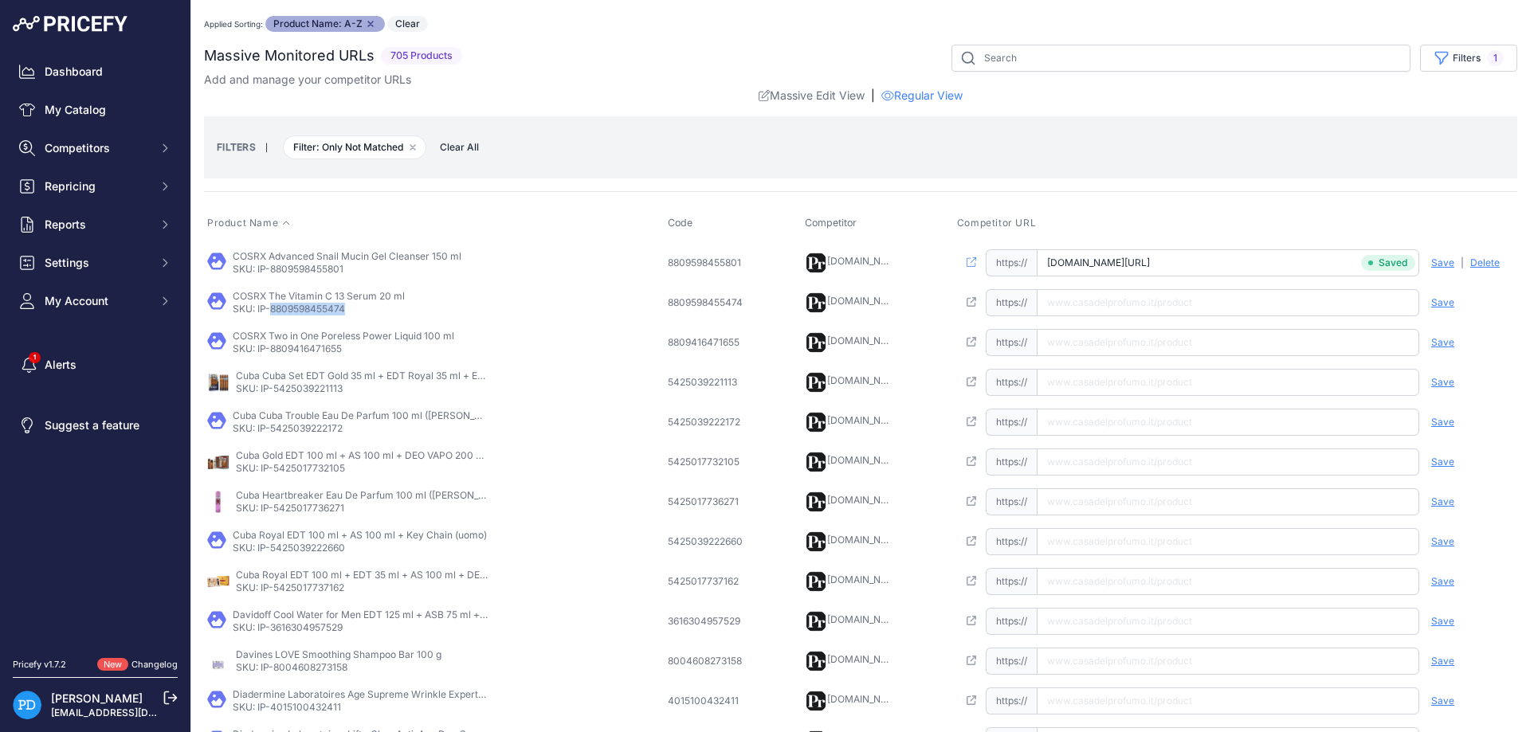
click at [330, 316] on td "COSRX The Vitamin C 13 Serum 20 ml SKU: IP-8809598455474" at bounding box center [434, 303] width 461 height 40
click at [1087, 310] on input "text" at bounding box center [1228, 302] width 382 height 27
paste input "https://www.casadelprofumo.it/cosrx-the-vitamin-c-13-serum-20-ml_z1099514/"
type input "www.casadelprofumo.it/cosrx-the-vitamin-c-13-serum-20-ml_z1099514/"
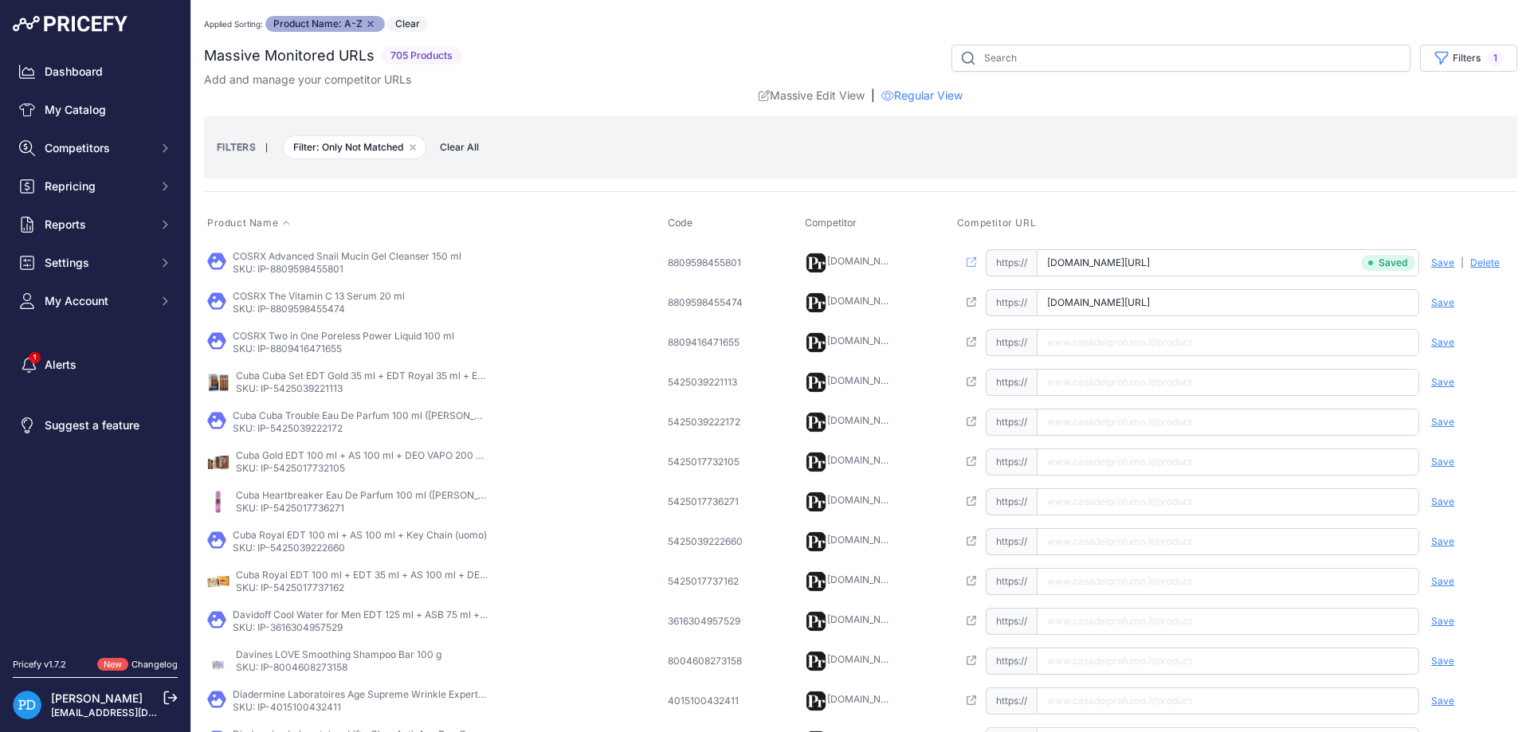
click at [1441, 303] on span "Save" at bounding box center [1442, 302] width 23 height 13
click at [285, 350] on p "SKU: IP-8809416471655" at bounding box center [344, 349] width 222 height 13
click at [1093, 341] on input "text" at bounding box center [1228, 342] width 382 height 27
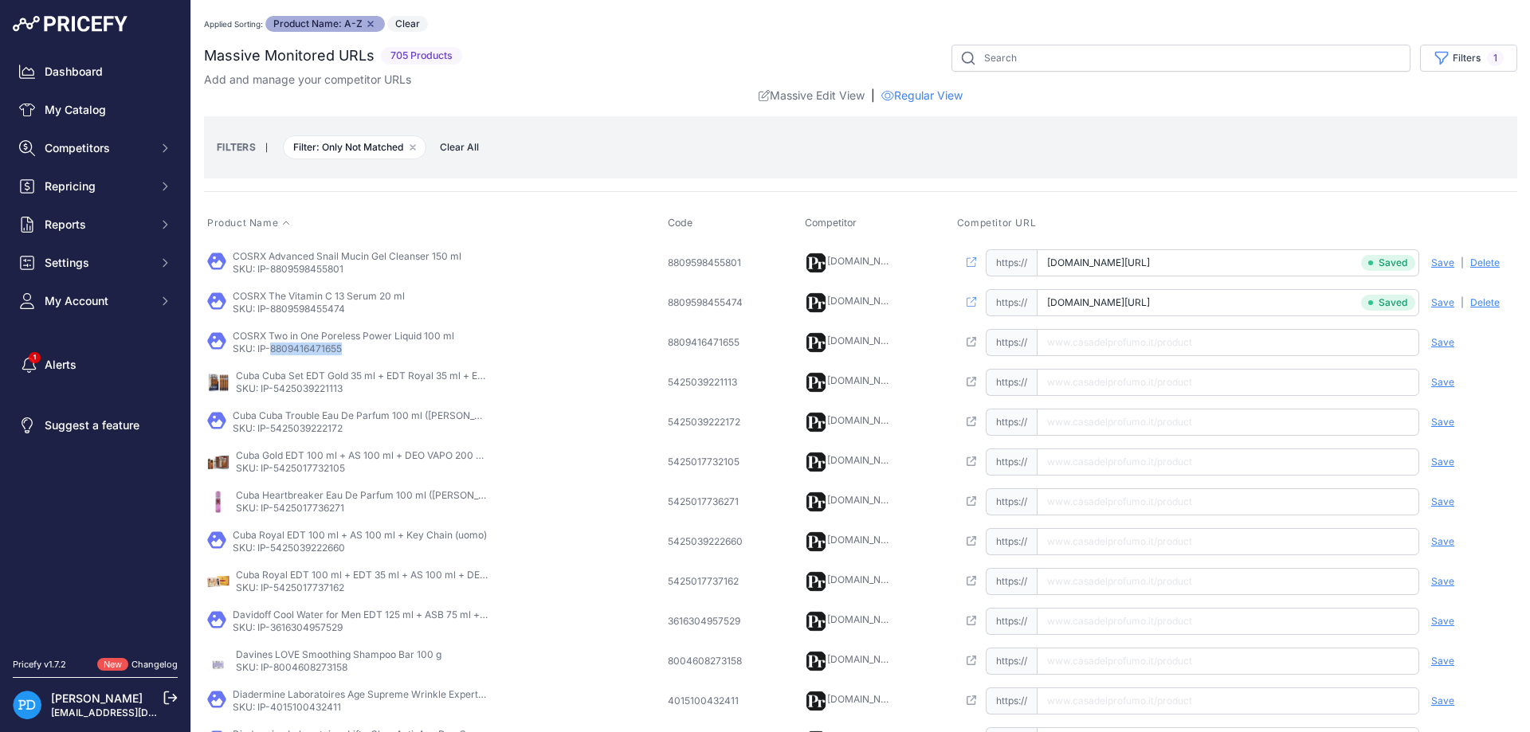
paste input "https://www.casadelprofumo.it/cosrx-two-in-one-poreless-power-liquid-100-ml_z83…"
type input "www.casadelprofumo.it/cosrx-two-in-one-poreless-power-liquid-100-ml_z836469/"
click at [1440, 339] on span "Save" at bounding box center [1442, 342] width 23 height 13
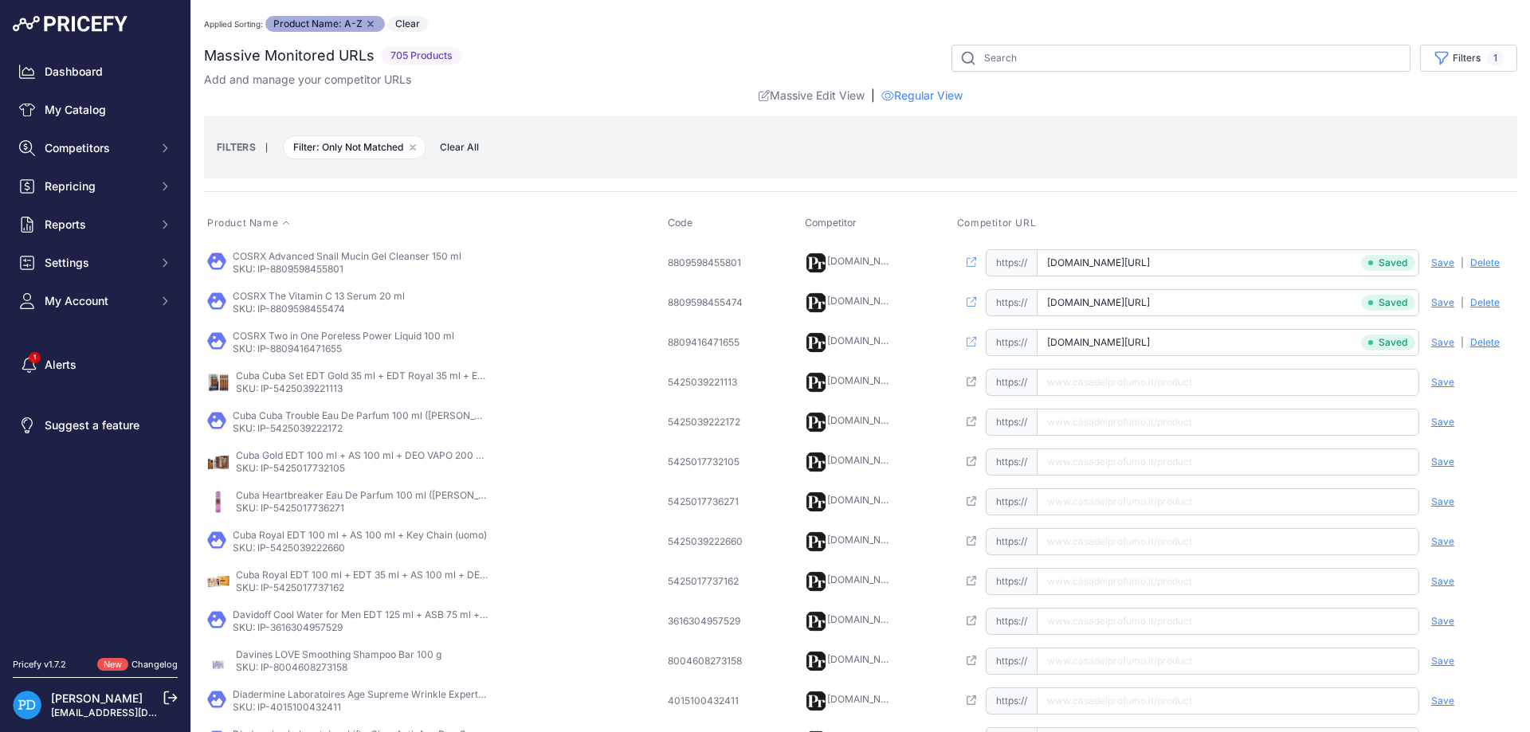
click at [293, 394] on p "SKU: IP-5425039221113" at bounding box center [363, 388] width 255 height 13
click at [1099, 379] on input "text" at bounding box center [1228, 382] width 382 height 27
paste input "https://www.casadelprofumo.it/cuba-cuba-set-edt-gold-35-ml-edt-royal-35-ml-edt-…"
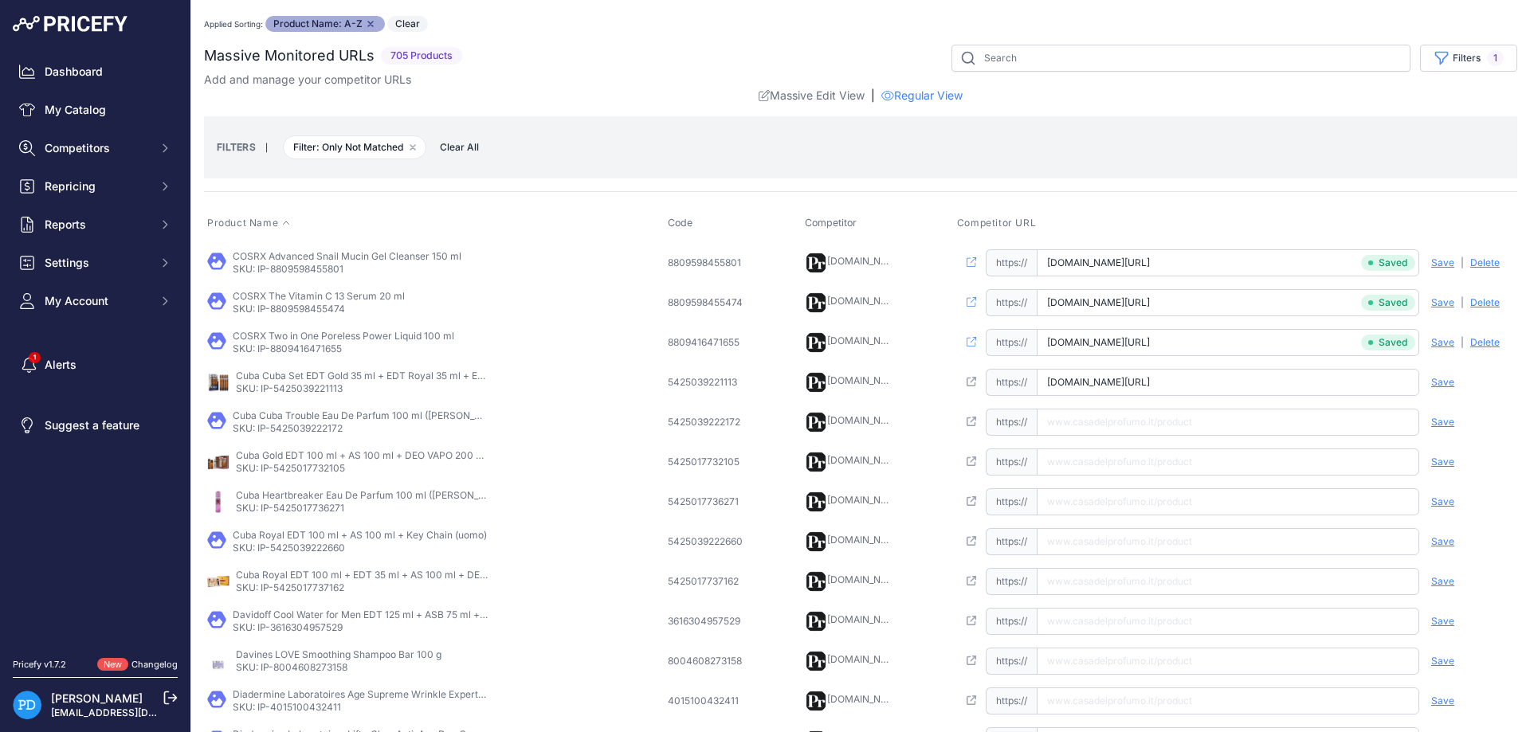
type input "www.casadelprofumo.it/cuba-cuba-set-edt-gold-35-ml-edt-royal-35-ml-edt-winner-3…"
click at [1447, 378] on span "Save" at bounding box center [1442, 382] width 23 height 13
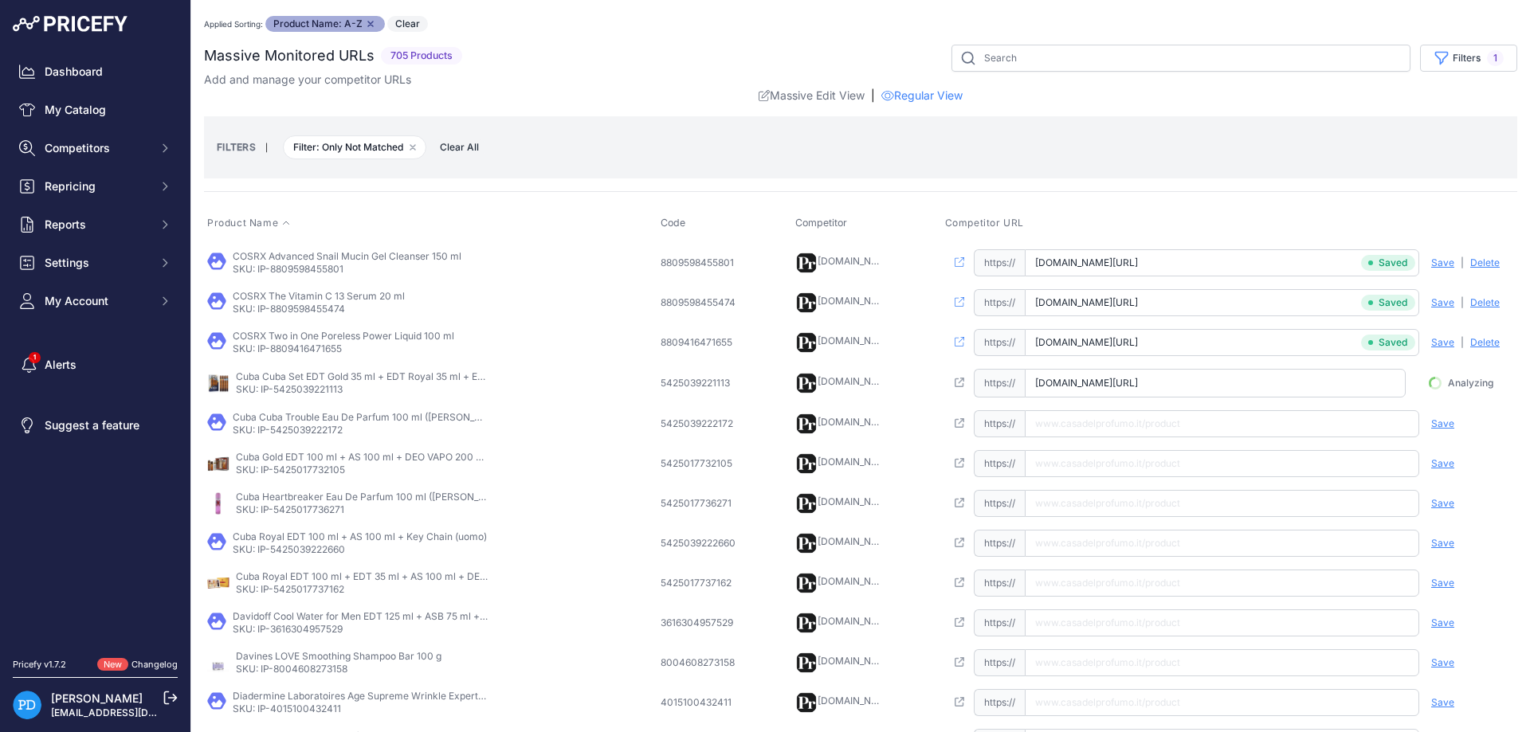
scroll to position [0, 190]
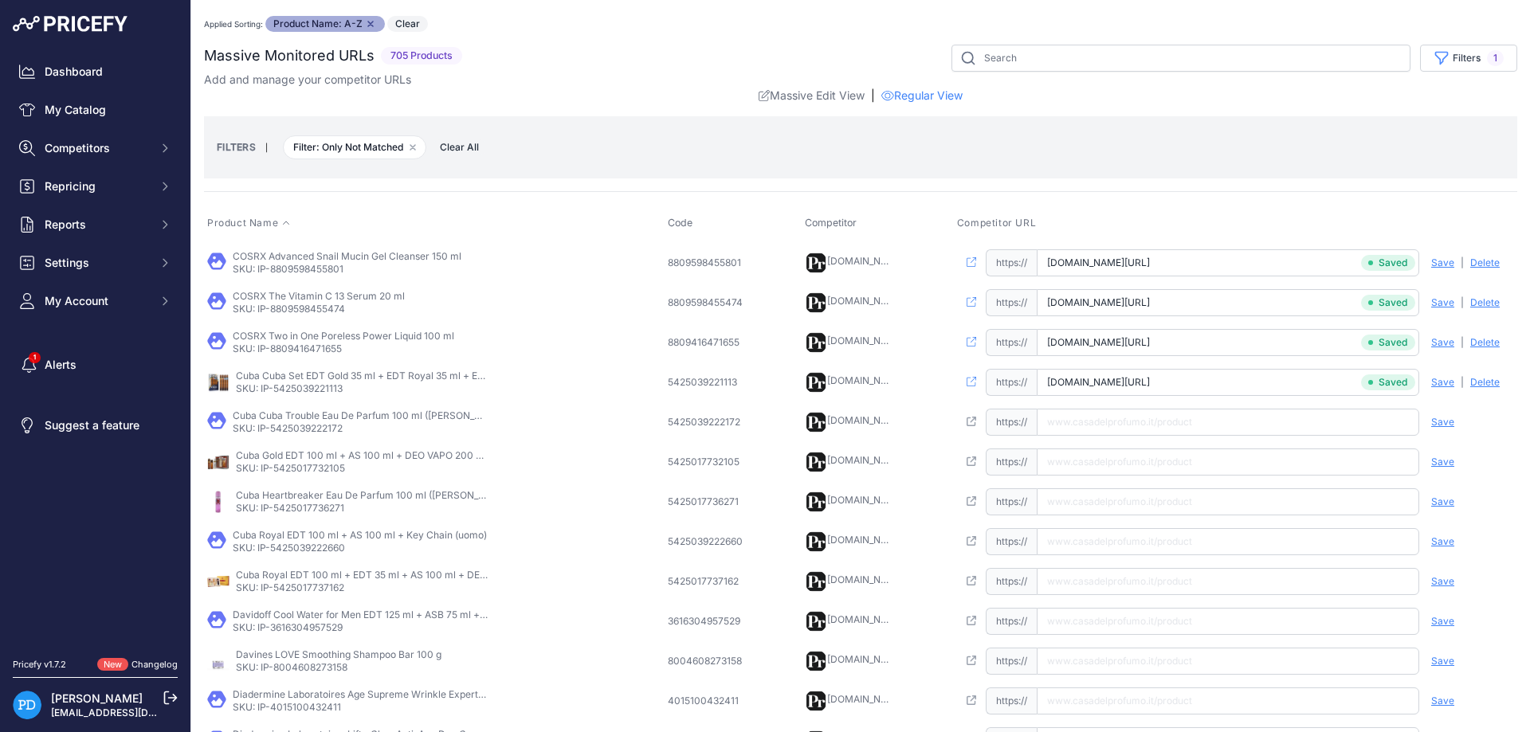
click at [307, 429] on p "SKU: IP-5425039222172" at bounding box center [360, 428] width 255 height 13
click at [1103, 408] on td "Open this link https:// Saved false Save Analyzing | Delete Deleting" at bounding box center [1235, 422] width 563 height 40
click at [1115, 418] on input "text" at bounding box center [1228, 422] width 382 height 27
paste input "https://www.casadelprofumo.it/cuba-cuba-trouble-eau-de-parfum-donna-100-ml_z810…"
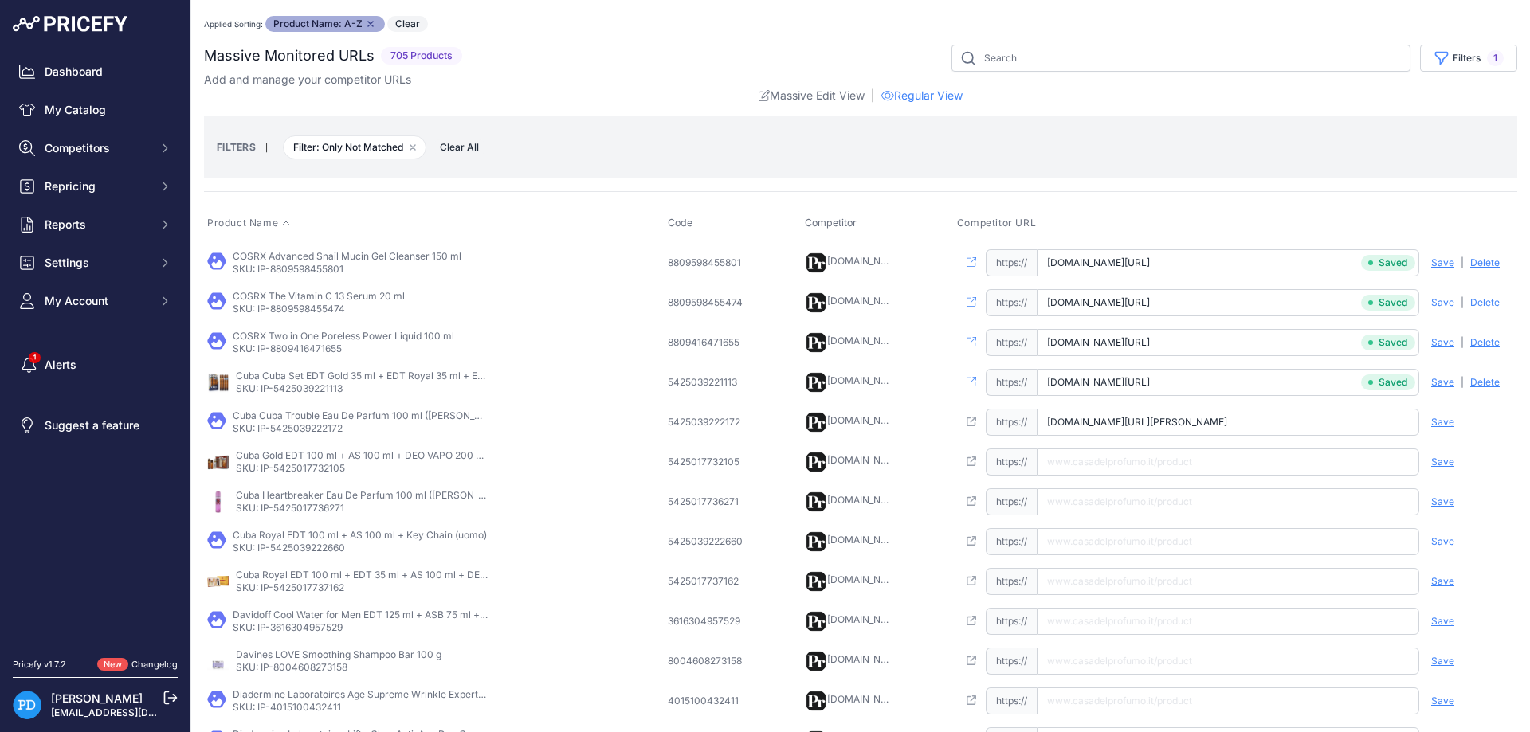
scroll to position [0, 33]
type input "www.casadelprofumo.it/cuba-cuba-trouble-eau-de-parfum-donna-100-ml_z810417/"
click at [1447, 418] on span "Save" at bounding box center [1442, 422] width 23 height 13
click at [322, 466] on p "SKU: IP-5425017732105" at bounding box center [363, 468] width 255 height 13
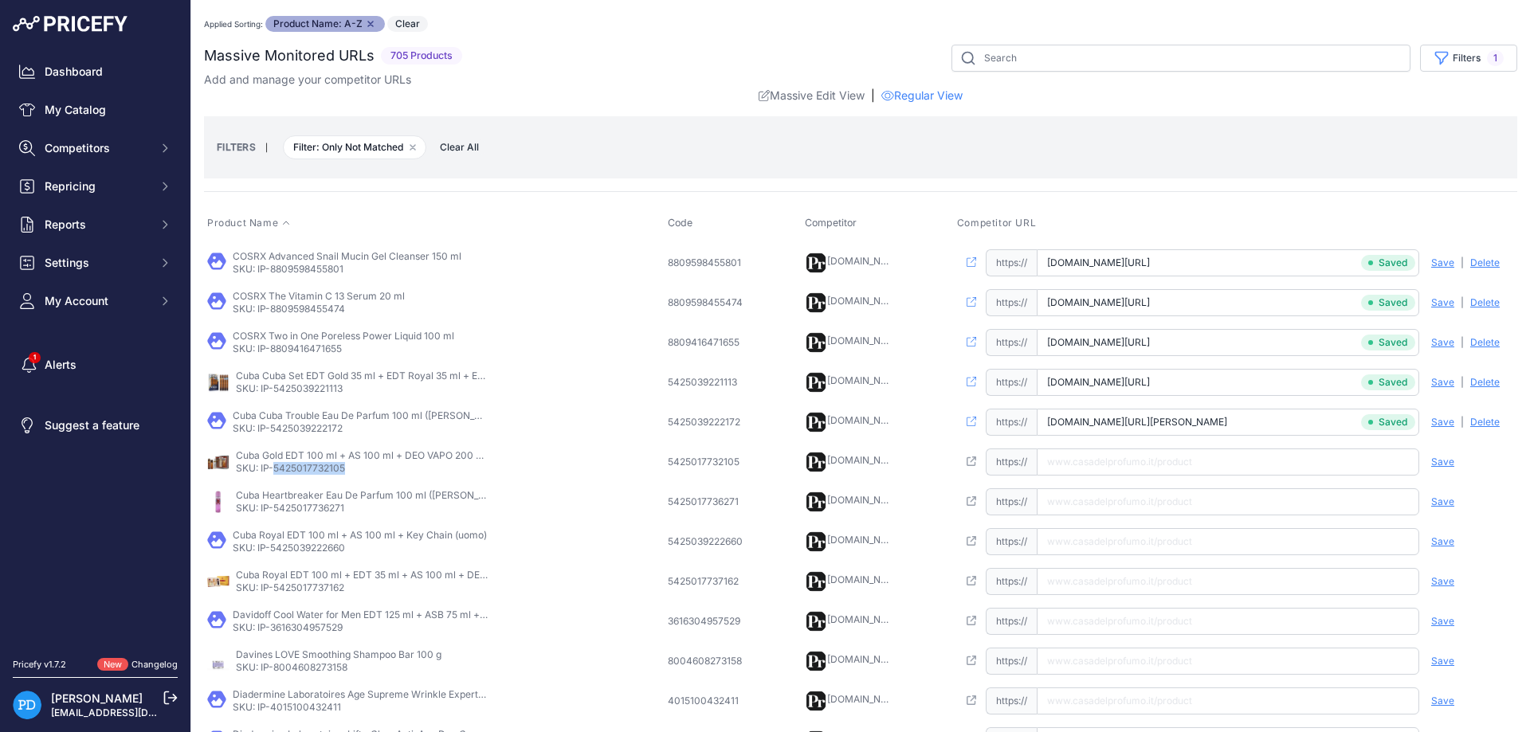
click at [322, 466] on p "SKU: IP-5425017732105" at bounding box center [363, 468] width 255 height 13
click at [1118, 469] on input "text" at bounding box center [1228, 462] width 382 height 27
paste input "https://www.casadelprofumo.it/cuba-gold-edt-100-ml-dopobarba-100-ml-deo-spray-2…"
type input "www.casadelprofumo.it/cuba-gold-edt-100-ml-dopobarba-100-ml-deo-spray-200-ml_z6…"
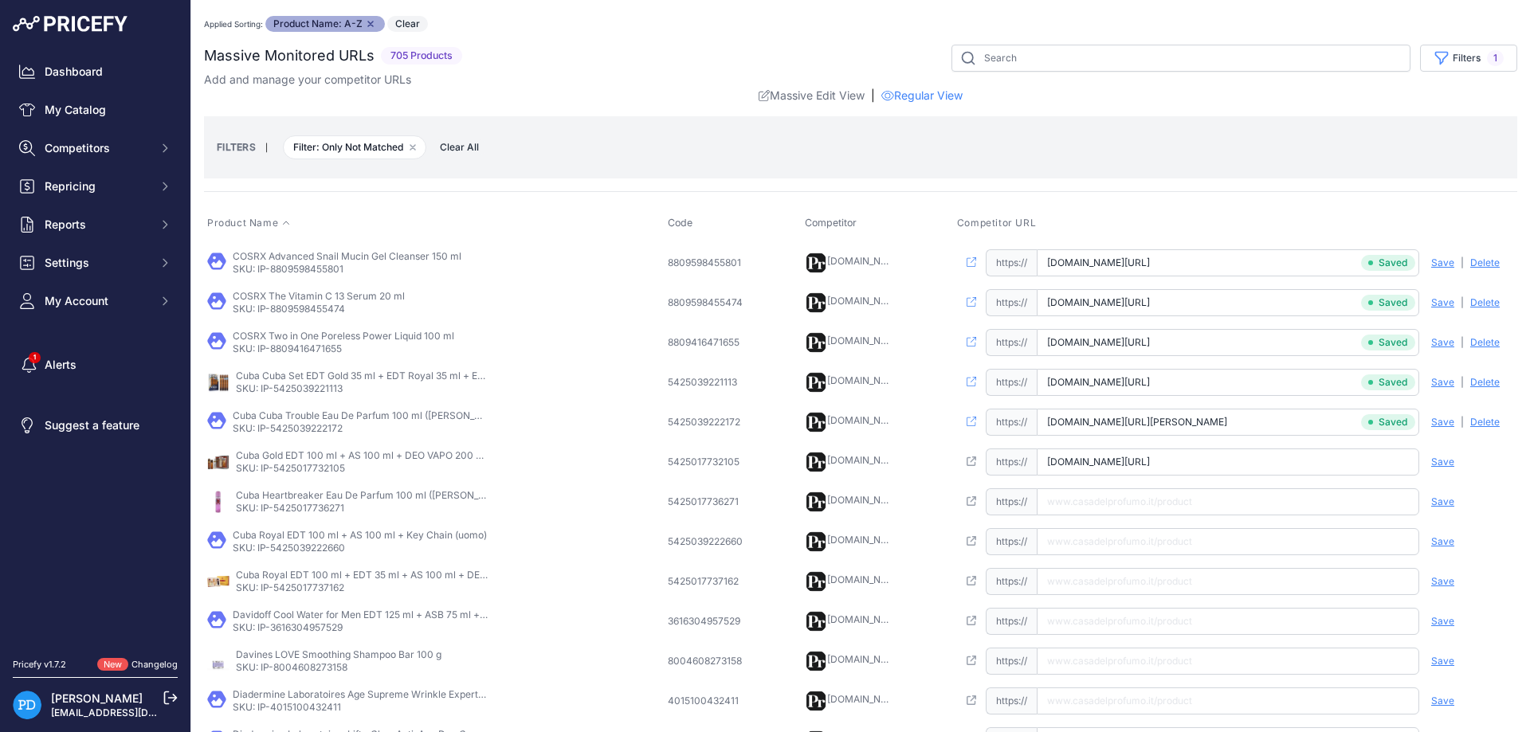
click at [1443, 465] on span "Save" at bounding box center [1442, 462] width 23 height 13
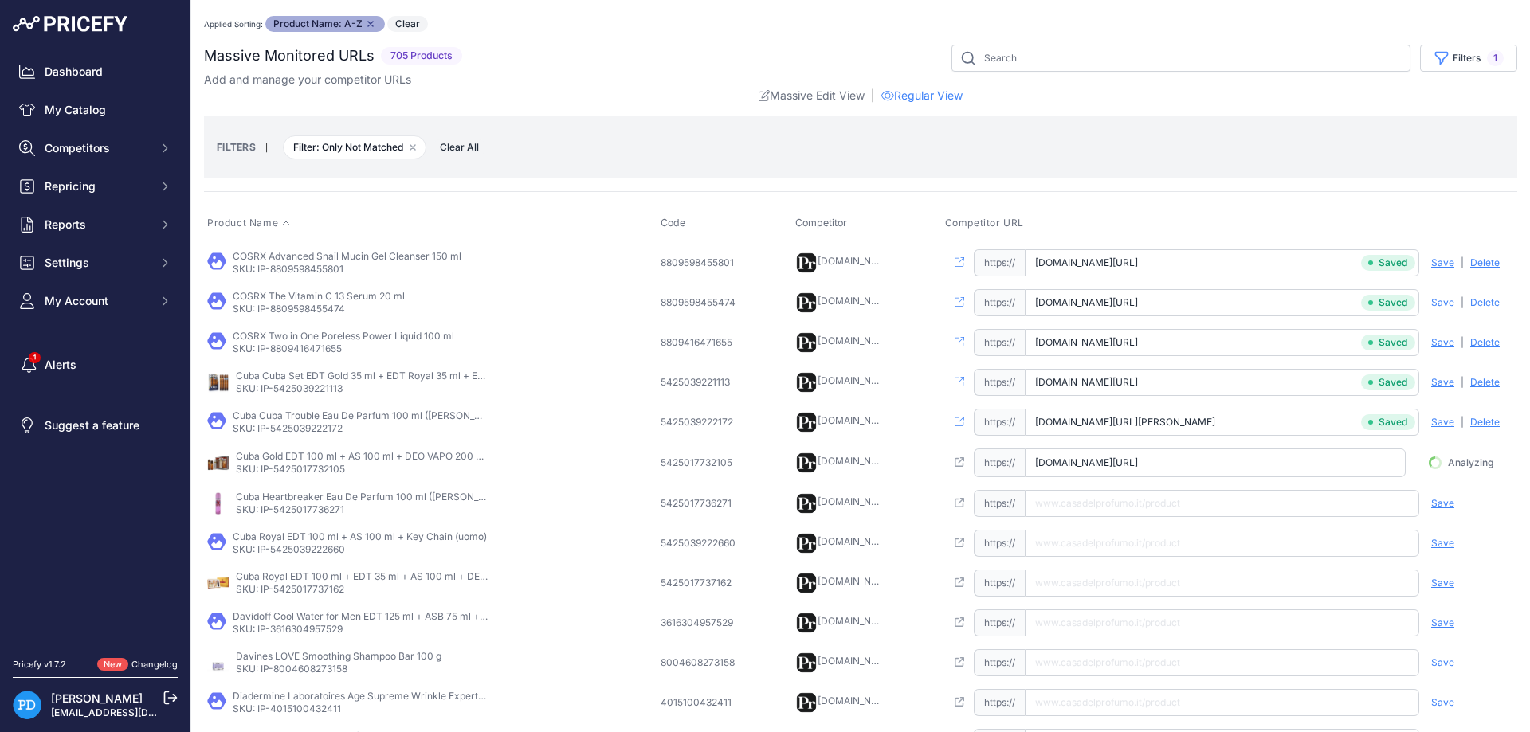
scroll to position [0, 78]
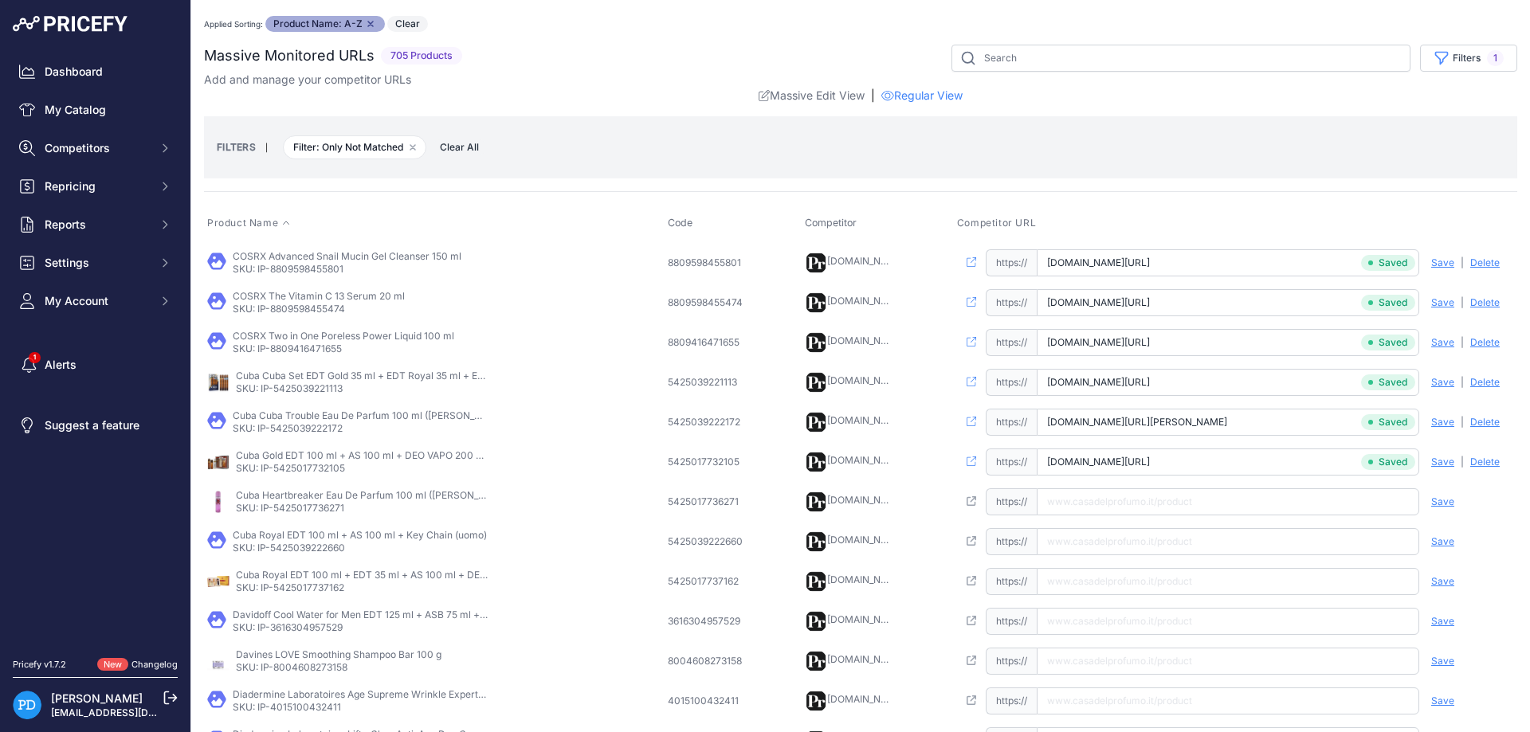
click at [323, 506] on p "SKU: IP-5425017736271" at bounding box center [363, 508] width 255 height 13
click at [1100, 510] on input "text" at bounding box center [1228, 501] width 382 height 27
paste input "https://www.casadelprofumo.it/cuba-heartbreaker-eau-de-parfum-donna-100-ml_z626…"
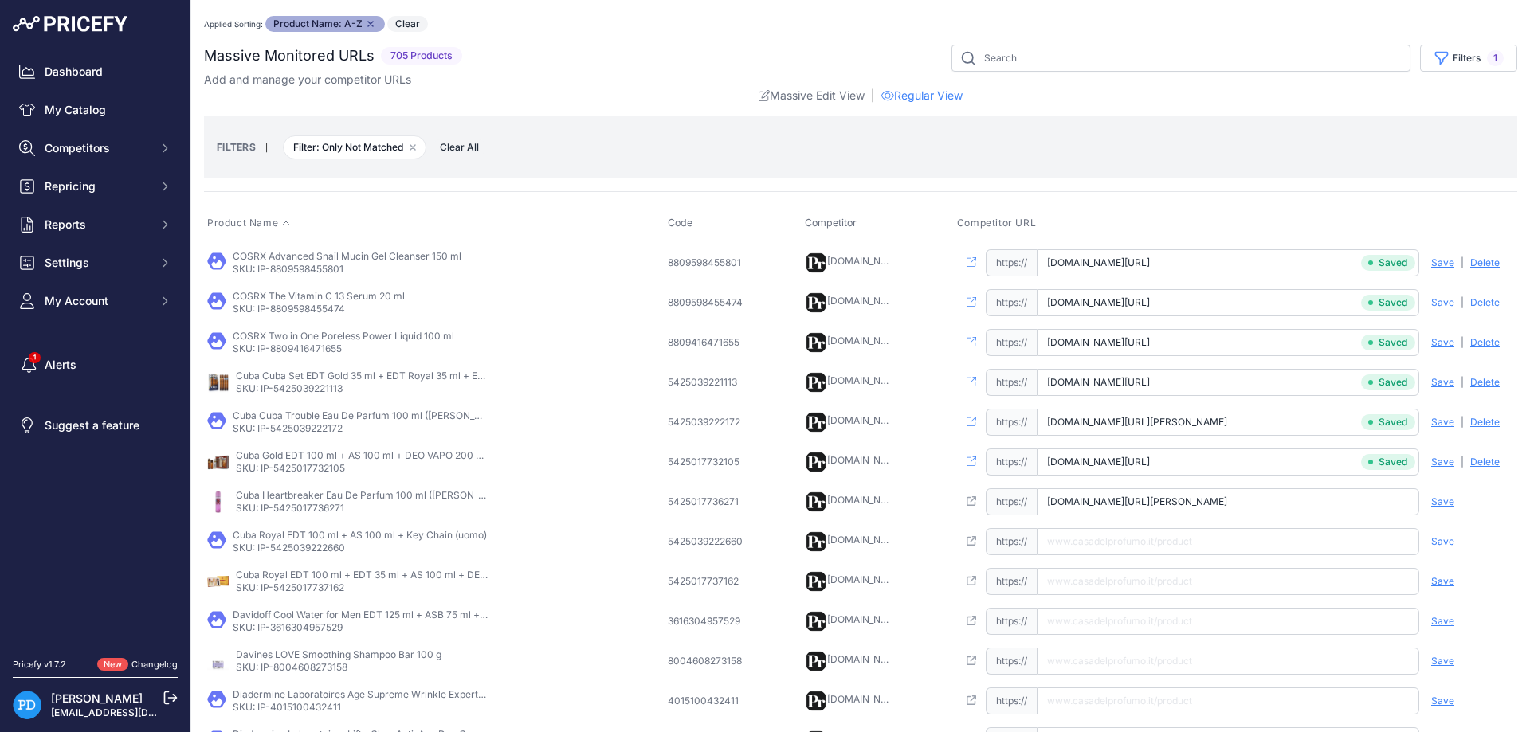
type input "www.casadelprofumo.it/cuba-heartbreaker-eau-de-parfum-donna-100-ml_z626237/"
click at [1443, 504] on span "Save" at bounding box center [1442, 502] width 23 height 13
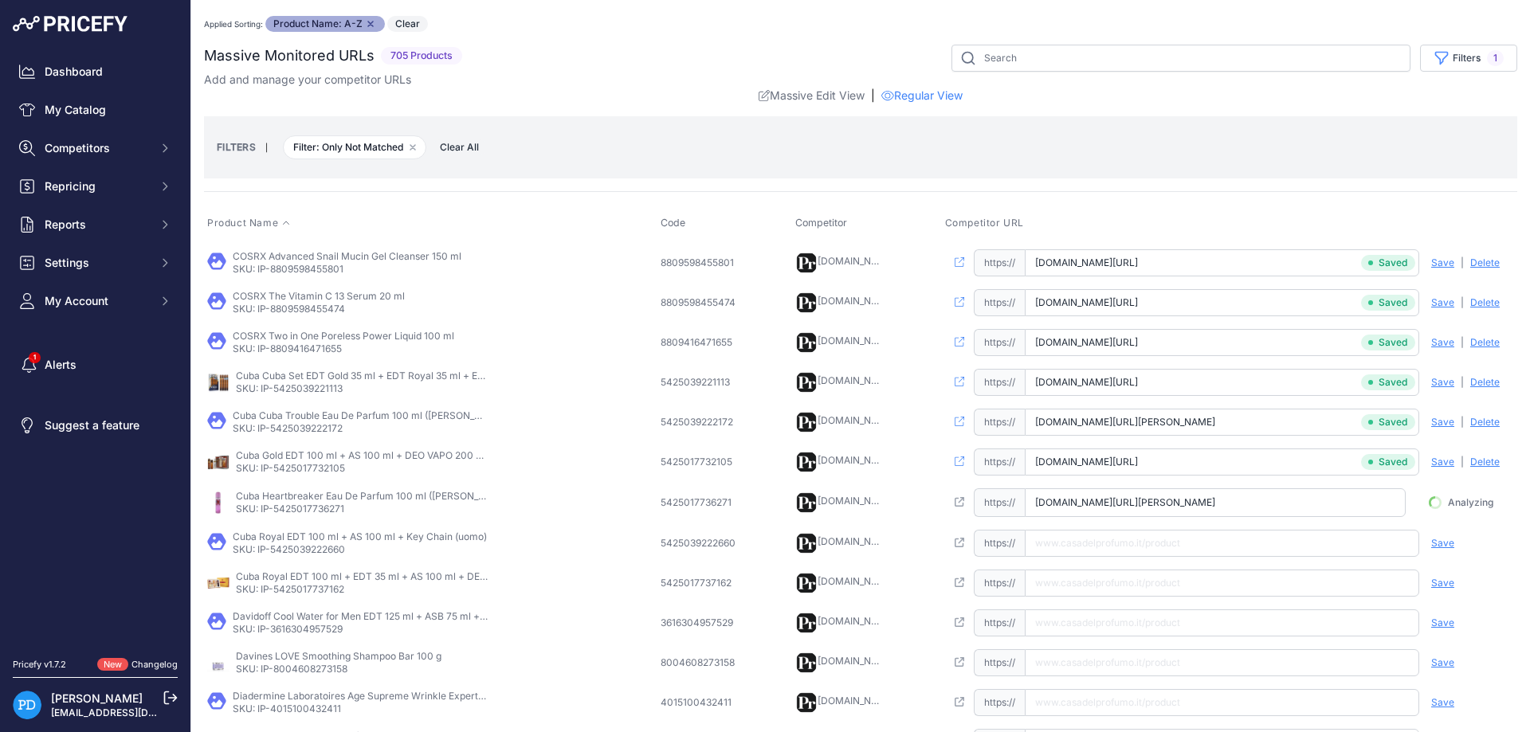
scroll to position [0, 26]
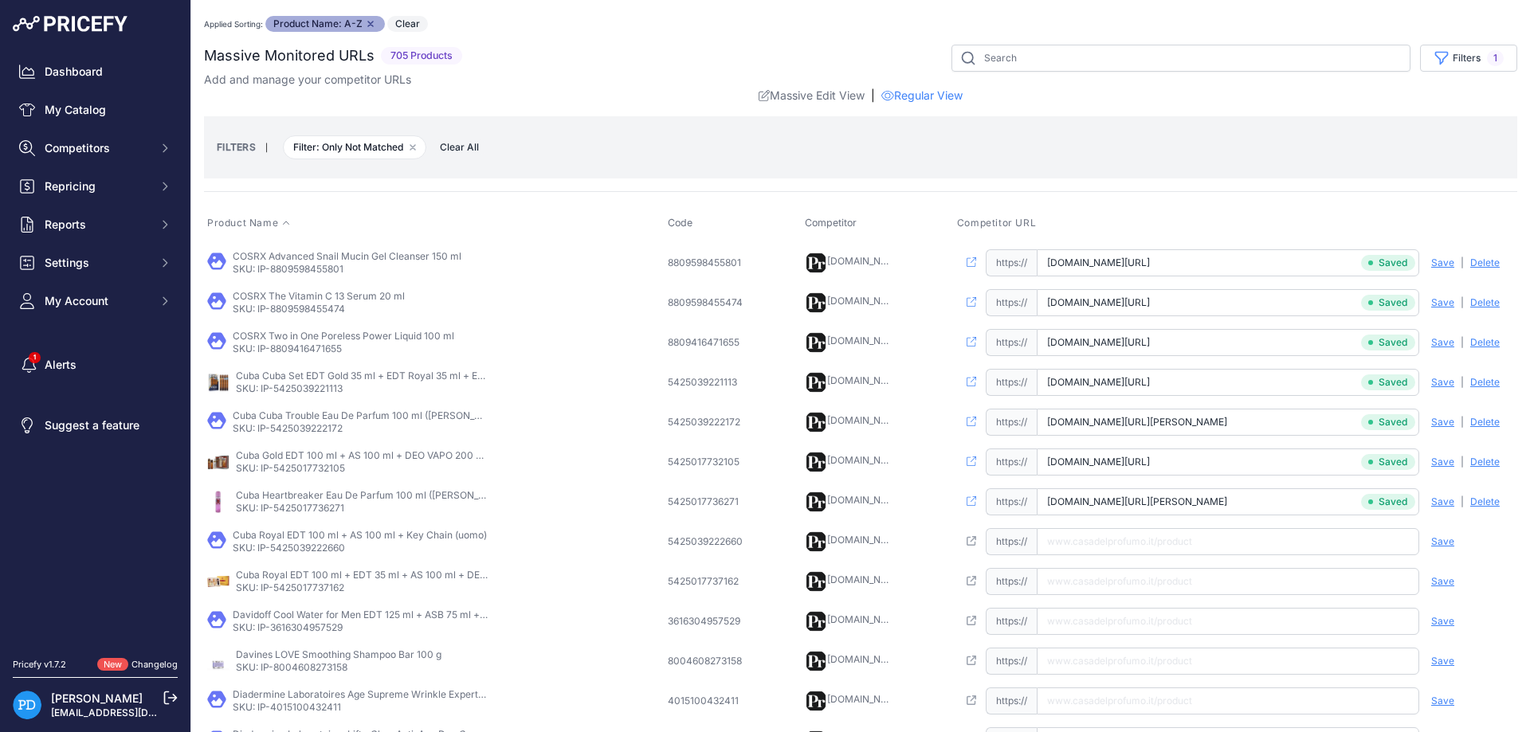
click at [303, 549] on p "SKU: IP-5425039222660" at bounding box center [360, 548] width 254 height 13
click at [1127, 546] on input "text" at bounding box center [1228, 541] width 382 height 27
paste input "https://www.casadelprofumo.it/cuba-royal-edt-100-ml-dopobarba-100-ml-portachiav…"
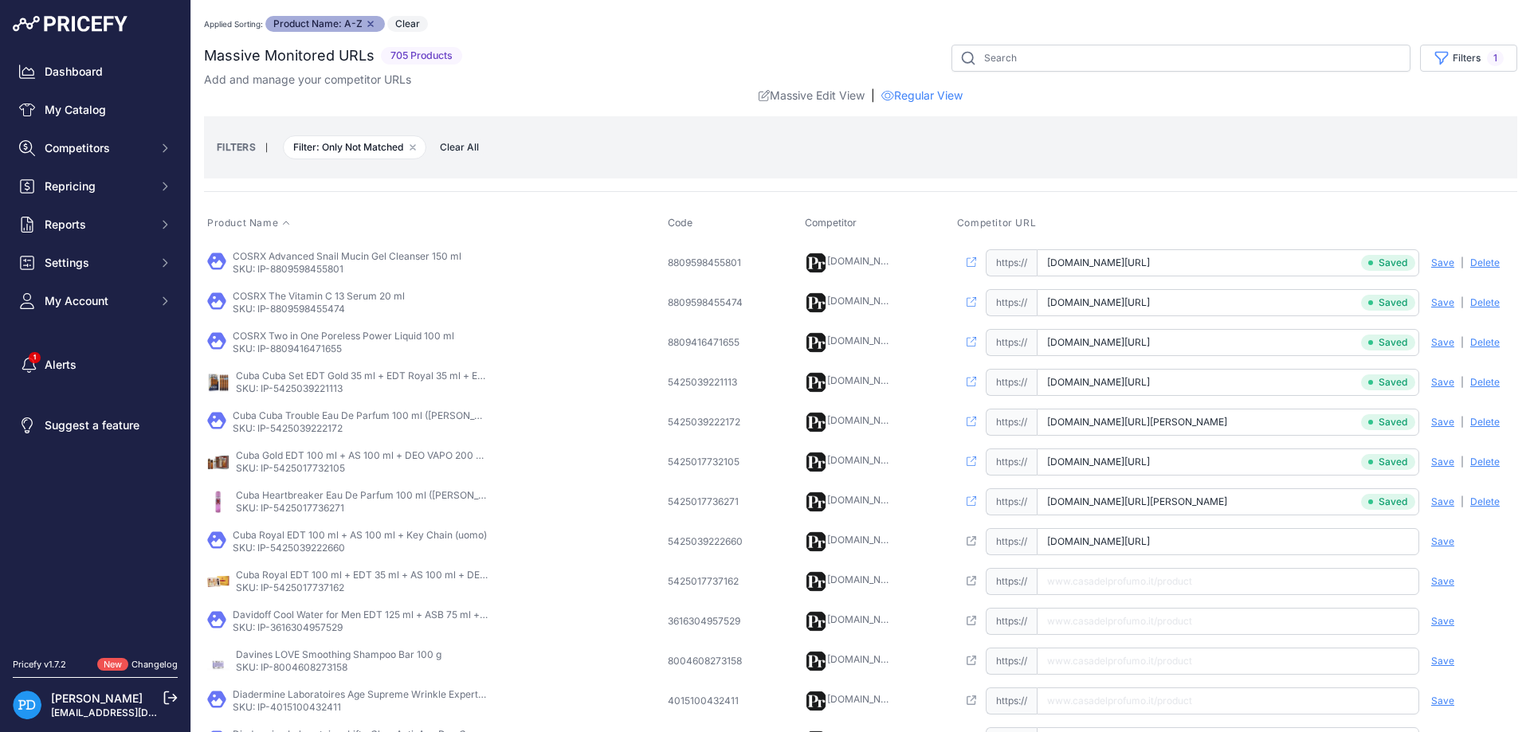
type input "www.casadelprofumo.it/cuba-royal-edt-100-ml-dopobarba-100-ml-portachiavi_z10821…"
click at [1445, 535] on span "Save" at bounding box center [1442, 541] width 23 height 13
click at [317, 590] on p "SKU: IP-5425017737162" at bounding box center [363, 588] width 255 height 13
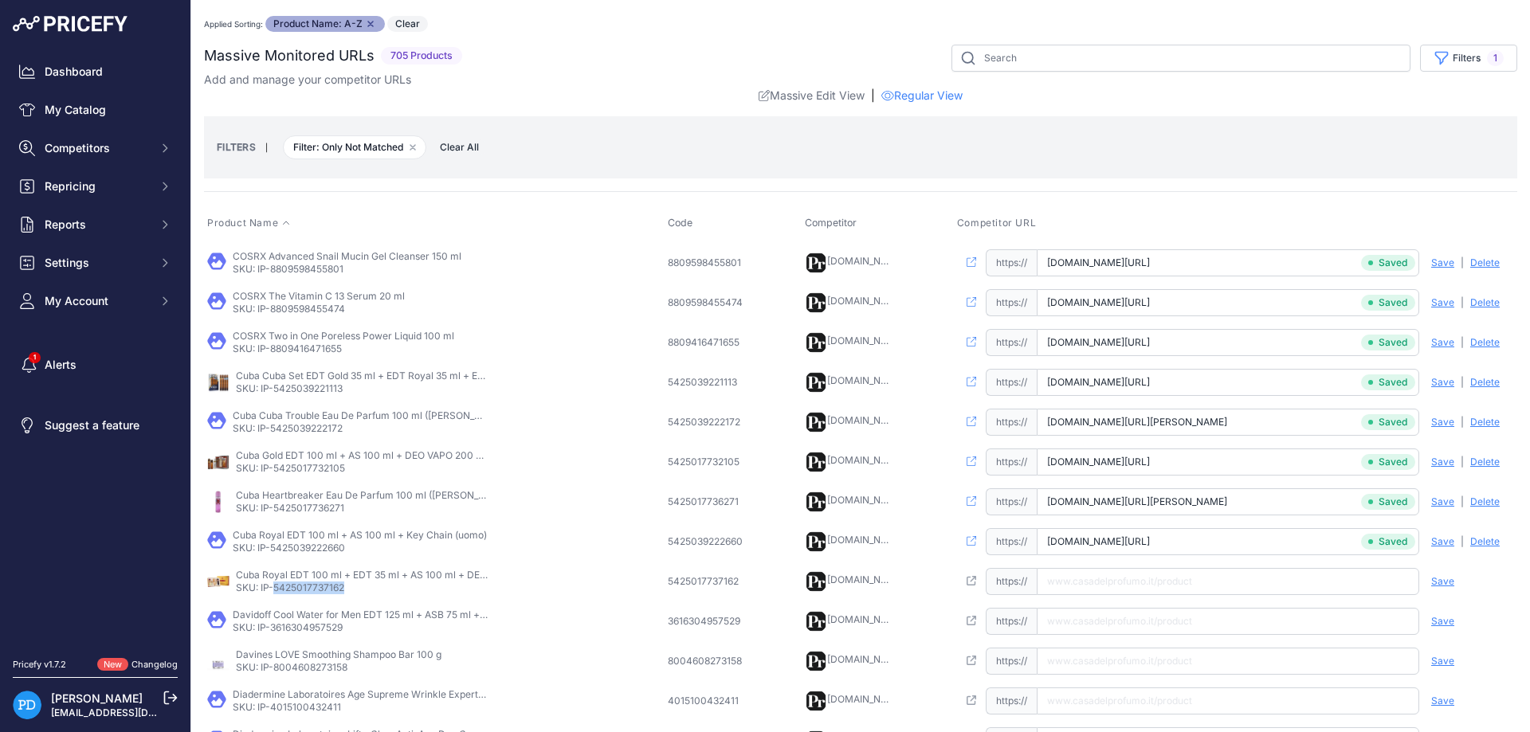
click at [1117, 580] on input "text" at bounding box center [1228, 581] width 382 height 27
paste input "https://www.casadelprofumo.it/cuba-royal-edt-100-ml-edt-35-ml-dopobarba-100-ml-…"
type input "www.casadelprofumo.it/cuba-royal-edt-100-ml-edt-35-ml-dopobarba-100-ml-deo-spra…"
click at [1438, 582] on span "Save" at bounding box center [1442, 581] width 23 height 13
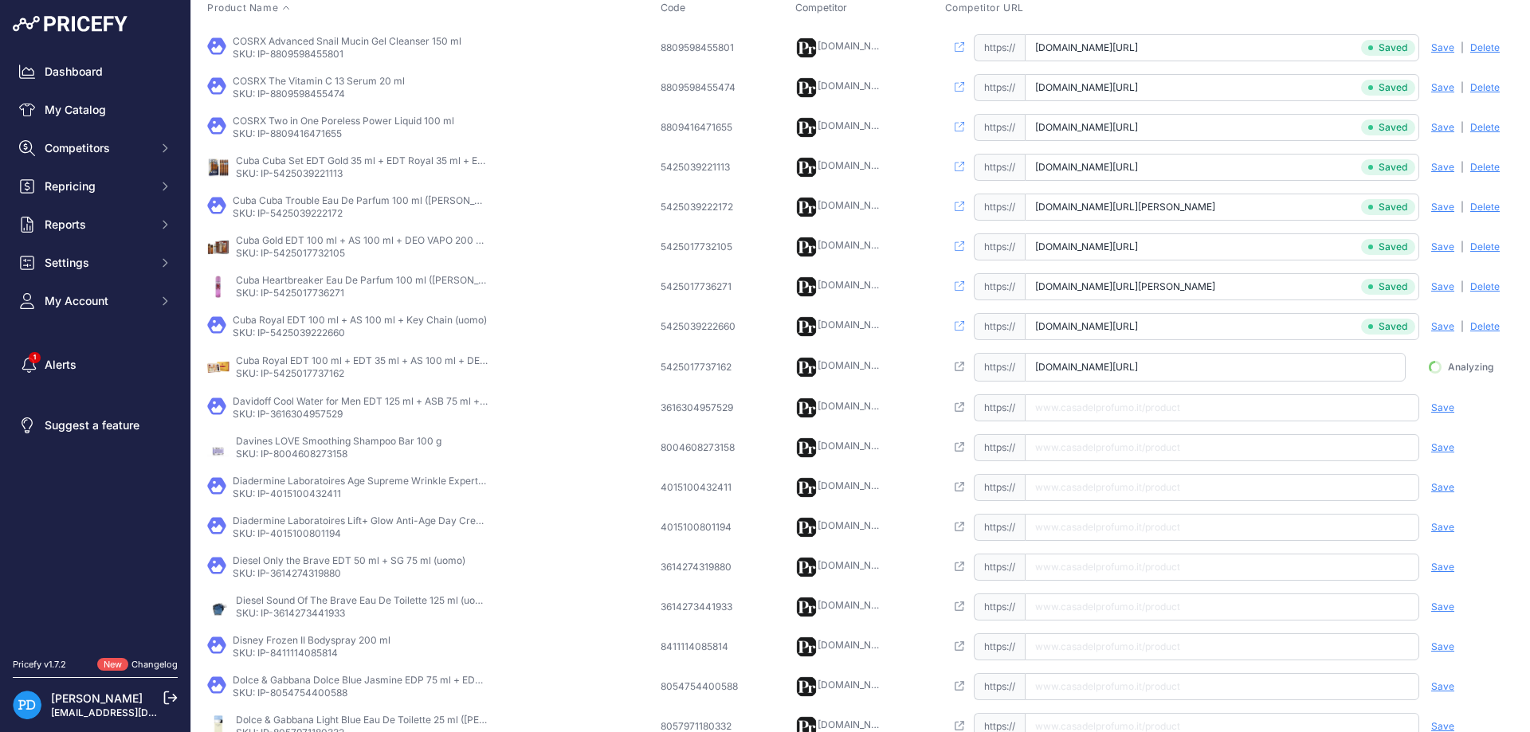
scroll to position [0, 221]
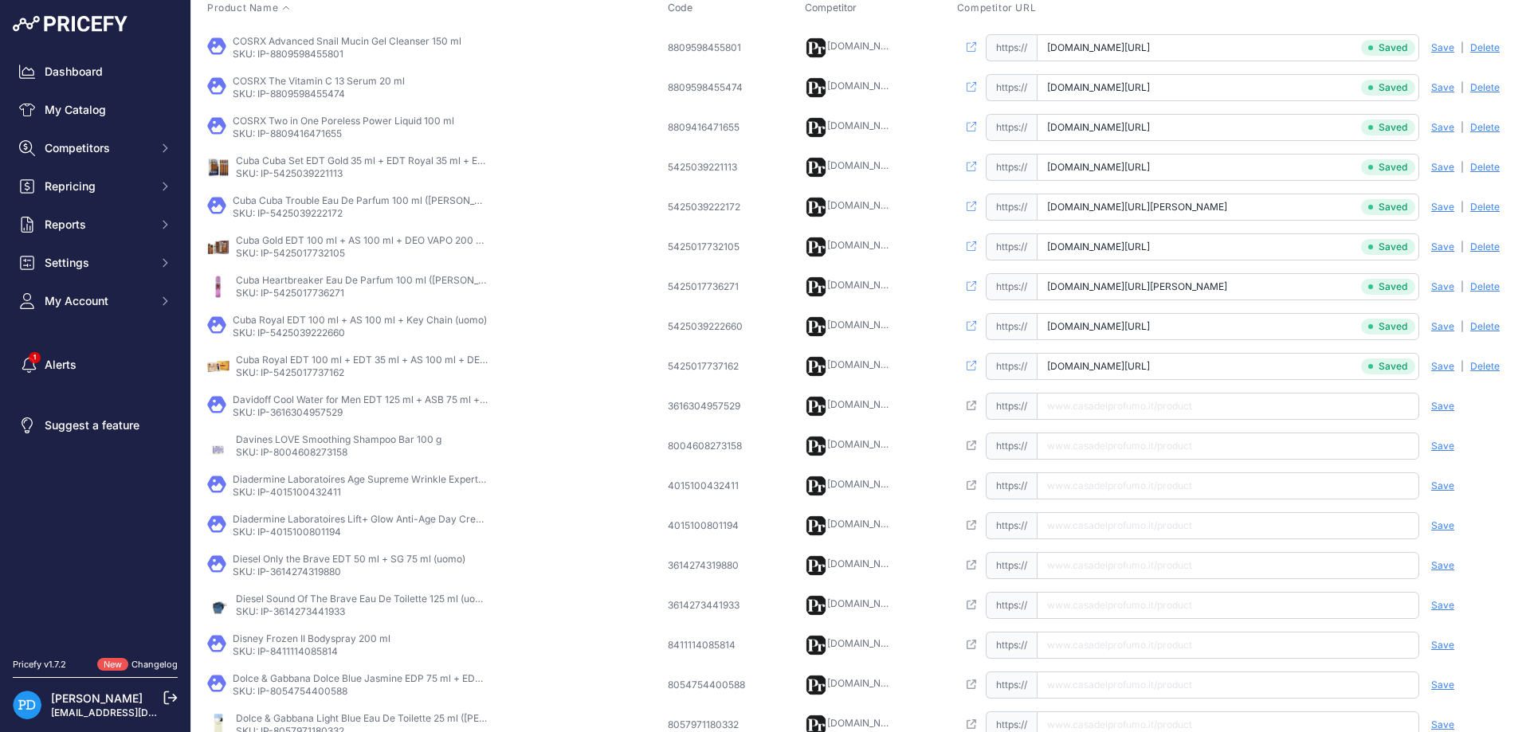
click at [301, 414] on p "SKU: IP-3616304957529" at bounding box center [360, 412] width 255 height 13
click at [1221, 406] on input "text" at bounding box center [1228, 406] width 382 height 27
paste input "https://www.casadelprofumo.it/davidoff-cool-water-for-men-edt-125-ml-balsamo-do…"
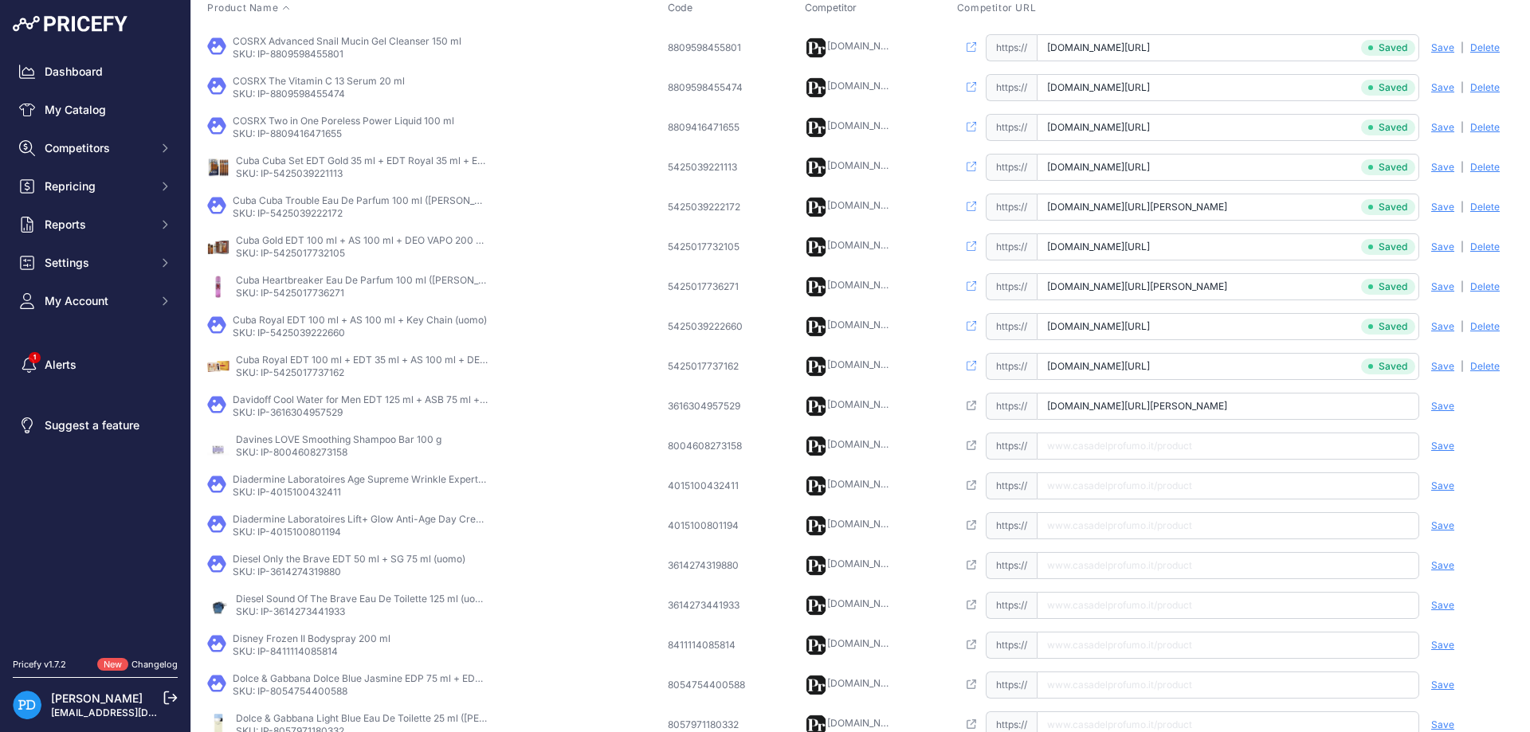
type input "www.casadelprofumo.it/davidoff-cool-water-for-men-edt-125-ml-balsamo-dopobarba-…"
click at [1442, 406] on span "Save" at bounding box center [1442, 406] width 23 height 13
click at [333, 452] on p "SKU: IP-8004608273158" at bounding box center [339, 452] width 206 height 13
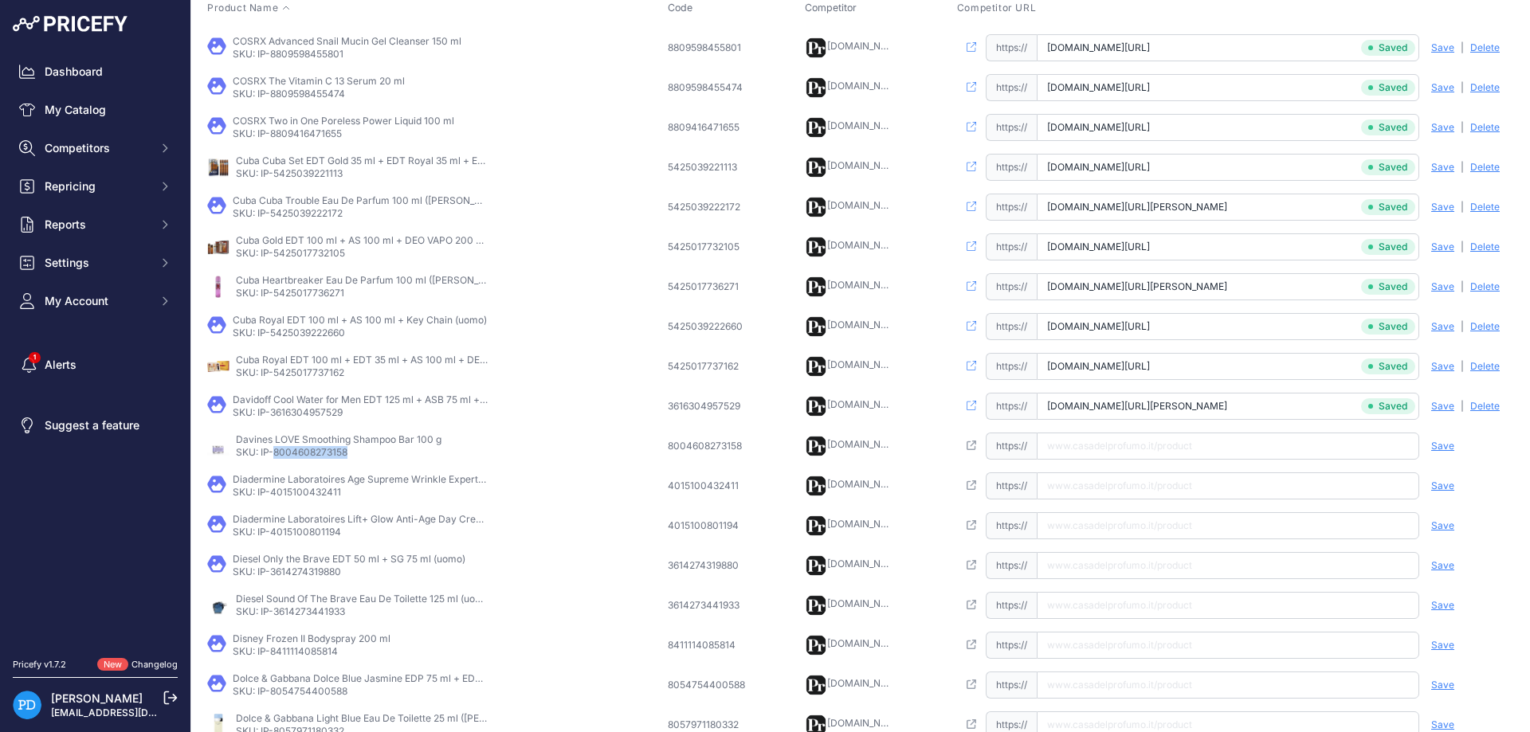
click at [1104, 445] on input "text" at bounding box center [1228, 446] width 382 height 27
paste input "https://www.casadelprofumo.it/davines-love-smoothing-shampoo-bar-100-g_z846715/"
type input "www.casadelprofumo.it/davines-love-smoothing-shampoo-bar-100-g_z846715/"
click at [1433, 447] on span "Save" at bounding box center [1442, 446] width 23 height 13
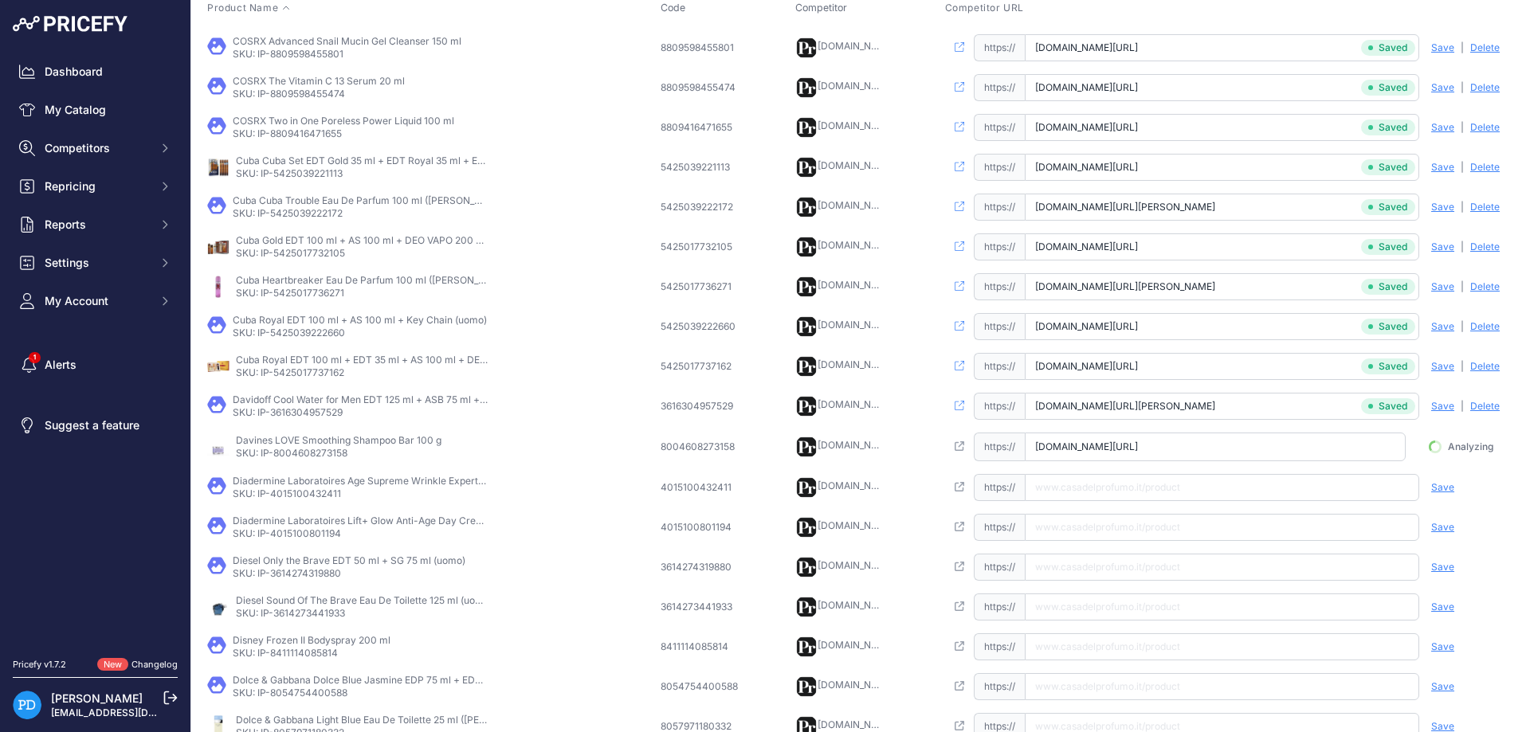
scroll to position [0, 4]
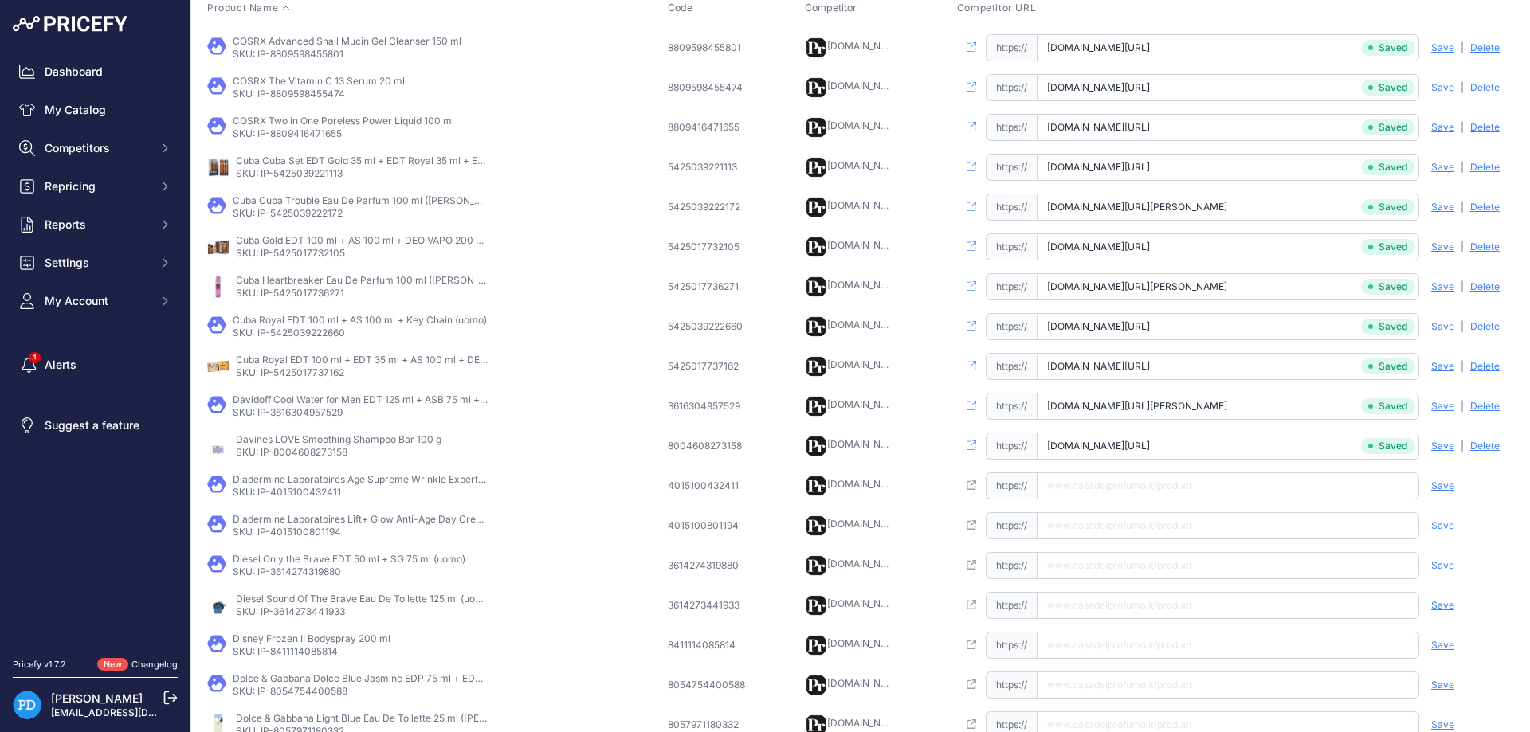
click at [327, 497] on p "SKU: IP-4015100432411" at bounding box center [360, 492] width 255 height 13
click at [1198, 486] on input "text" at bounding box center [1228, 485] width 382 height 27
paste input "https://www.casadelprofumo.it/diadermine-laboratoires-age-supreme-wrinkle-exper…"
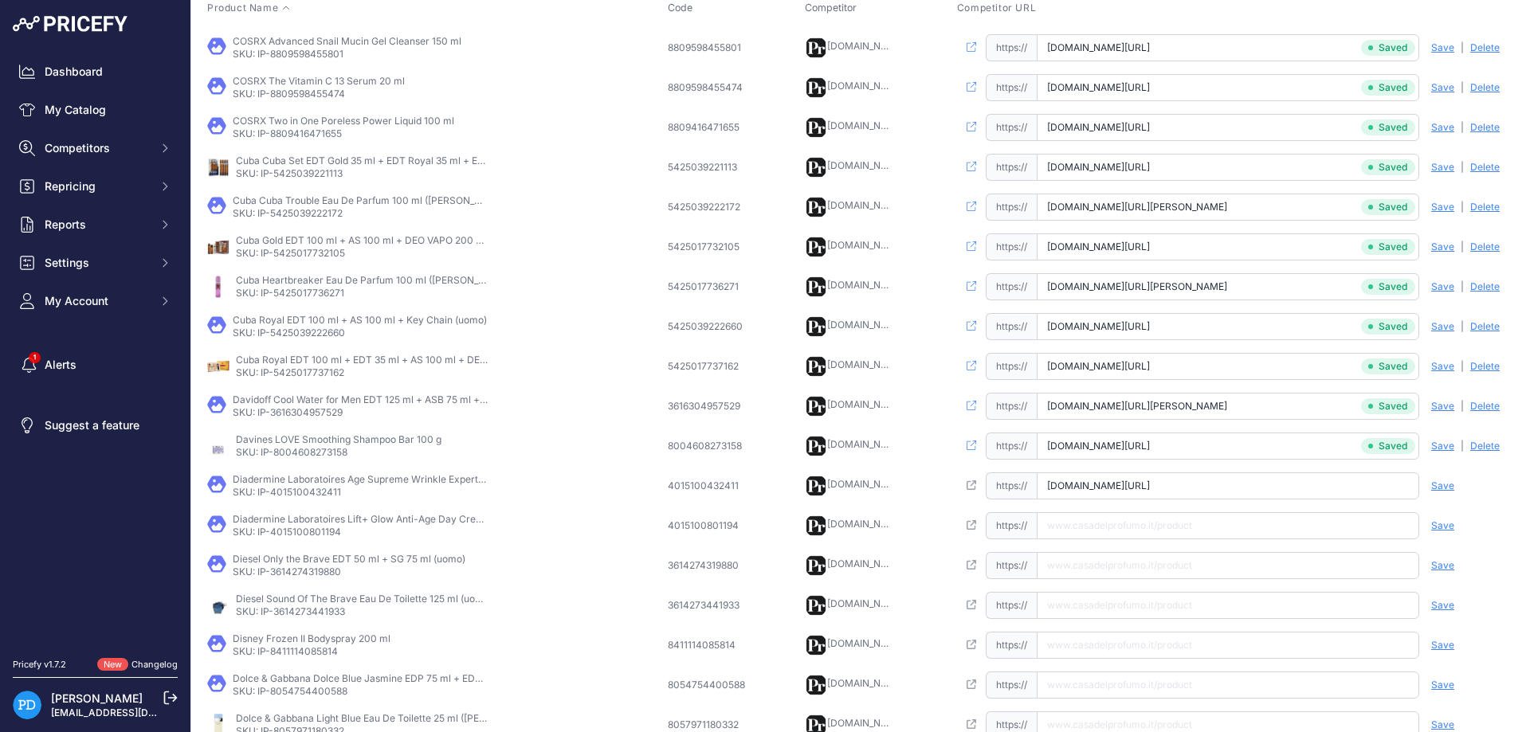
type input "www.casadelprofumo.it/diadermine-laboratoires-age-supreme-wrinkle-expert-3d-eye…"
click at [1438, 485] on span "Save" at bounding box center [1442, 486] width 23 height 13
click at [317, 526] on p "SKU: IP-4015100801194" at bounding box center [360, 532] width 255 height 13
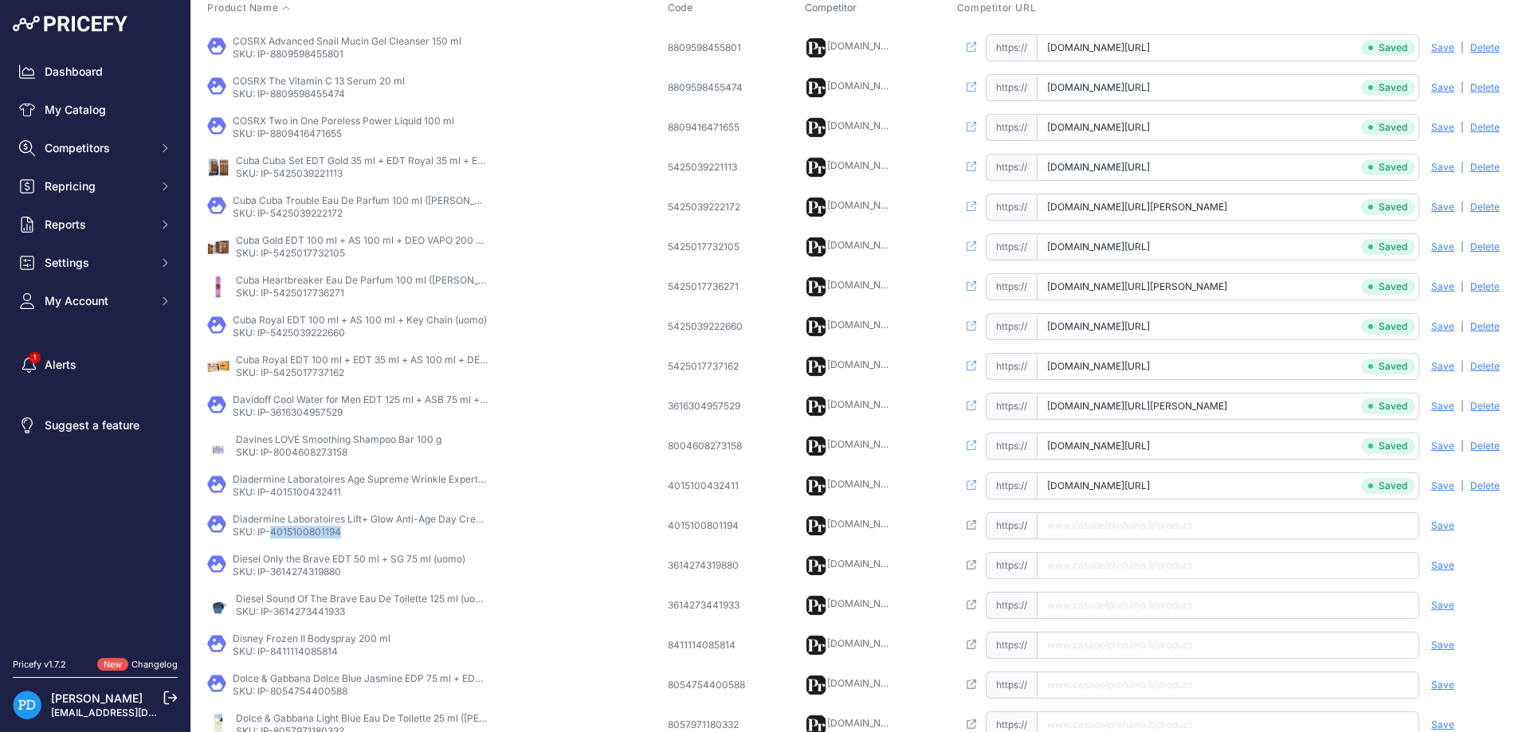
click at [1112, 525] on input "text" at bounding box center [1228, 525] width 382 height 27
paste input "https://www.casadelprofumo.it/diadermine-laboratoires-lift-glow-anti-age-day-cr…"
type input "www.casadelprofumo.it/diadermine-laboratoires-lift-glow-anti-age-day-cream-50-m…"
click at [1439, 523] on span "Save" at bounding box center [1442, 525] width 23 height 13
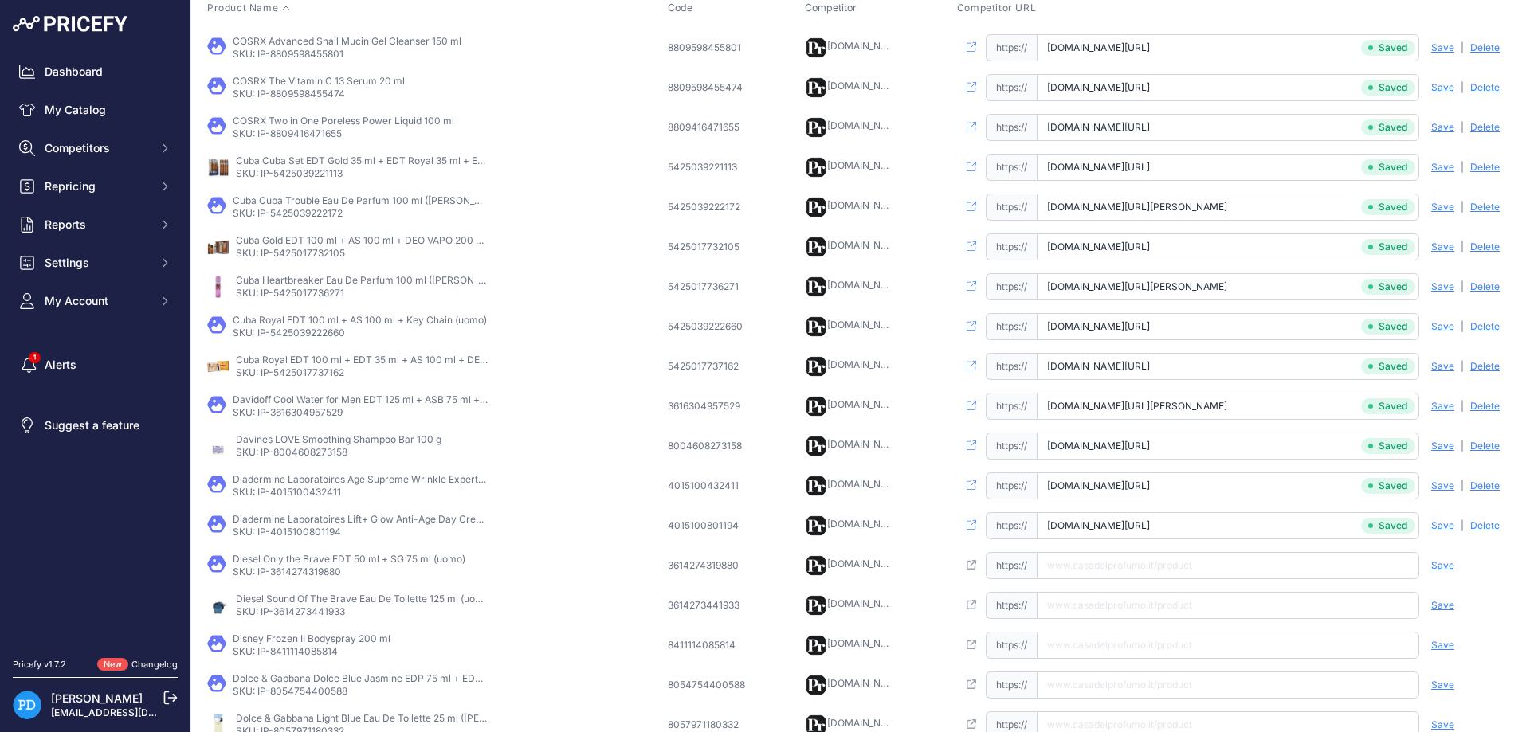
scroll to position [0, 79]
click at [326, 580] on td "Diesel Only the Brave EDT 50 ml + SG 75 ml (uomo) SKU: IP-3614274319880" at bounding box center [434, 566] width 461 height 40
click at [1272, 567] on input "text" at bounding box center [1228, 565] width 382 height 27
paste input "https://www.casadelprofumo.it/diesel-only-the-brave-edt-50-ml-gel-doccia-75-ml_…"
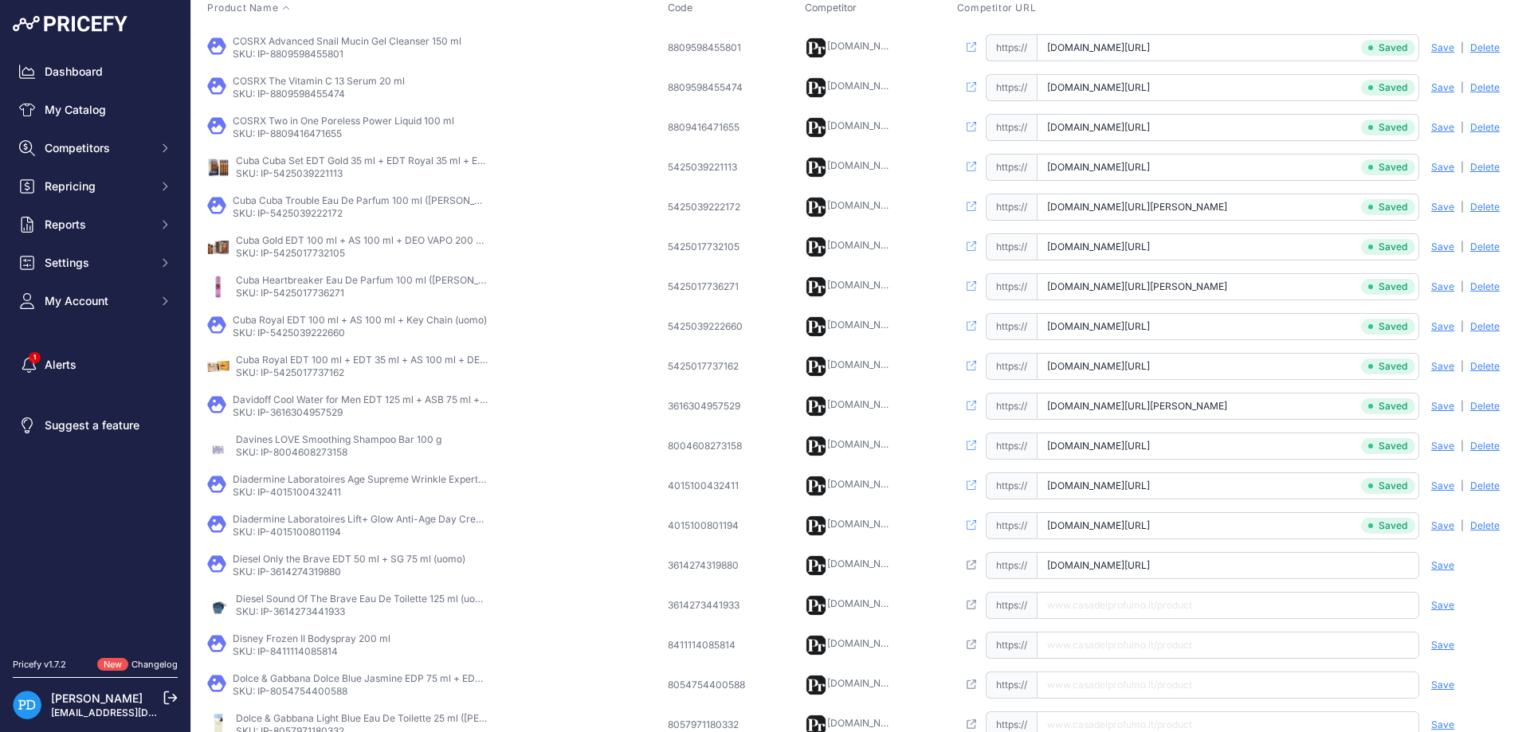
scroll to position [0, 42]
type input "www.casadelprofumo.it/diesel-only-the-brave-edt-50-ml-gel-doccia-75-ml_z999324/"
click at [1439, 567] on span "Save" at bounding box center [1442, 565] width 23 height 13
click at [288, 618] on td "Diesel Sound Of The Brave Eau De Toilette 125 ml (uomo) SKU: IP-3614273441933" at bounding box center [434, 606] width 461 height 40
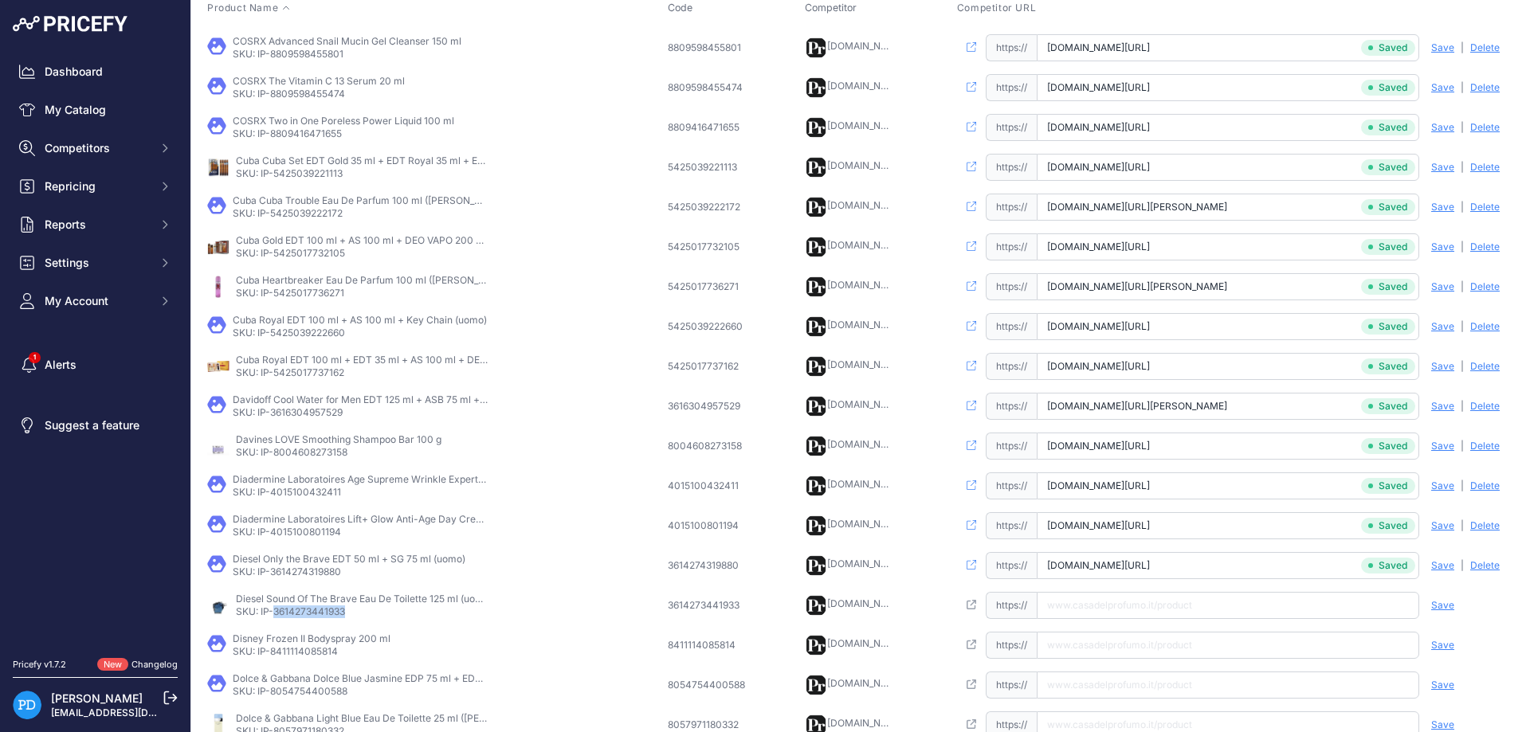
click at [288, 618] on td "Diesel Sound Of The Brave Eau De Toilette 125 ml (uomo) SKU: IP-3614273441933" at bounding box center [434, 606] width 461 height 40
click at [1159, 608] on input "text" at bounding box center [1228, 605] width 382 height 27
paste input "https://www.casadelprofumo.it/diesel-sound-of-the-brave-eau-de-toilette-uomo-12…"
type input "www.casadelprofumo.it/diesel-sound-of-the-brave-eau-de-toilette-uomo-125-ml_z85…"
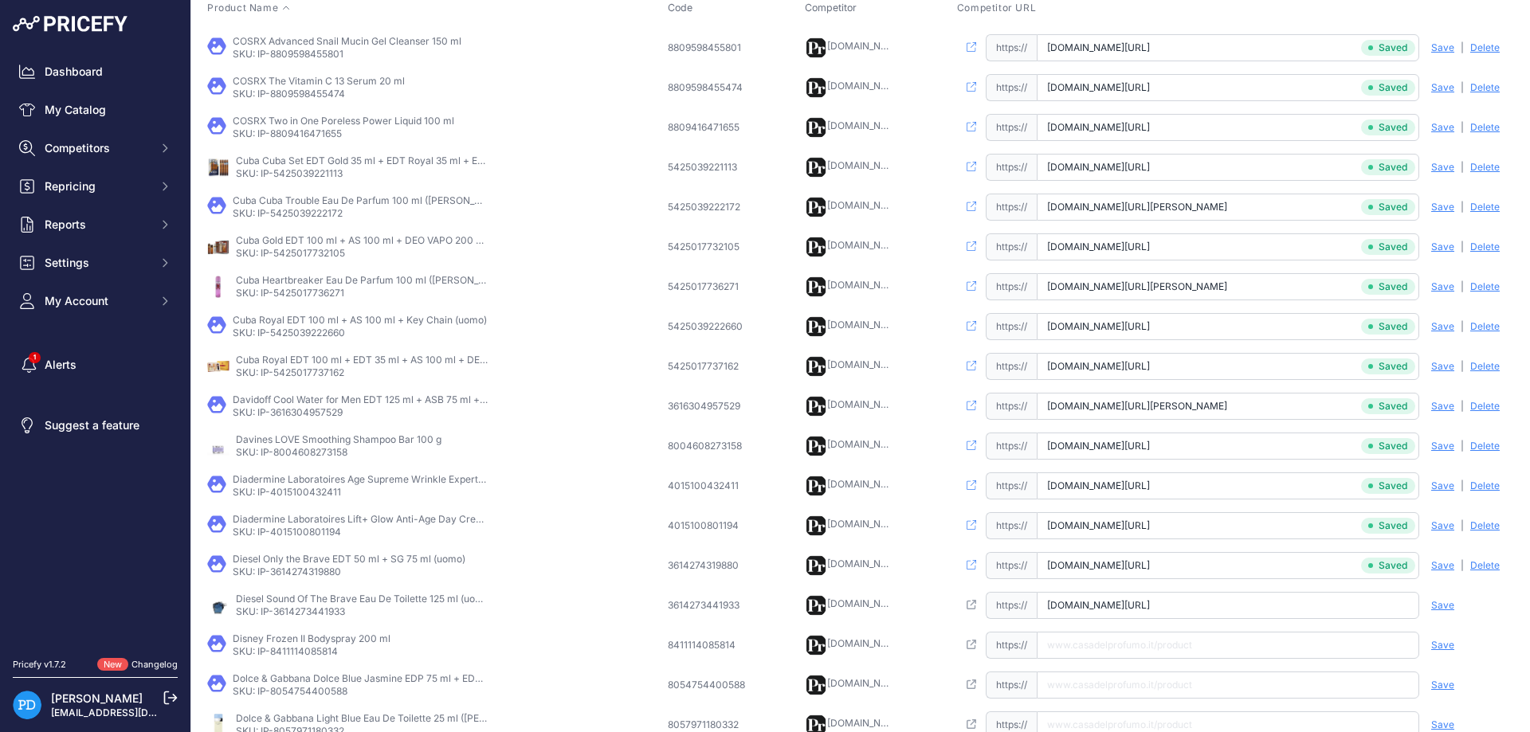
click at [1450, 608] on span "Save" at bounding box center [1442, 605] width 23 height 13
click at [279, 651] on p "SKU: IP-8411114085814" at bounding box center [312, 651] width 158 height 13
click at [1115, 651] on input "text" at bounding box center [1228, 645] width 382 height 27
paste input "https://www.casadelprofumo.it/disney-frozen-ii-spray-per-il-corpo-bambino-200-m…"
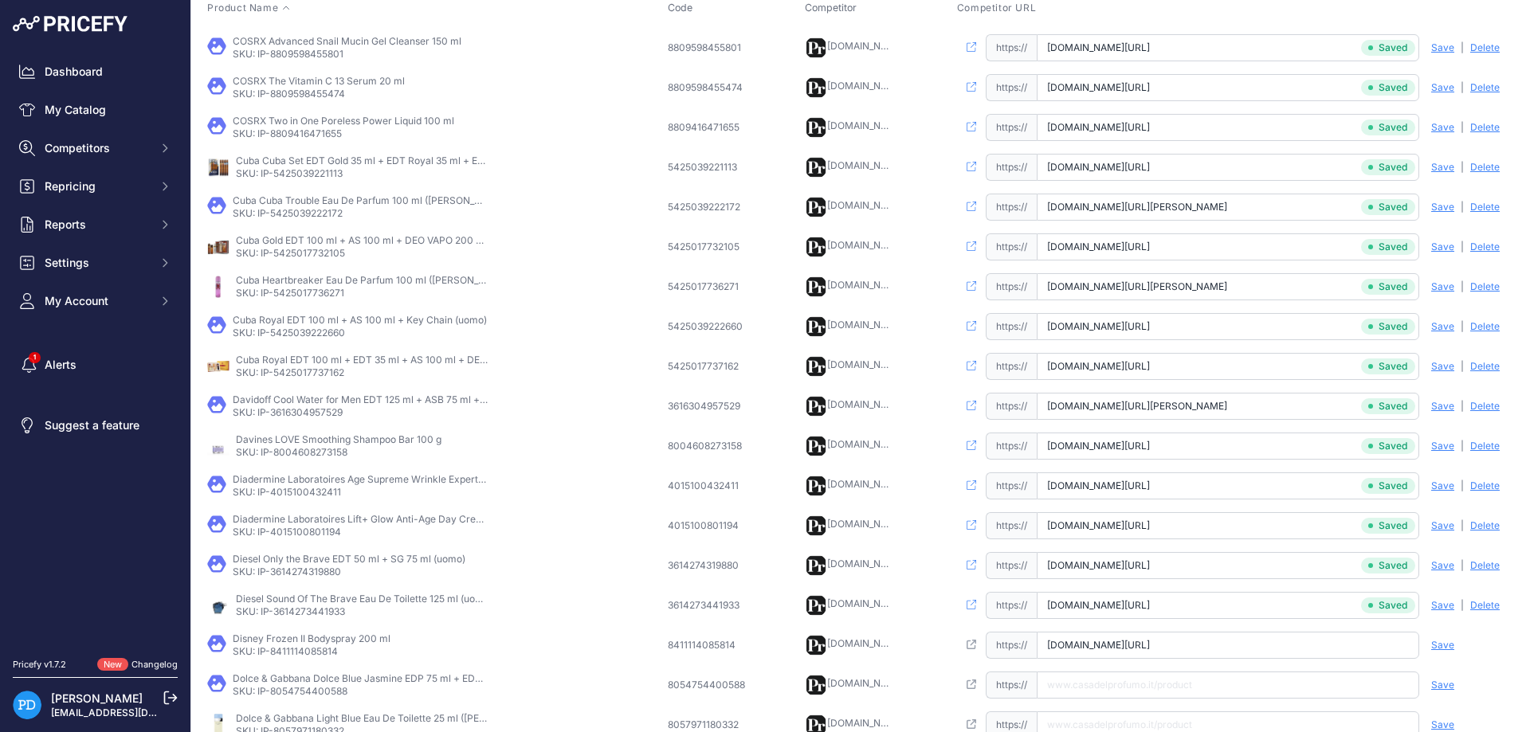
scroll to position [0, 50]
type input "www.casadelprofumo.it/disney-frozen-ii-spray-per-il-corpo-bambino-200-ml_z78668…"
click at [1449, 646] on span "Save" at bounding box center [1442, 645] width 23 height 13
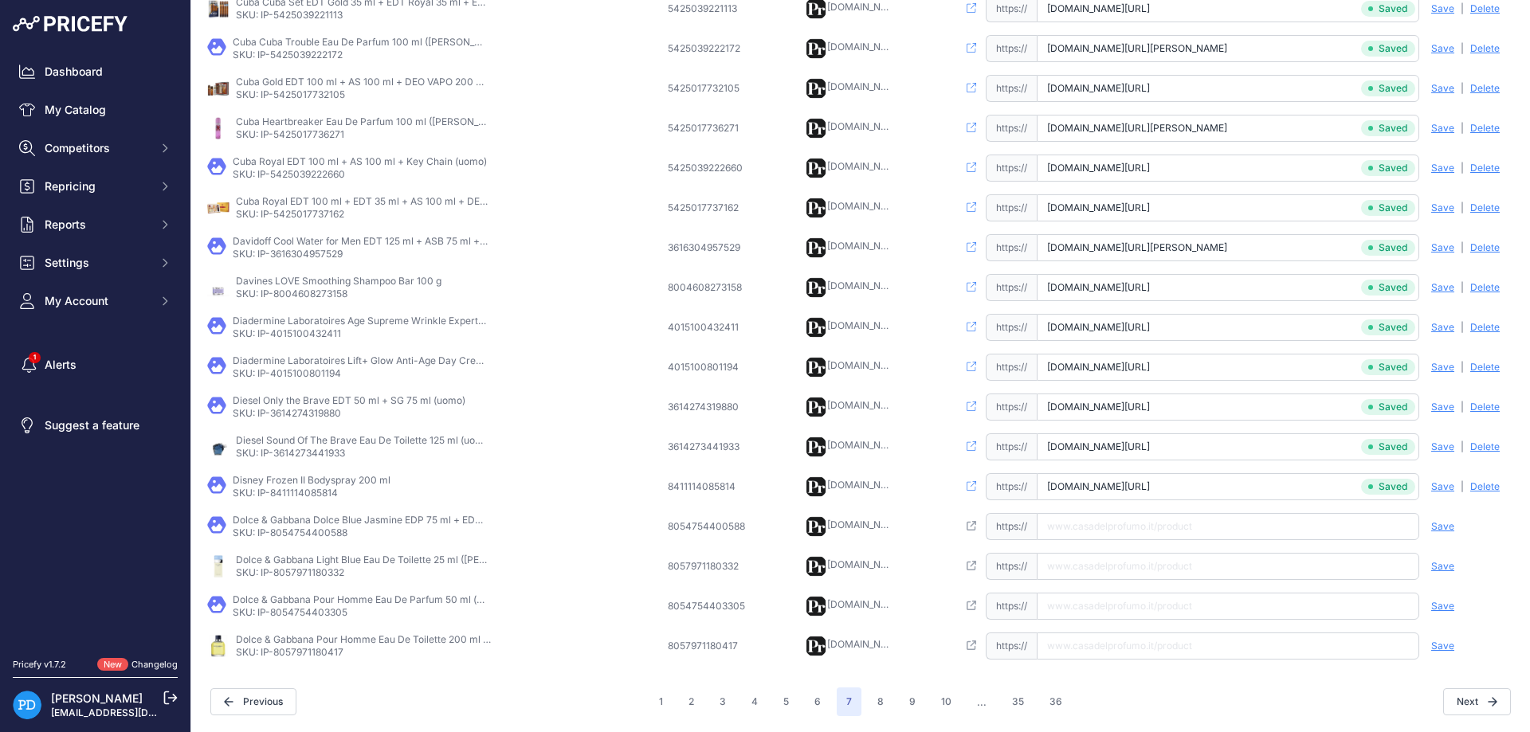
click at [306, 532] on p "SKU: IP-8054754400588" at bounding box center [360, 533] width 255 height 13
click at [1213, 516] on input "text" at bounding box center [1228, 526] width 382 height 27
paste input "https://www.casadelprofumo.it/dolce-gabbana-dolce-blue-jasmine-edp-75-ml-edp-mi…"
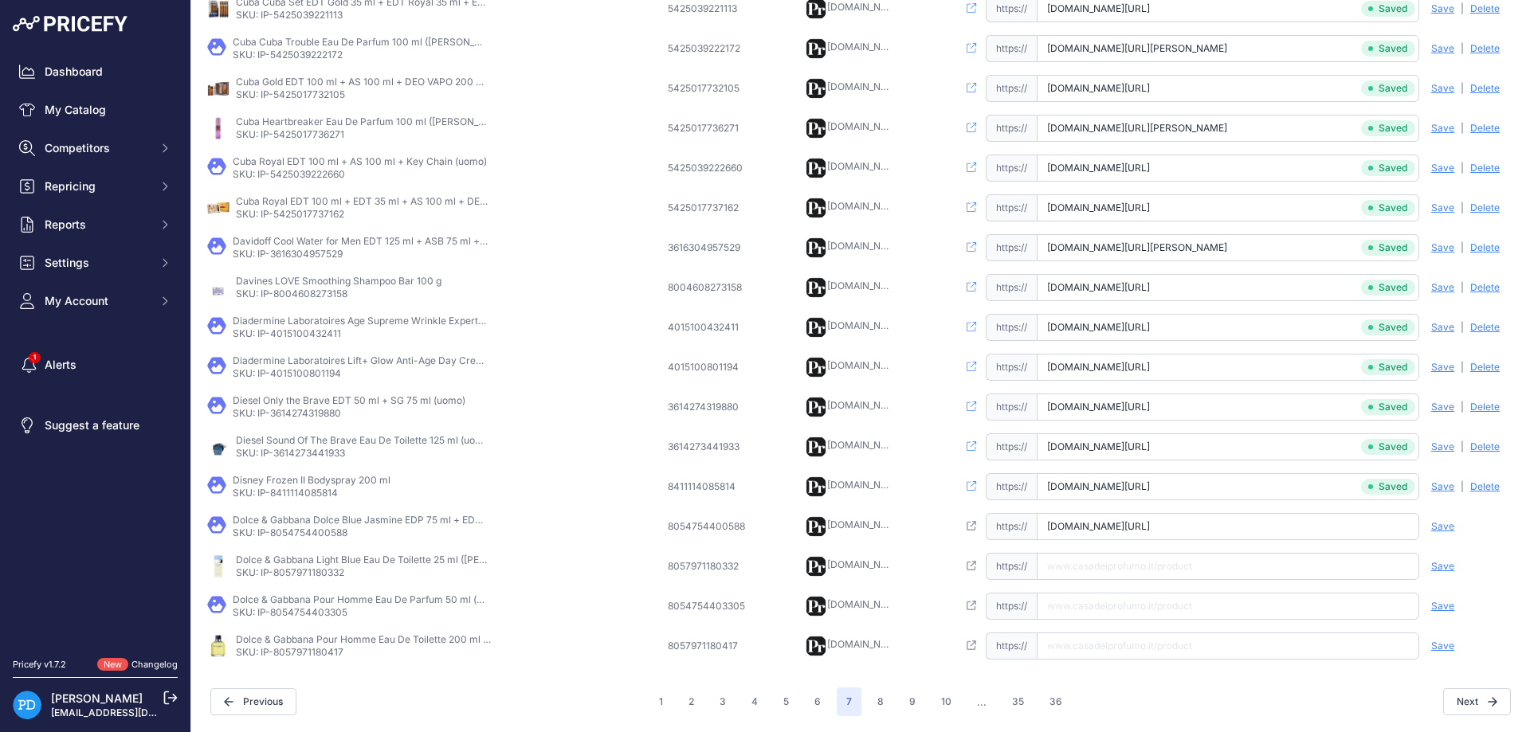
type input "www.casadelprofumo.it/dolce-gabbana-dolce-blue-jasmine-edp-75-ml-edp-mini-10-ml…"
click at [1449, 527] on span "Save" at bounding box center [1442, 526] width 23 height 13
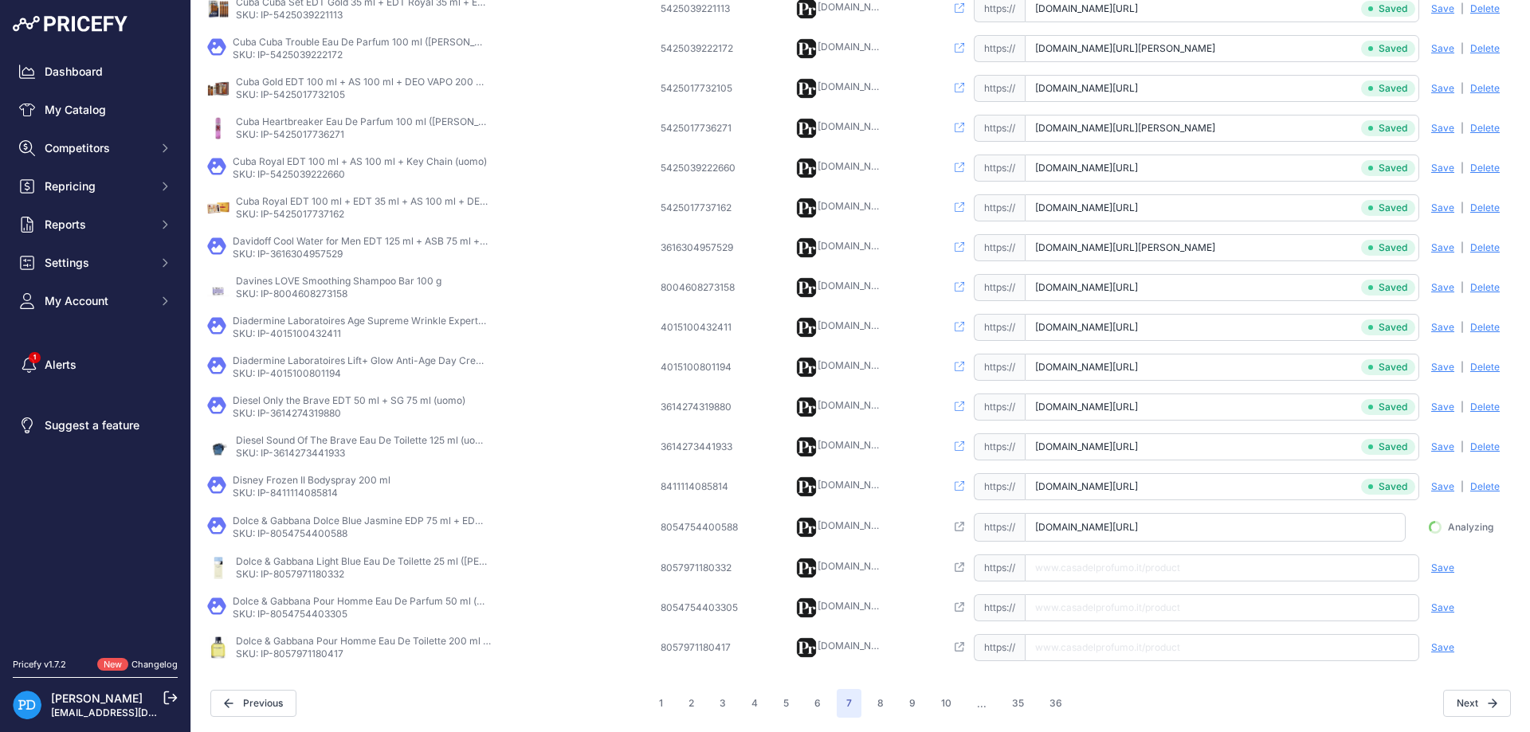
scroll to position [0, 92]
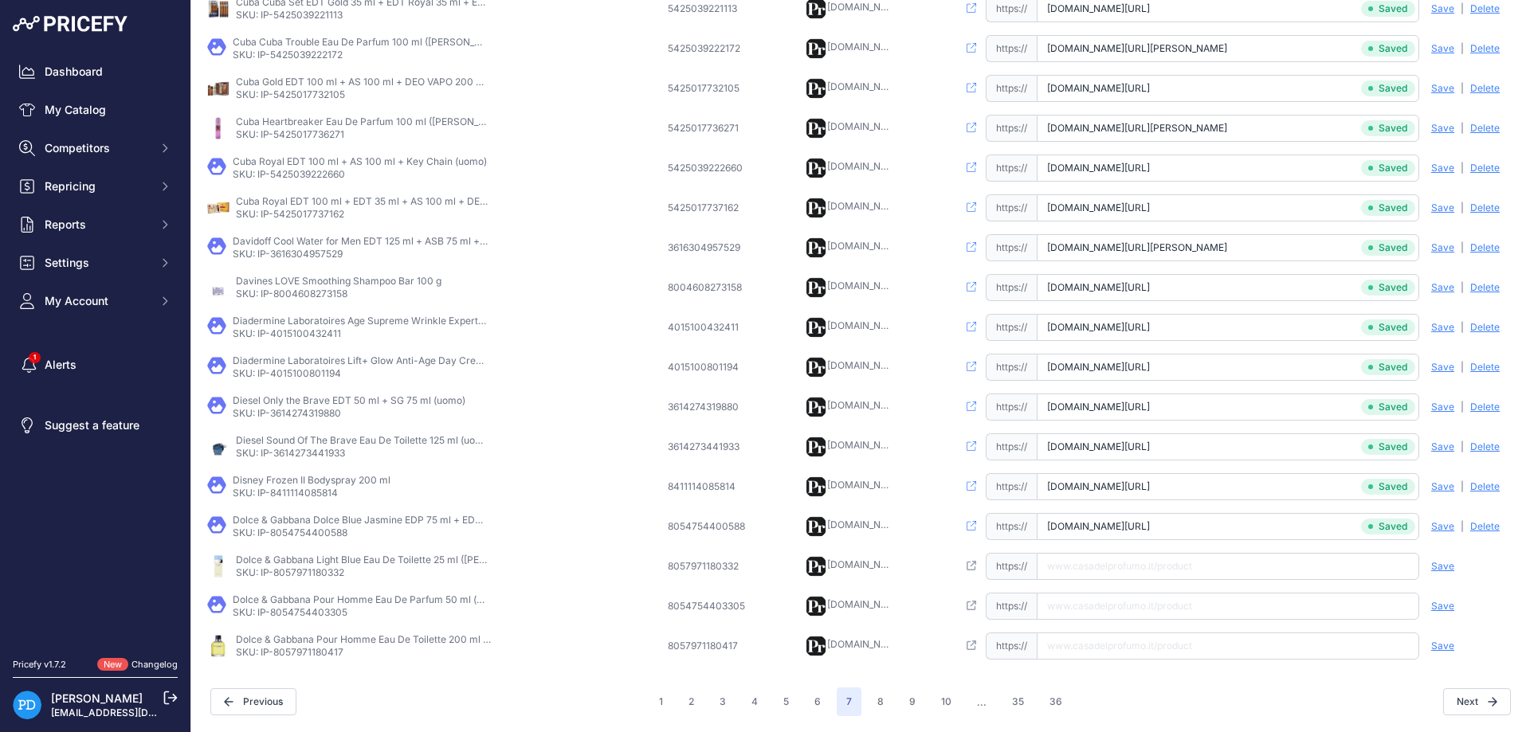
click at [350, 572] on p "SKU: IP-8057971180332" at bounding box center [363, 573] width 255 height 13
click at [1115, 578] on input "text" at bounding box center [1228, 566] width 382 height 27
paste input "https://www.casadelprofumo.it/dolce-gabbana-light-blue-eau-de-toilette-donna-25…"
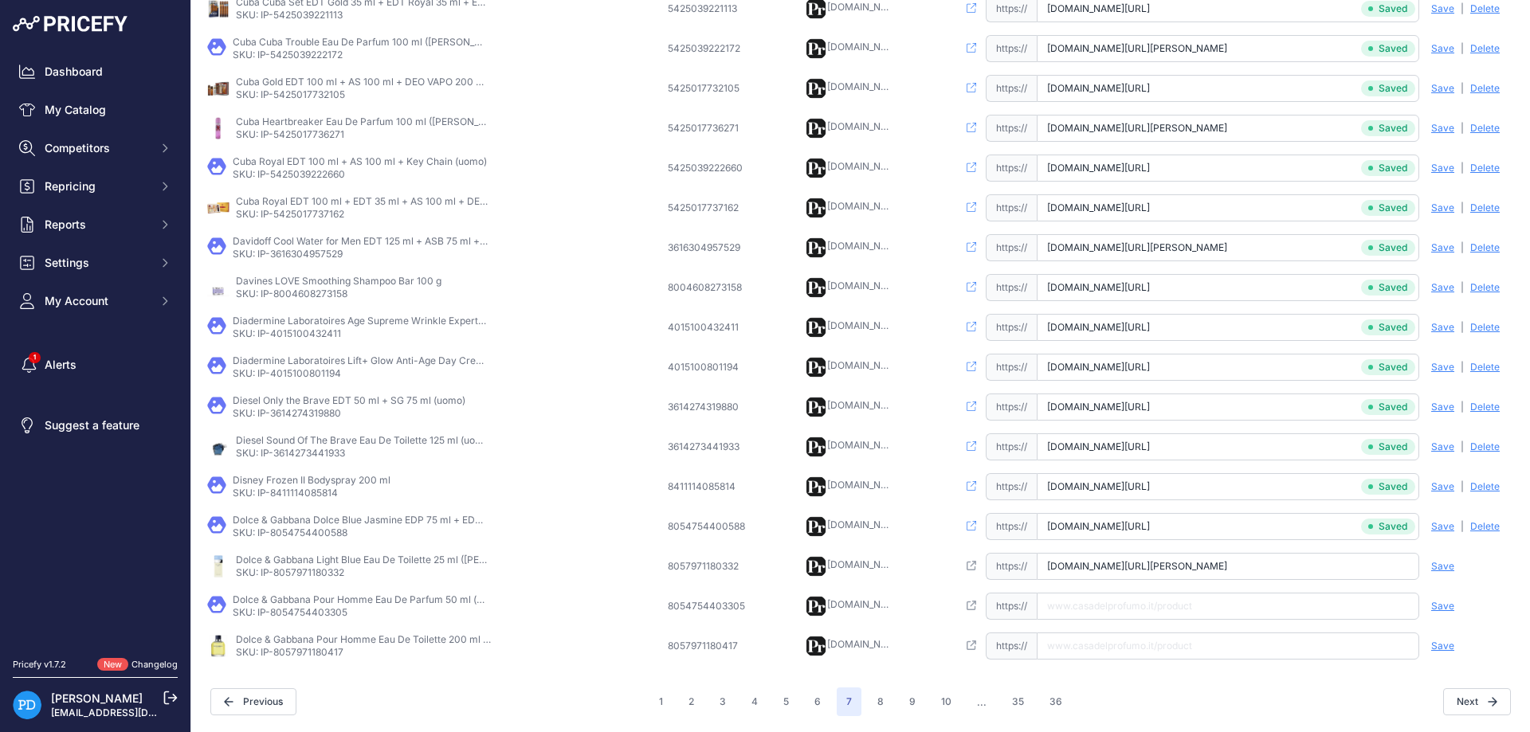
type input "www.casadelprofumo.it/dolce-gabbana-light-blue-eau-de-toilette-donna-25-ml_z874…"
click at [1437, 567] on span "Save" at bounding box center [1442, 566] width 23 height 13
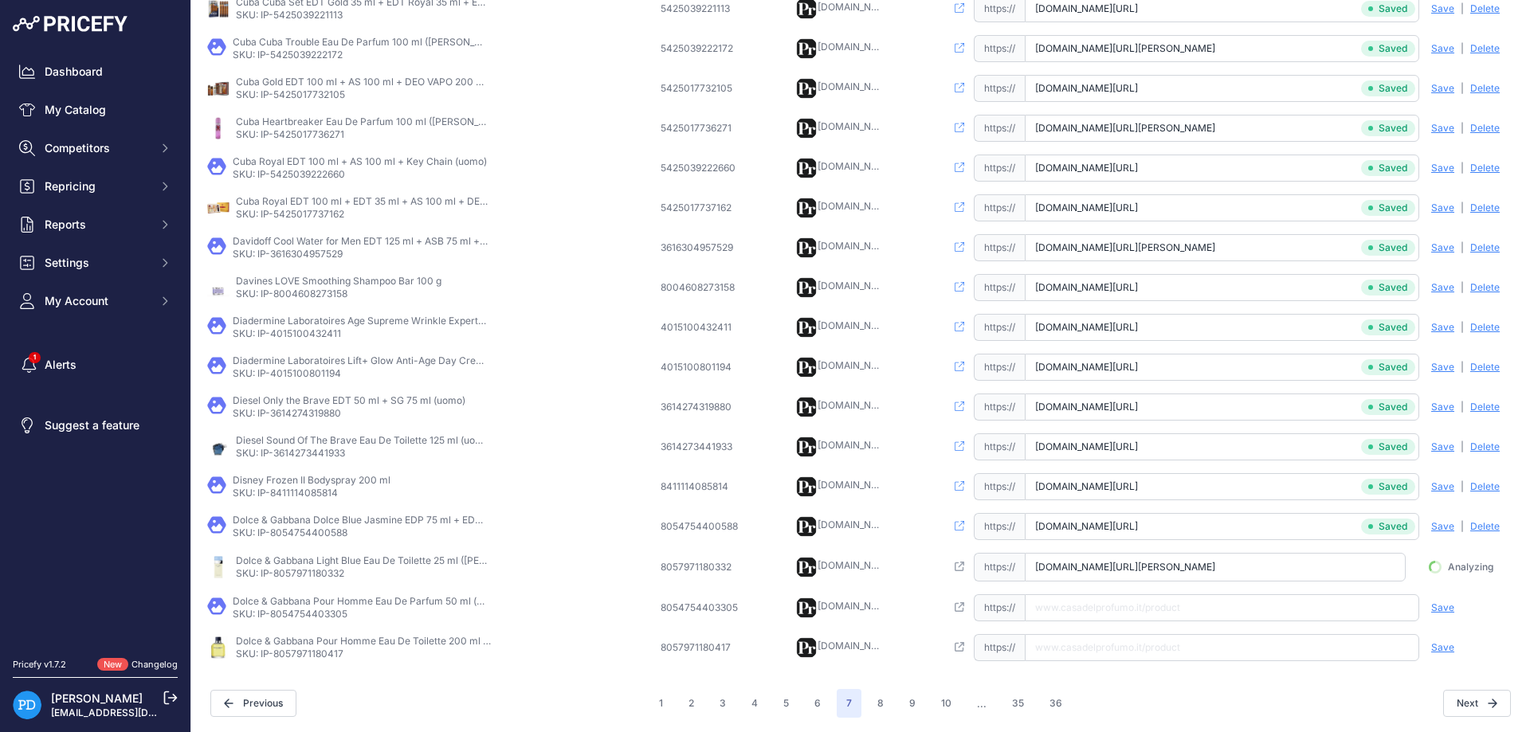
scroll to position [0, 50]
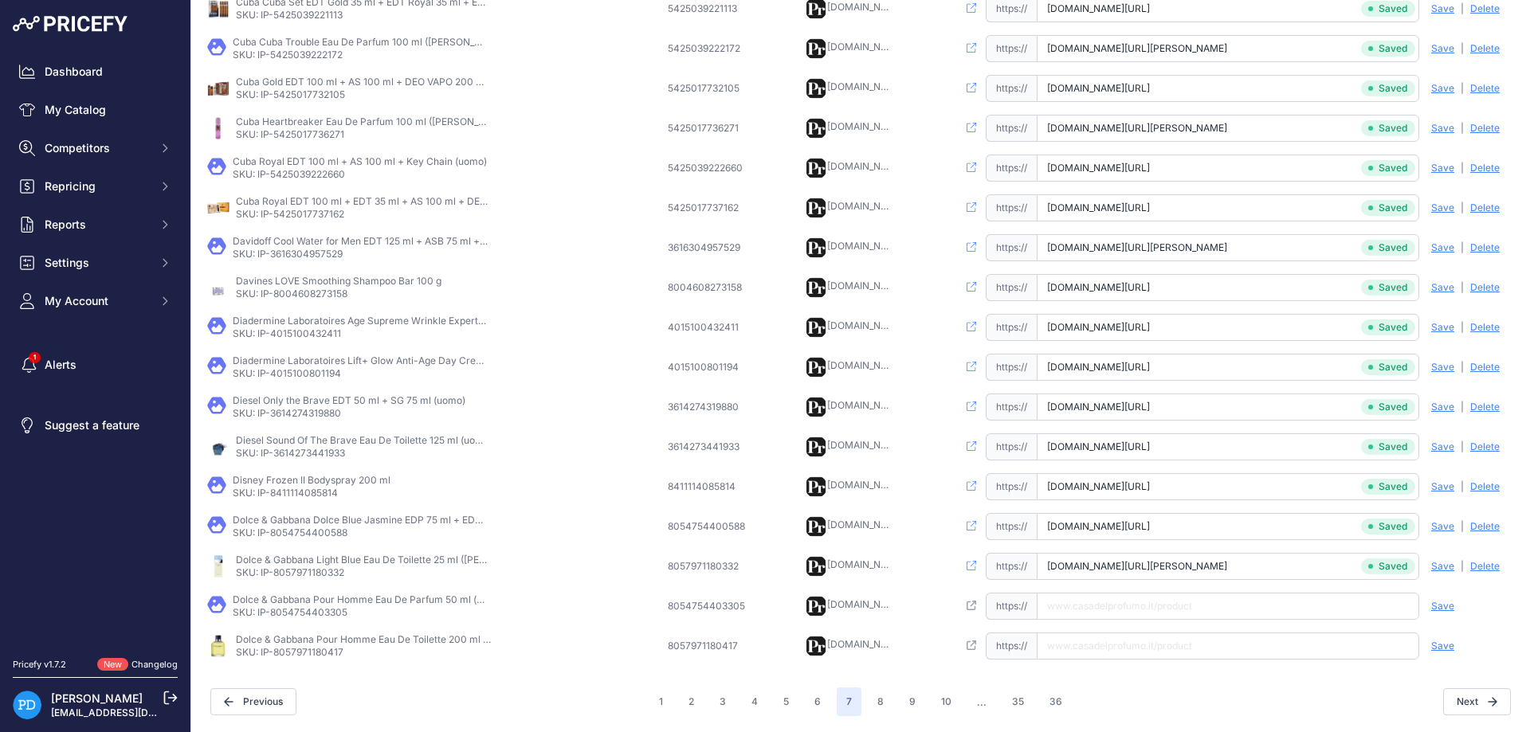
click at [308, 621] on td "Dolce & Gabbana Pour Homme Eau De Parfum 50 ml (uomo) SKU: IP-8054754403305" at bounding box center [434, 606] width 461 height 40
drag, startPoint x: 1193, startPoint y: 610, endPoint x: 1202, endPoint y: 609, distance: 9.7
click at [1191, 610] on input "text" at bounding box center [1228, 606] width 382 height 27
paste input "https://www.casadelprofumo.it/dolce-gabbana-pour-homme-eau-de-parfum-uomo-50-ml…"
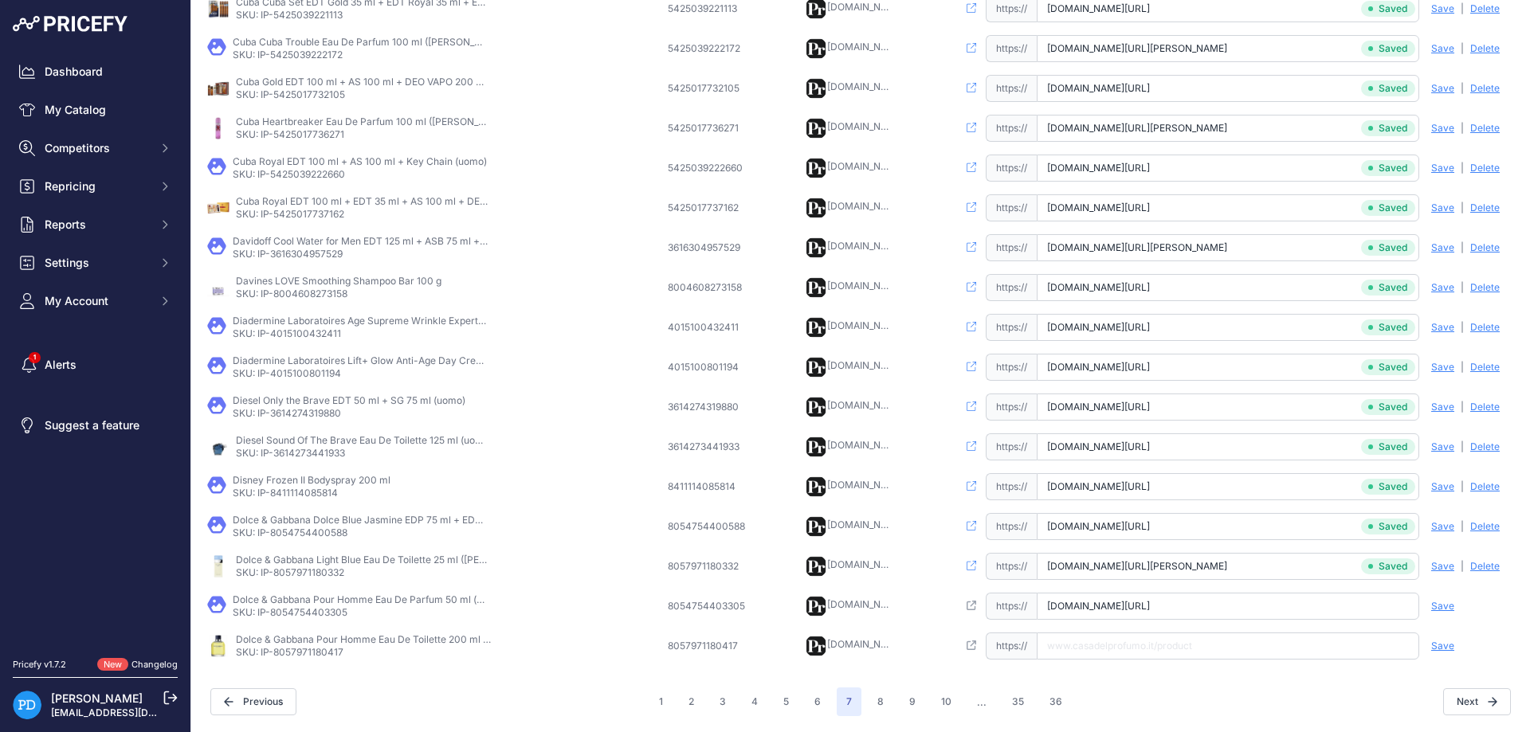
scroll to position [0, 79]
type input "www.casadelprofumo.it/dolce-gabbana-pour-homme-eau-de-parfum-uomo-50-ml_z110563…"
click at [1445, 606] on span "Save" at bounding box center [1442, 606] width 23 height 13
click at [315, 658] on p "SKU: IP-8057971180417" at bounding box center [363, 652] width 255 height 13
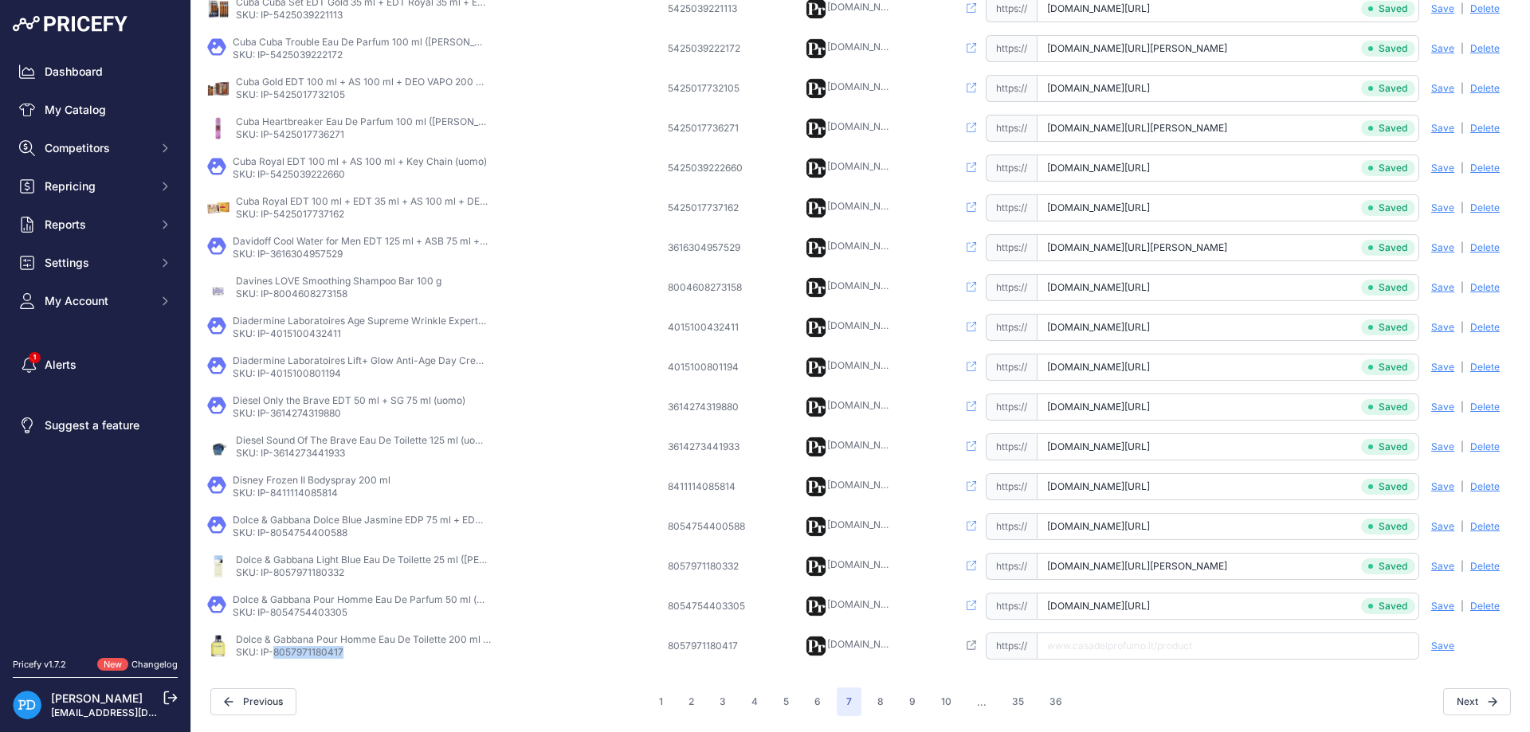
click at [315, 658] on p "SKU: IP-8057971180417" at bounding box center [363, 652] width 255 height 13
paste input "https://www.casadelprofumo.it/dolce-gabbana-pour-homme-eau-de-toilette-uomo-200…"
click at [1109, 646] on input "https://www.casadelprofumo.it/dolce-gabbana-pour-homme-eau-de-toilette-uomo-200…" at bounding box center [1228, 646] width 382 height 27
type input "www.casadelprofumo.it/dolce-gabbana-pour-homme-eau-de-toilette-uomo-200-ml_z941…"
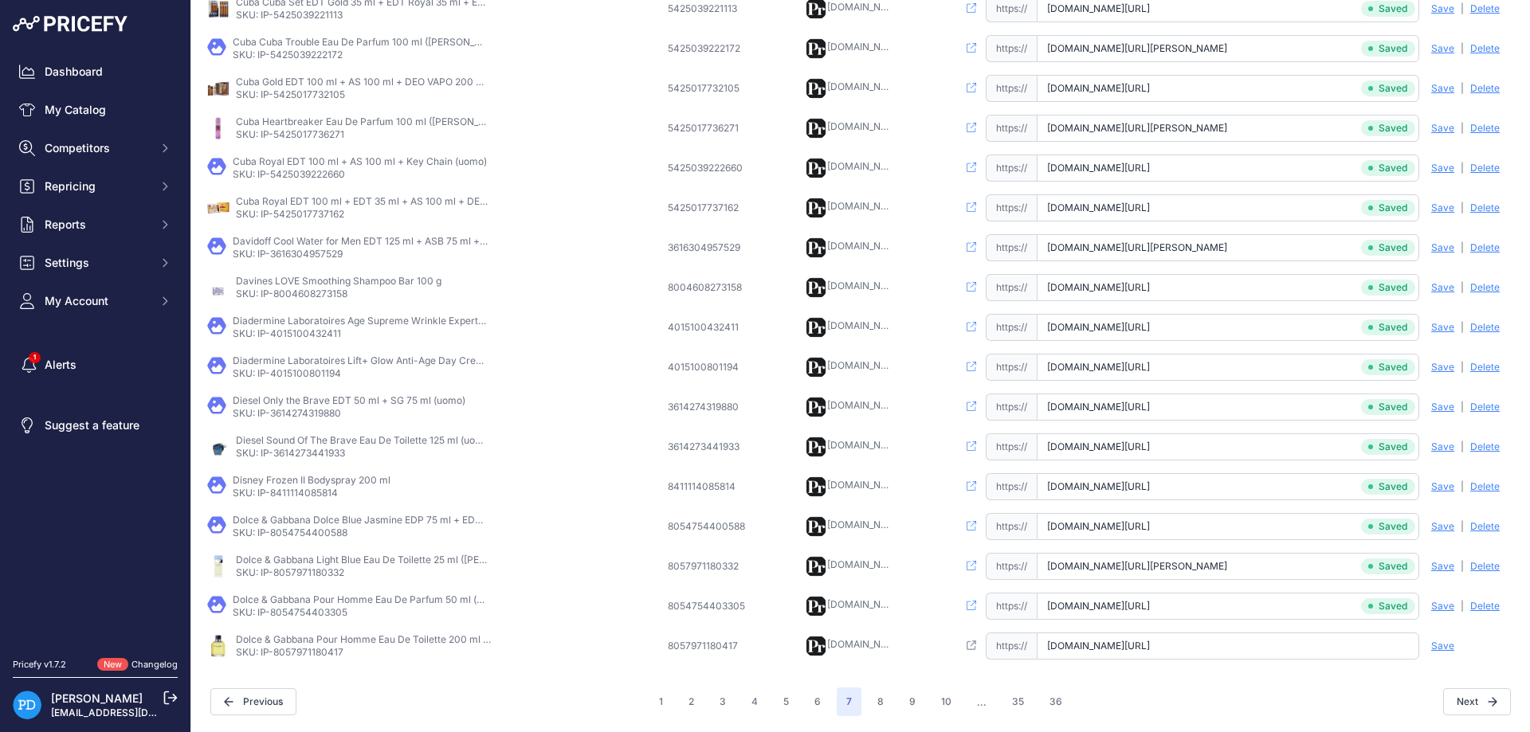
click at [1437, 645] on span "Save" at bounding box center [1442, 646] width 23 height 13
click at [880, 704] on button "8" at bounding box center [880, 702] width 25 height 29
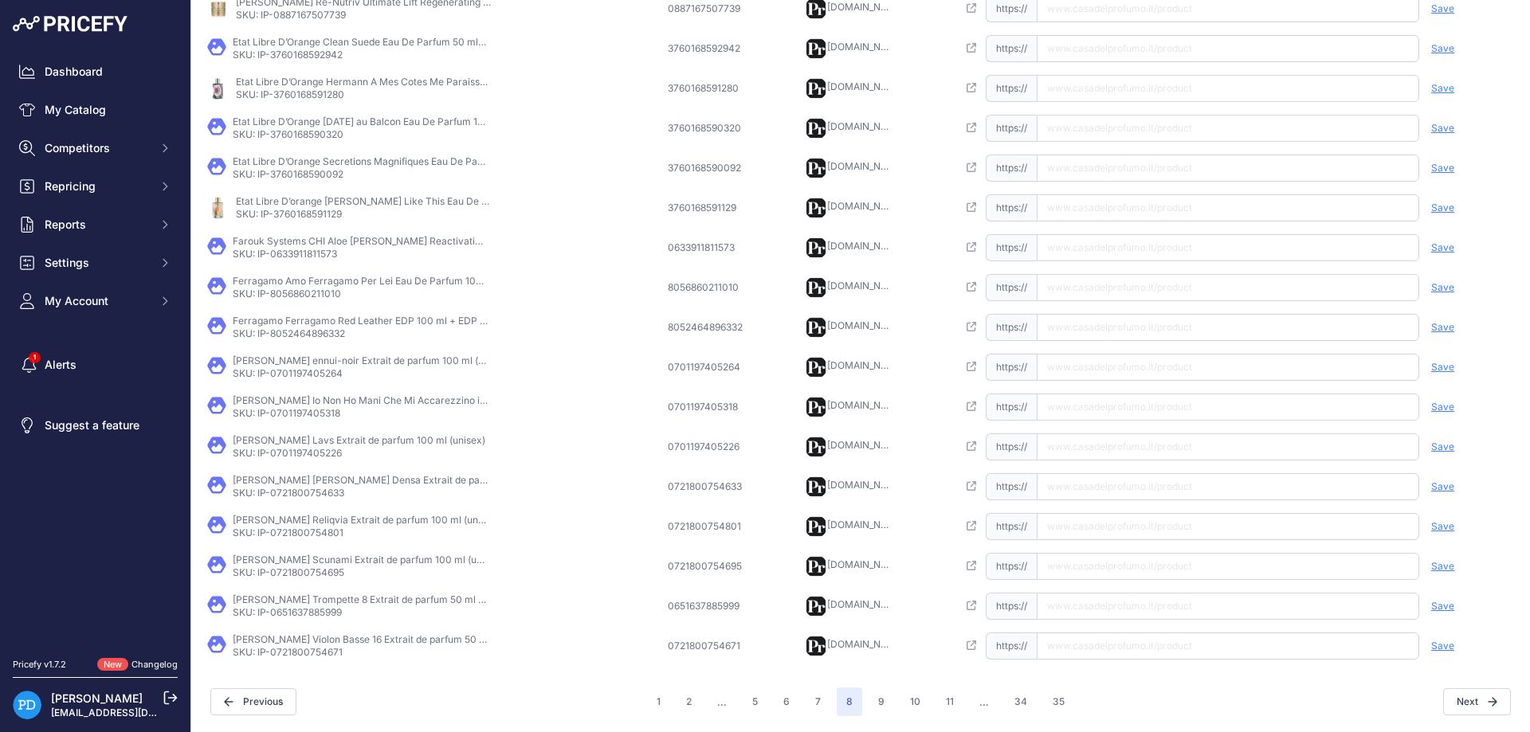
scroll to position [346, 0]
